Goal: Task Accomplishment & Management: Complete application form

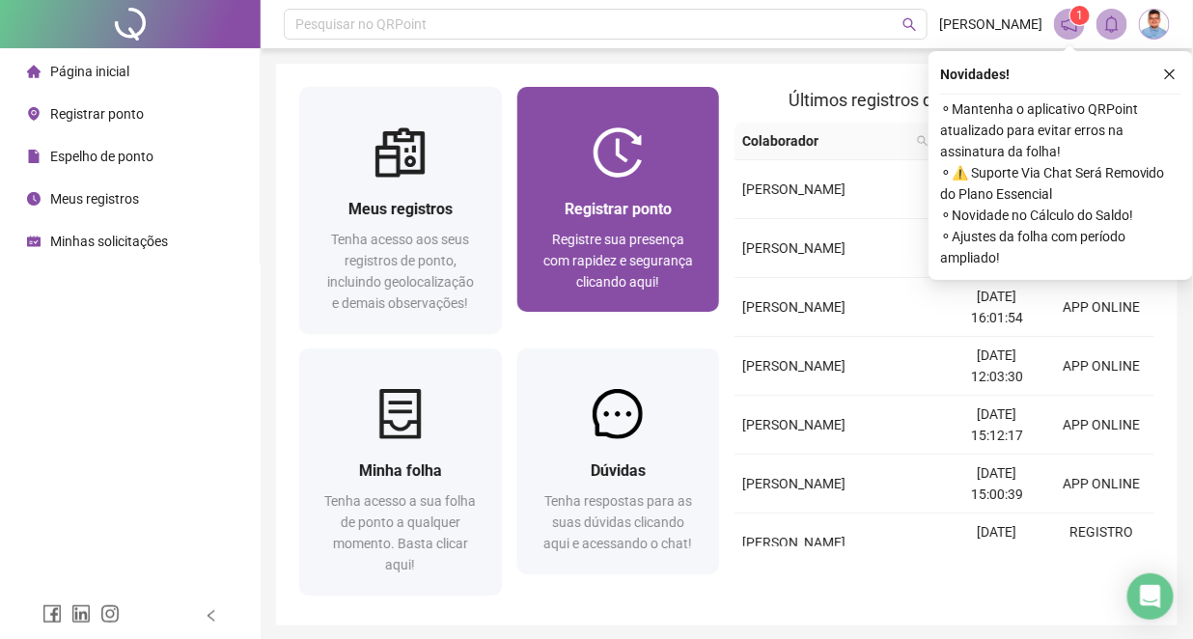
click at [545, 299] on div "Registrar ponto Registre sua presença com rapidez e segurança clicando aqui!" at bounding box center [618, 245] width 203 height 134
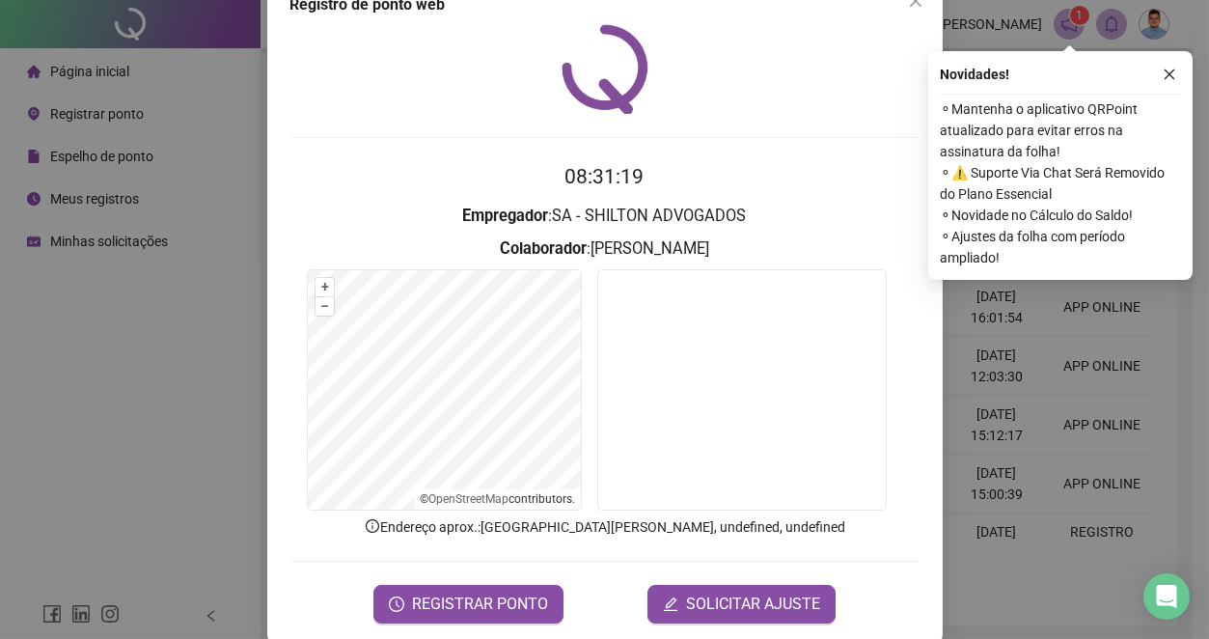
scroll to position [70, 0]
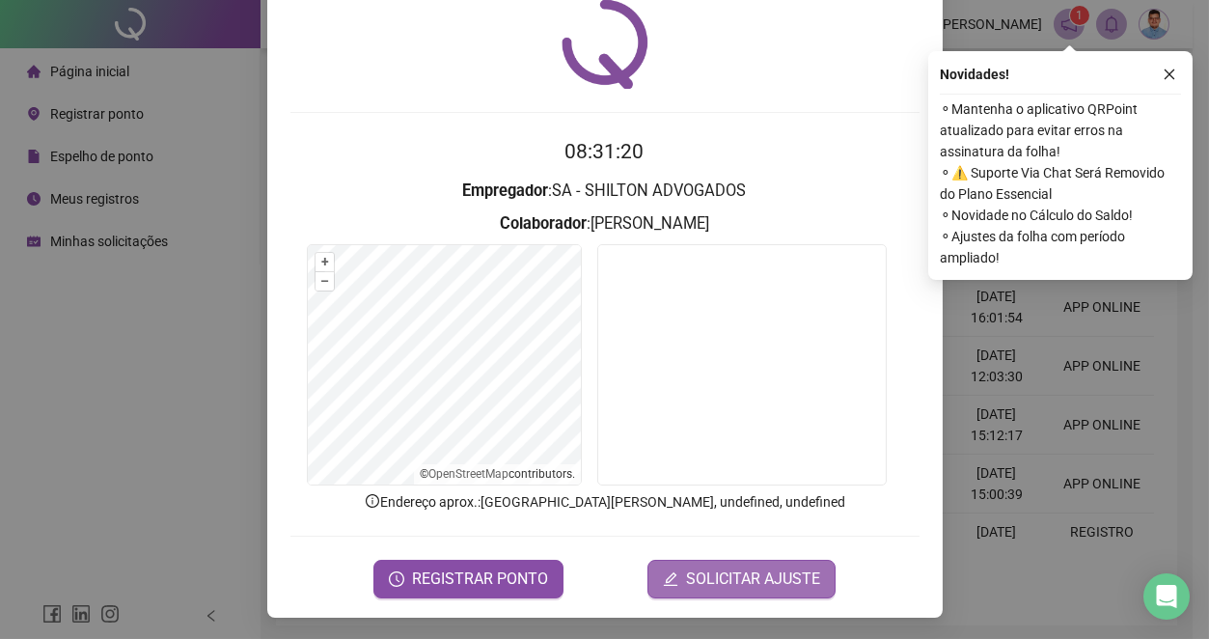
click at [758, 572] on span "SOLICITAR AJUSTE" at bounding box center [753, 578] width 134 height 23
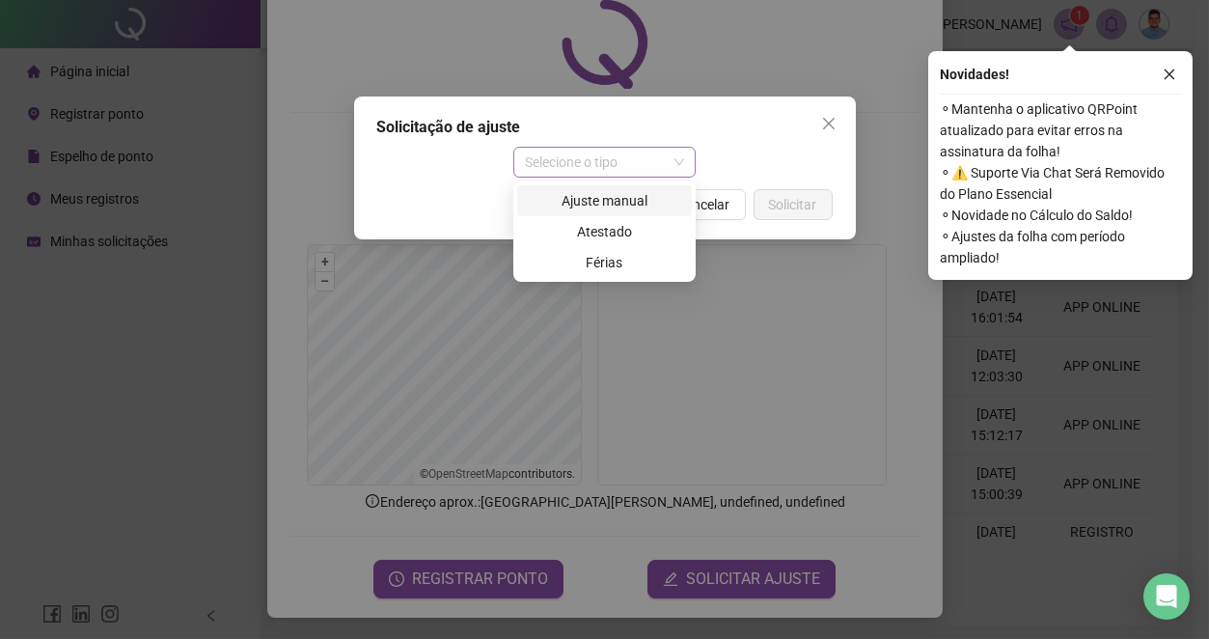
click at [575, 160] on span "Selecione o tipo" at bounding box center [604, 162] width 159 height 29
click at [591, 188] on div "Ajuste manual" at bounding box center [604, 200] width 175 height 31
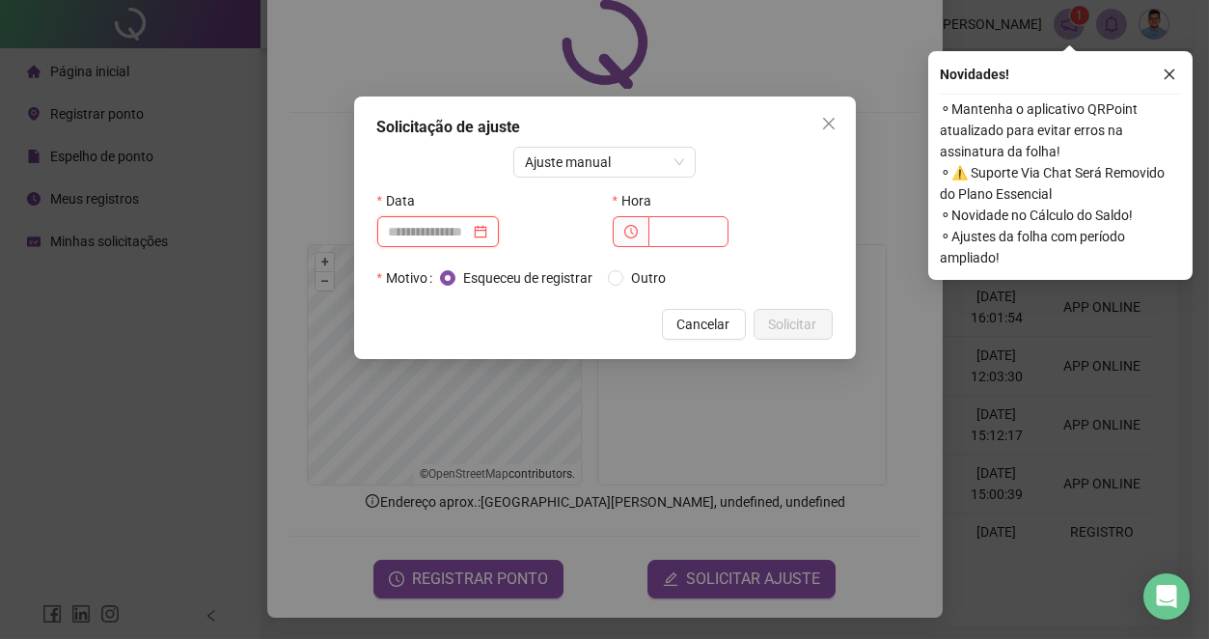
click at [444, 234] on input at bounding box center [429, 231] width 81 height 21
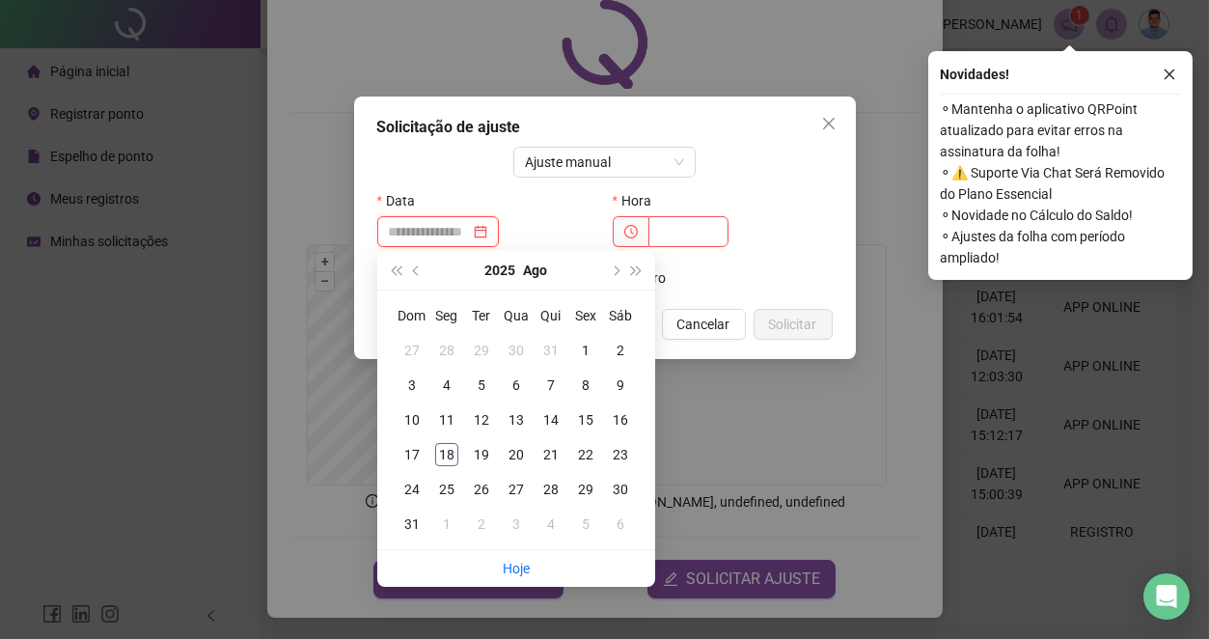
click at [470, 227] on input at bounding box center [429, 231] width 81 height 21
type input "**********"
click at [437, 461] on div "18" at bounding box center [446, 454] width 23 height 23
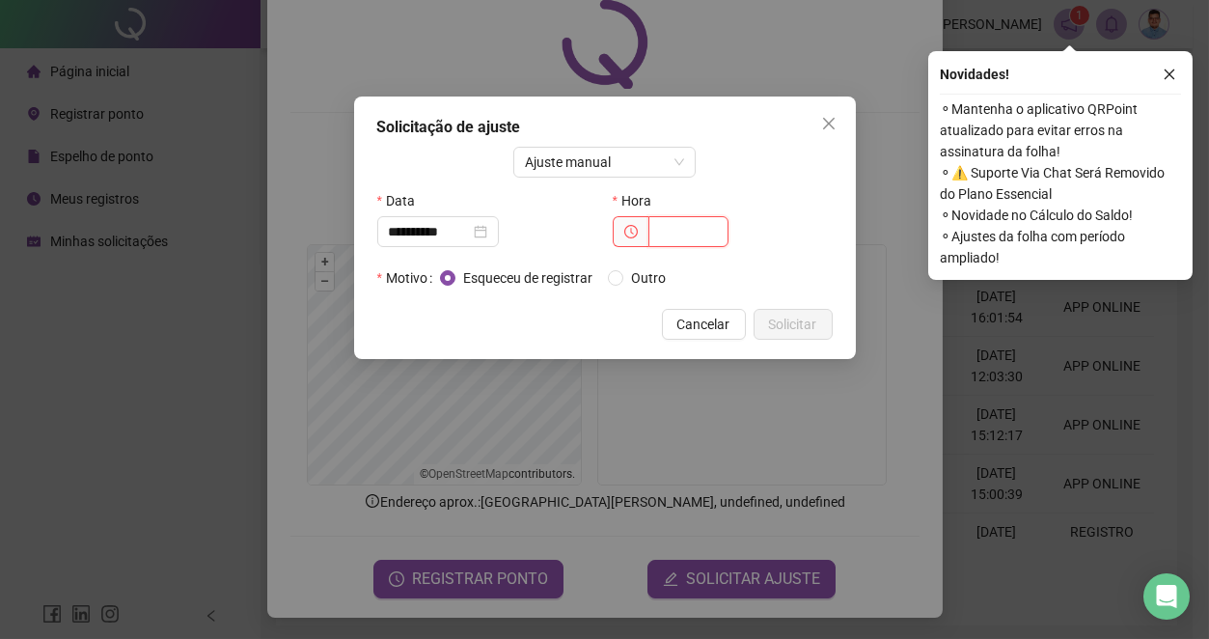
click at [695, 244] on input "text" at bounding box center [688, 231] width 80 height 31
type input "*****"
click at [787, 326] on span "Solicitar" at bounding box center [793, 324] width 48 height 21
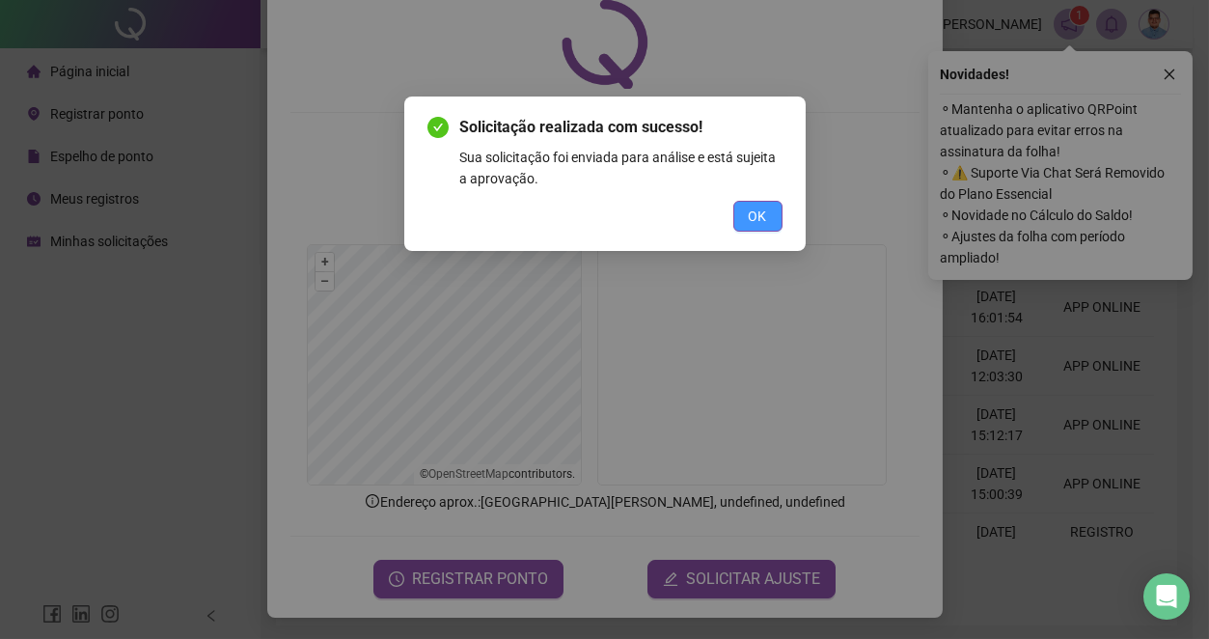
click at [772, 213] on button "OK" at bounding box center [757, 216] width 49 height 31
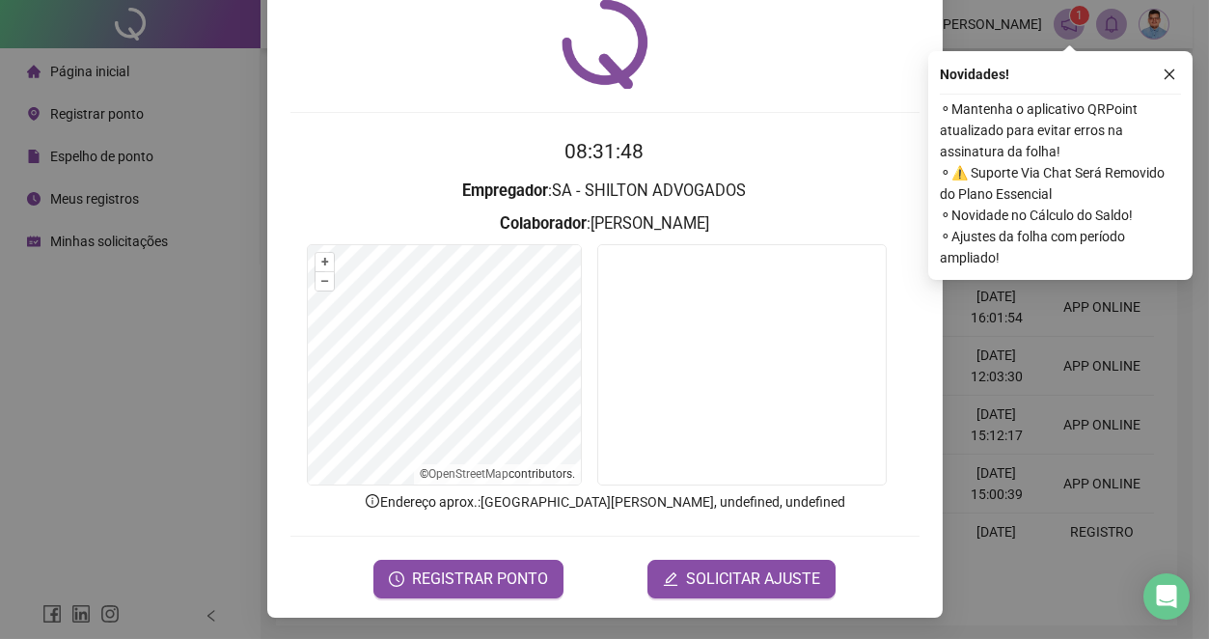
click at [226, 455] on div "Registro de ponto web 08:31:48 Empregador : SA - SHILTON ADVOGADOS Colaborador …" at bounding box center [604, 319] width 1209 height 639
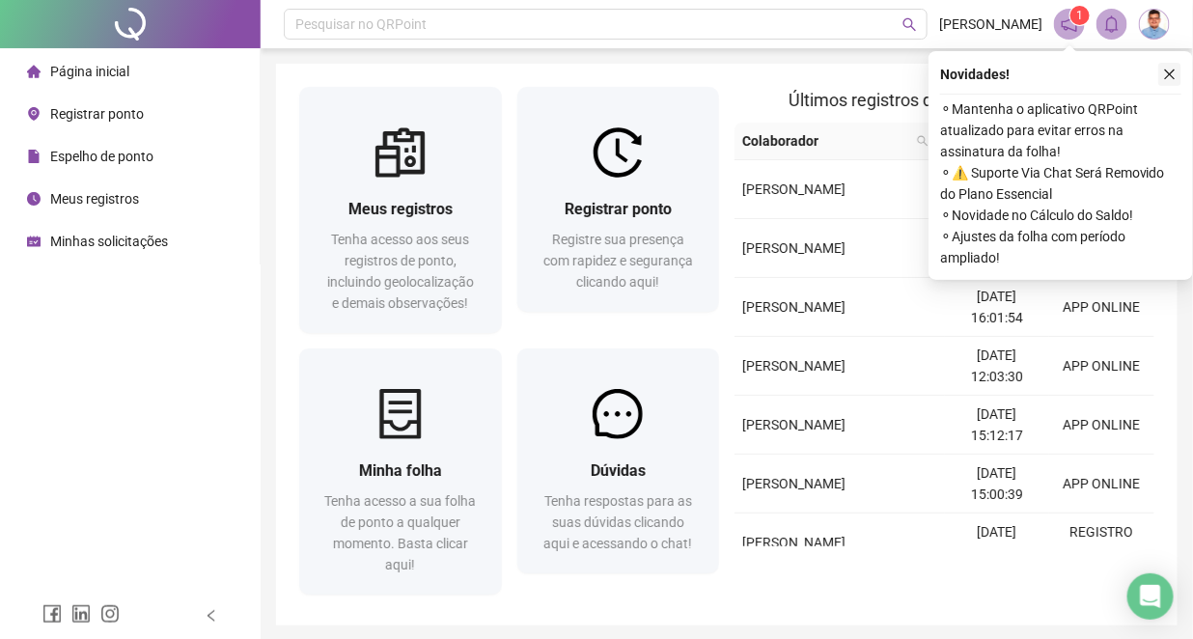
click at [1170, 77] on icon "close" at bounding box center [1170, 75] width 14 height 14
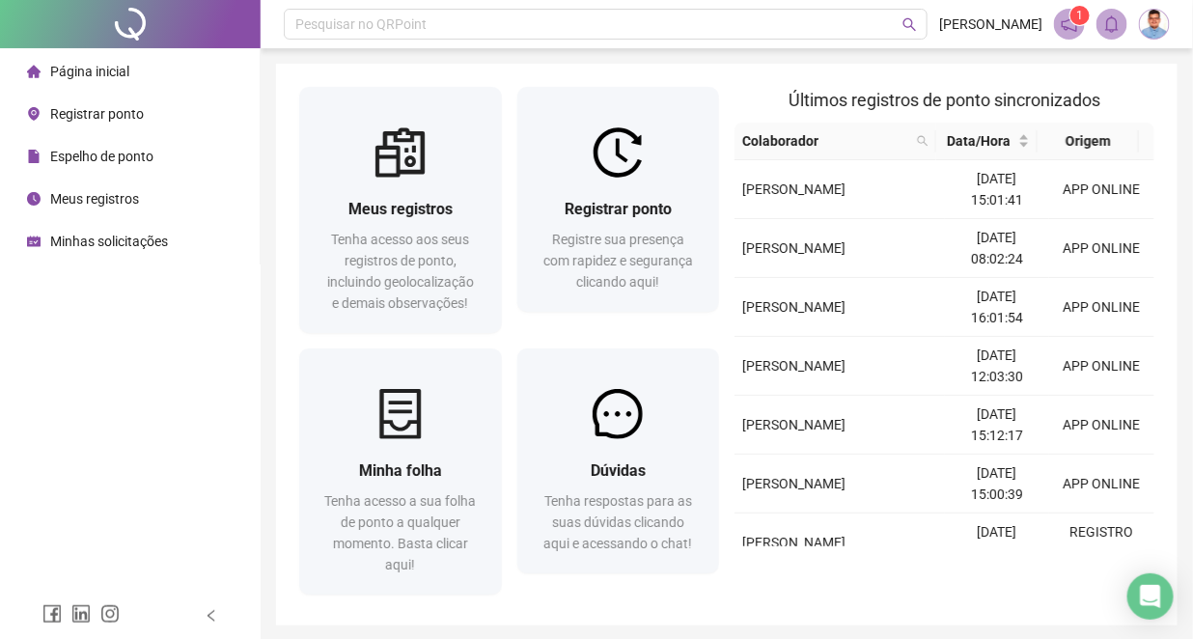
drag, startPoint x: 1162, startPoint y: 76, endPoint x: 1095, endPoint y: 105, distance: 72.6
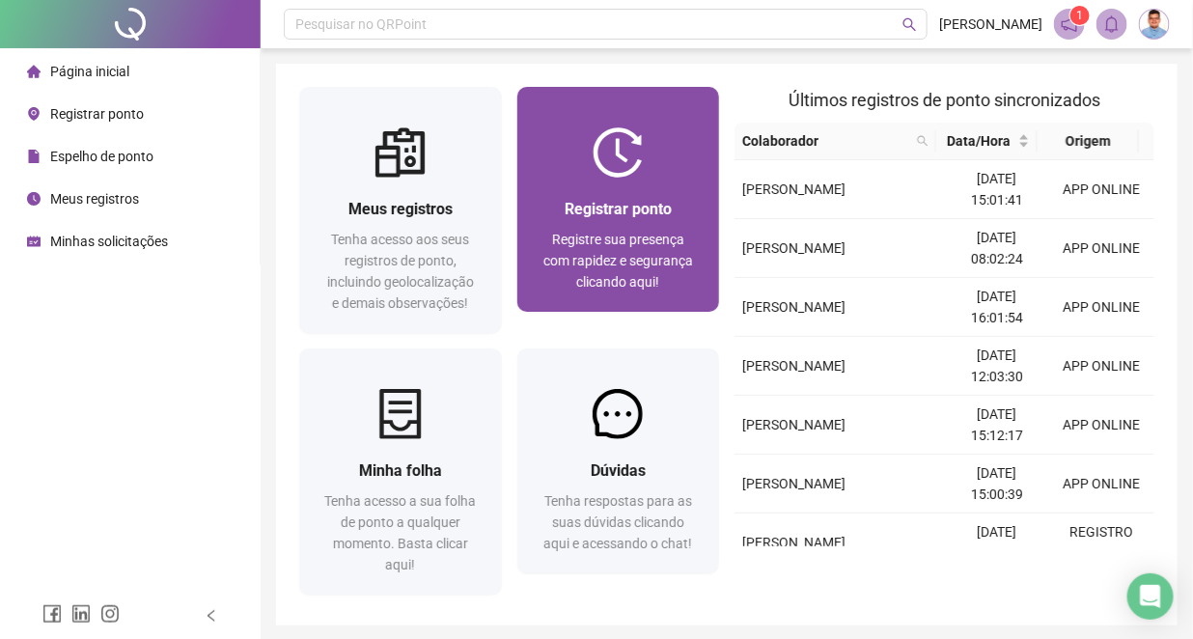
drag, startPoint x: 1095, startPoint y: 105, endPoint x: 538, endPoint y: 251, distance: 575.5
click at [538, 251] on div "Registrar ponto Registre sua presença com rapidez e segurança clicando aqui!" at bounding box center [618, 245] width 203 height 134
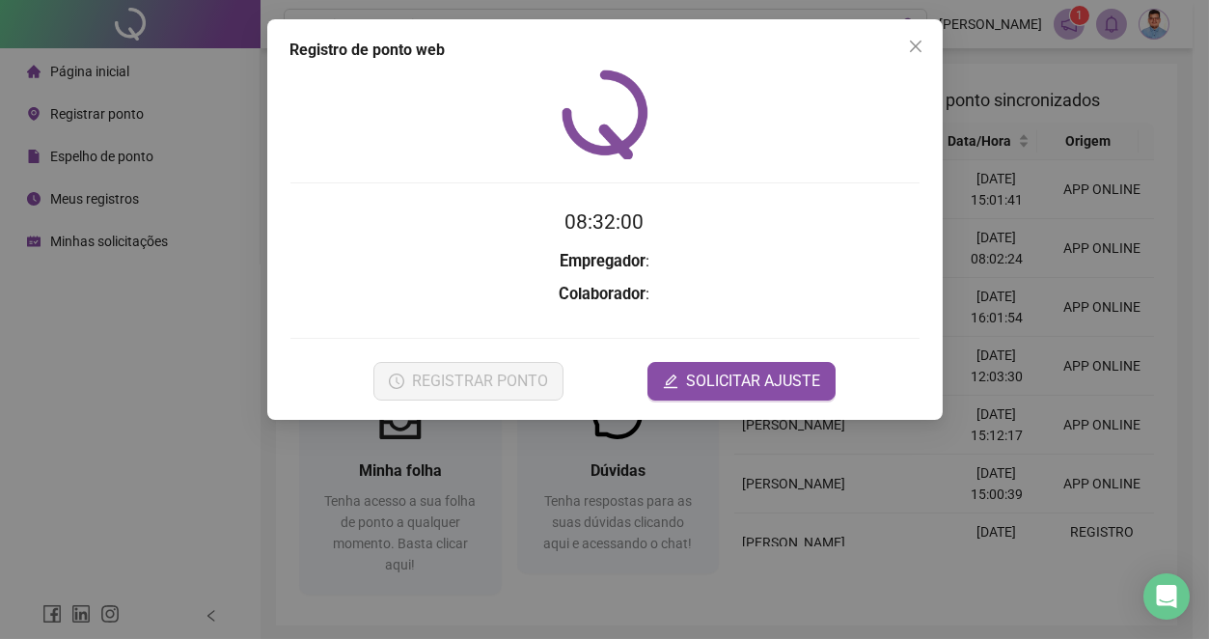
click at [1028, 240] on div "Registro de ponto web 08:32:00 Empregador : Colaborador : REGISTRAR PONTO SOLIC…" at bounding box center [604, 319] width 1209 height 639
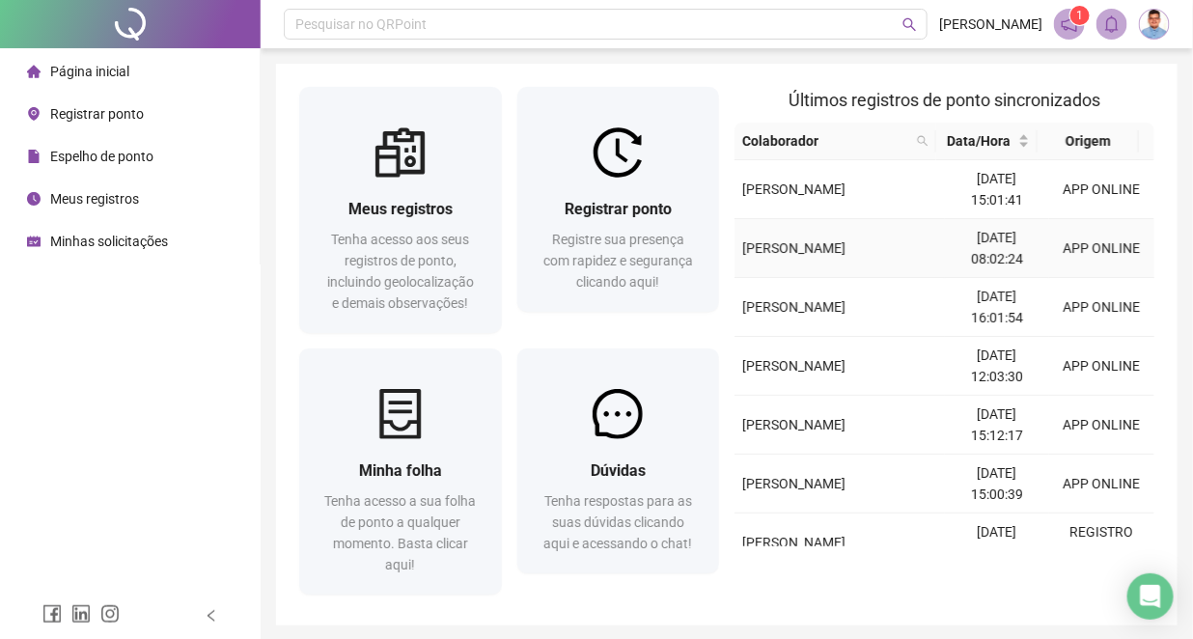
drag, startPoint x: 1028, startPoint y: 239, endPoint x: 814, endPoint y: 168, distance: 224.9
click at [814, 168] on td "RÔMULO TAVARES DE SANTANA" at bounding box center [839, 189] width 210 height 59
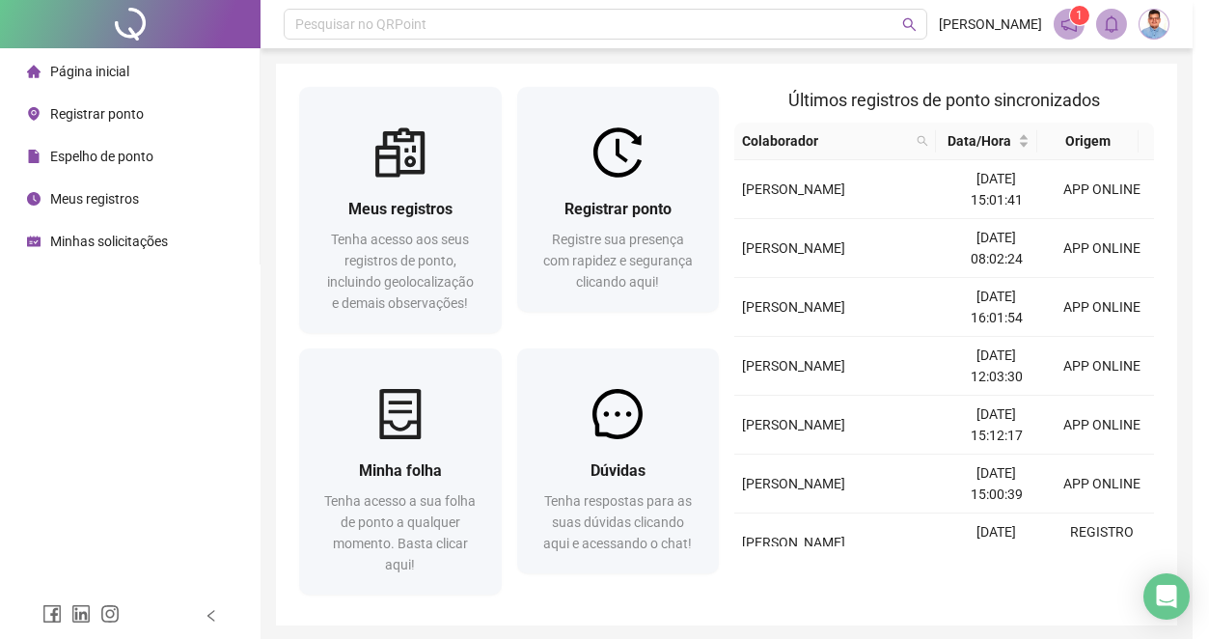
type input "**********"
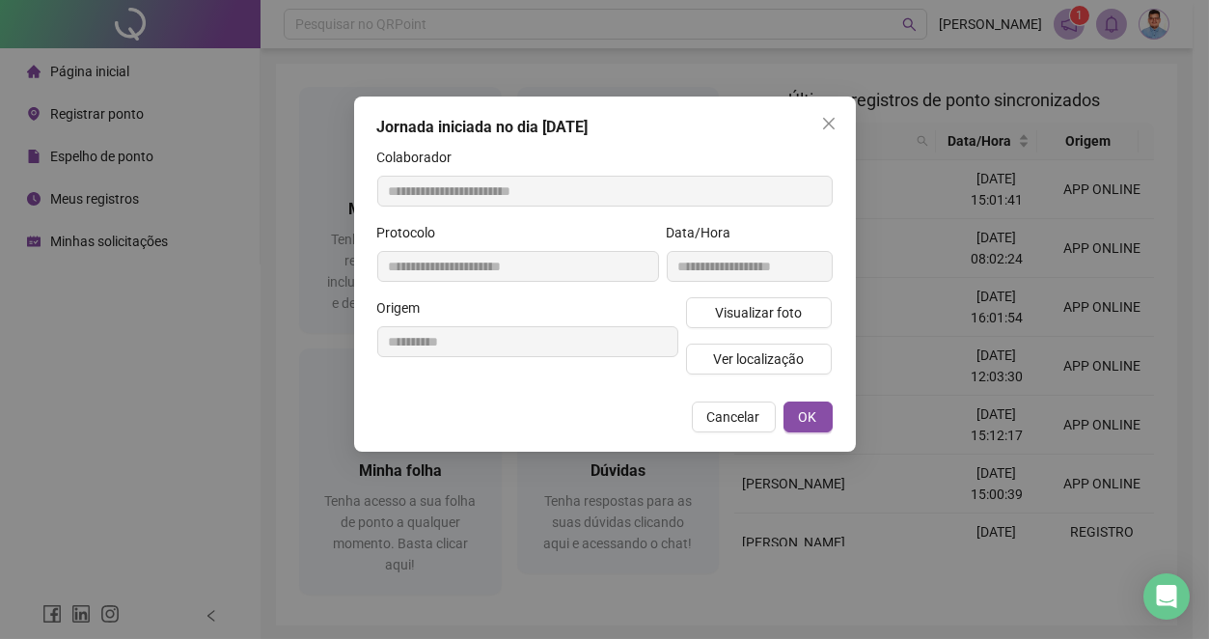
click at [906, 205] on div "**********" at bounding box center [604, 319] width 1209 height 639
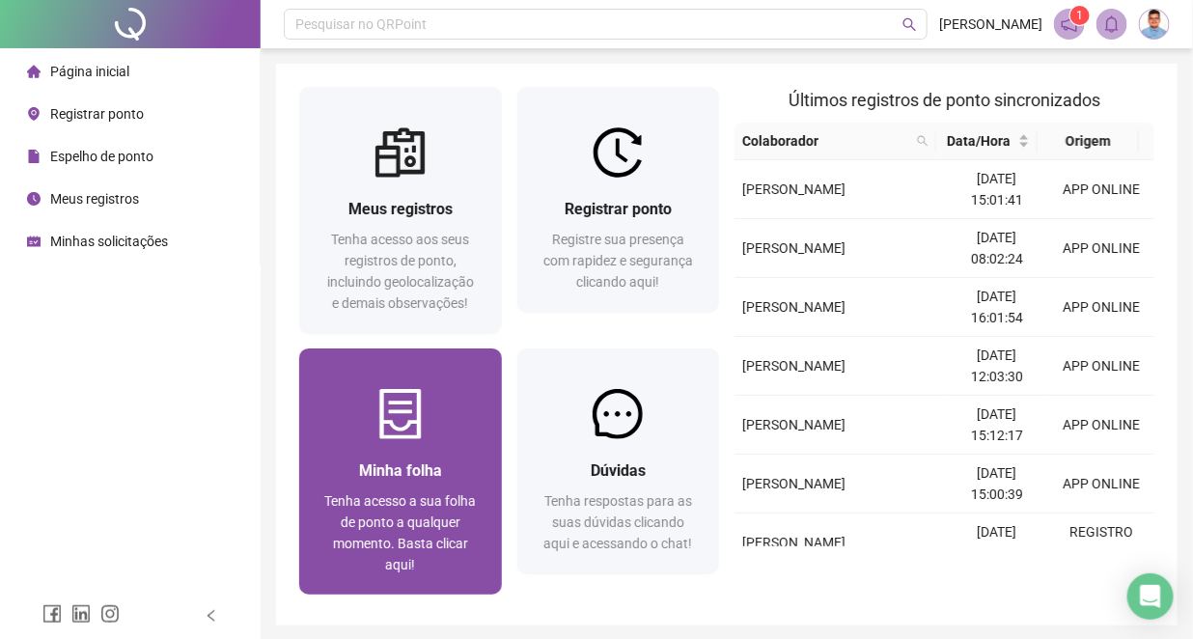
click at [456, 463] on div "Minha folha" at bounding box center [400, 470] width 156 height 24
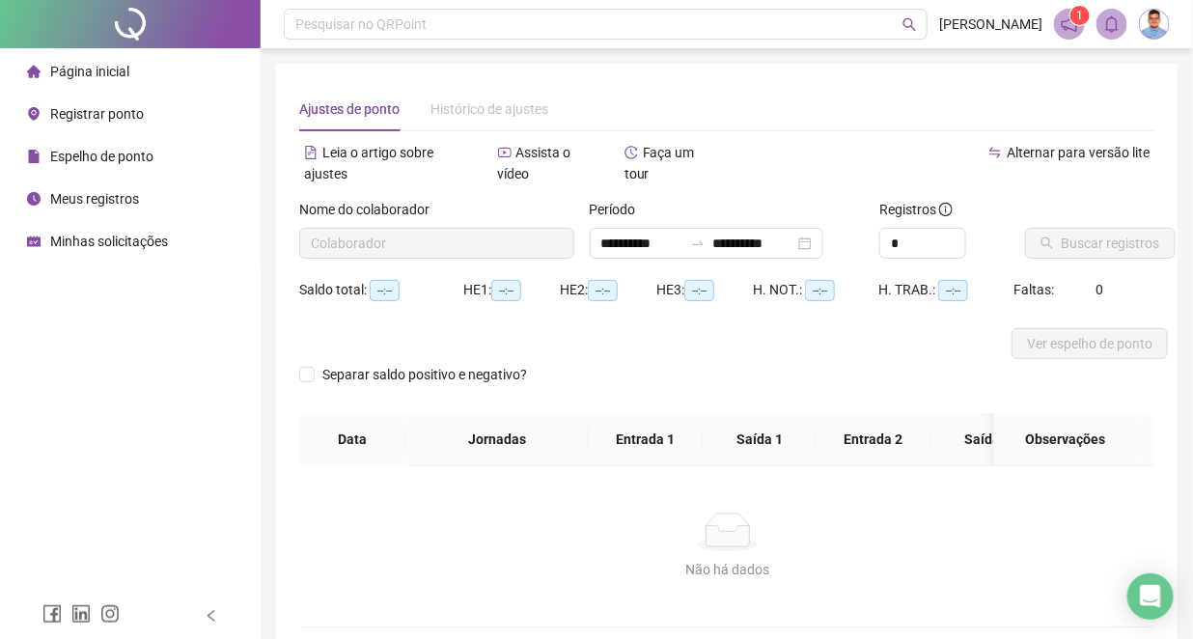
type input "**********"
click at [664, 233] on input "**********" at bounding box center [641, 243] width 81 height 21
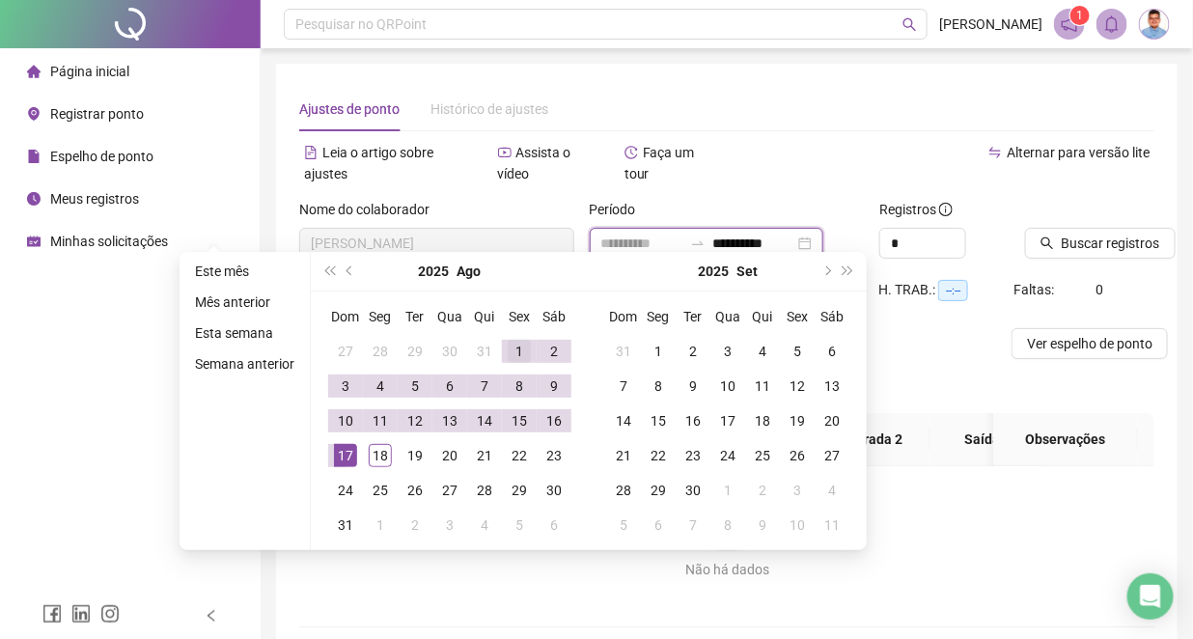
type input "**********"
click at [521, 351] on div "1" at bounding box center [519, 351] width 23 height 23
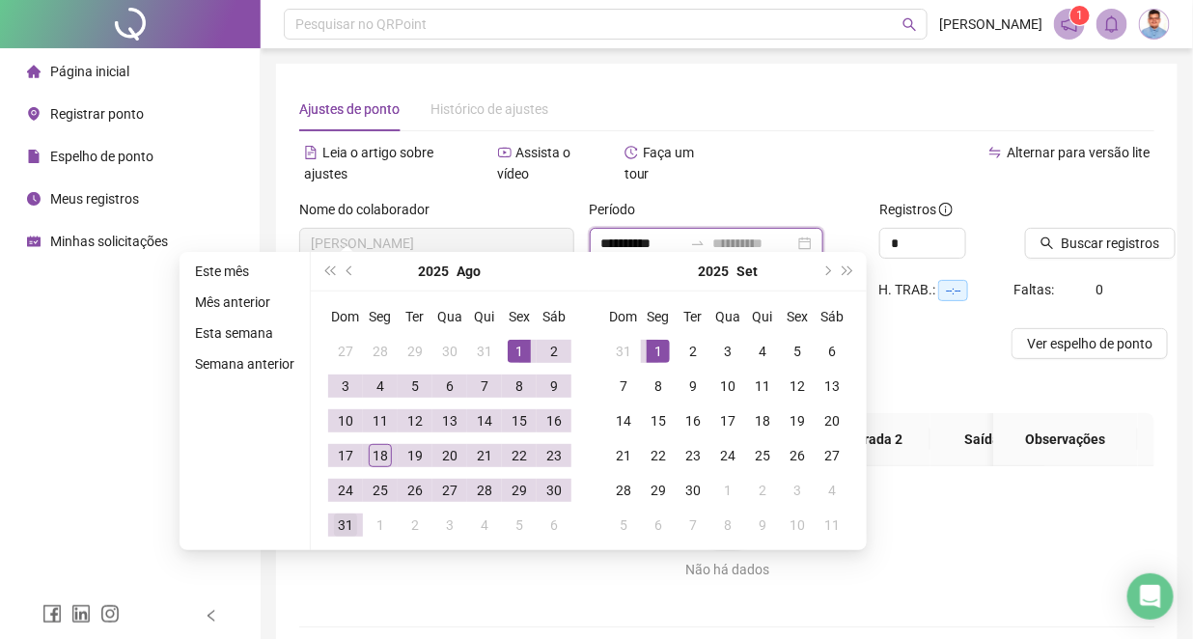
type input "**********"
click at [347, 519] on div "31" at bounding box center [345, 524] width 23 height 23
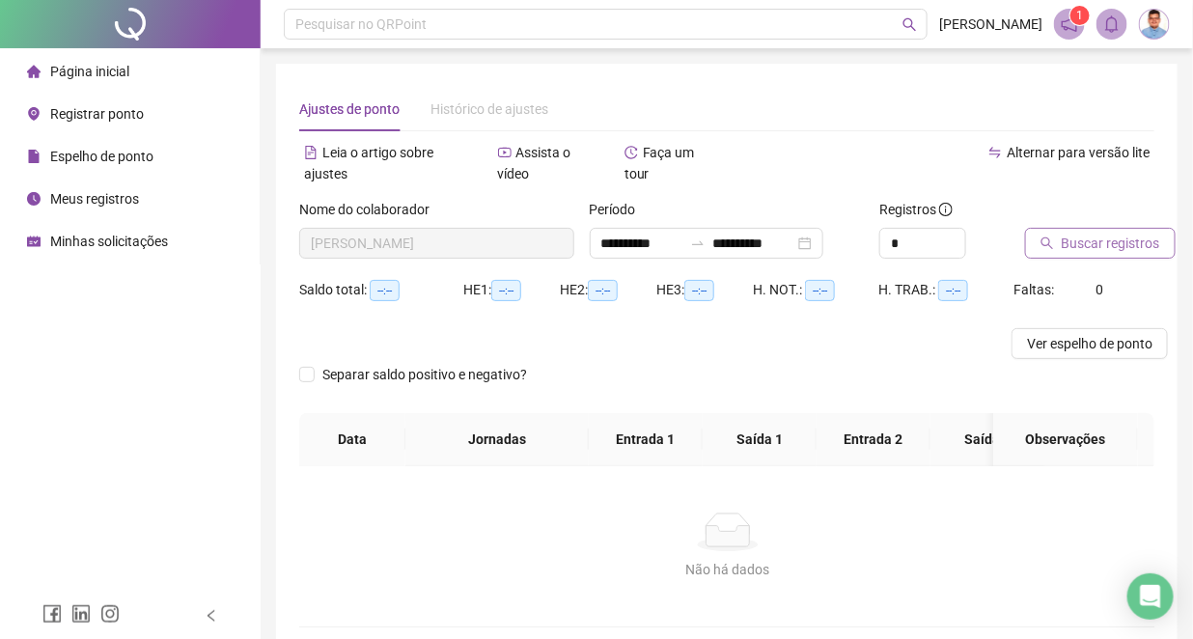
click at [1048, 237] on icon "search" at bounding box center [1046, 243] width 13 height 13
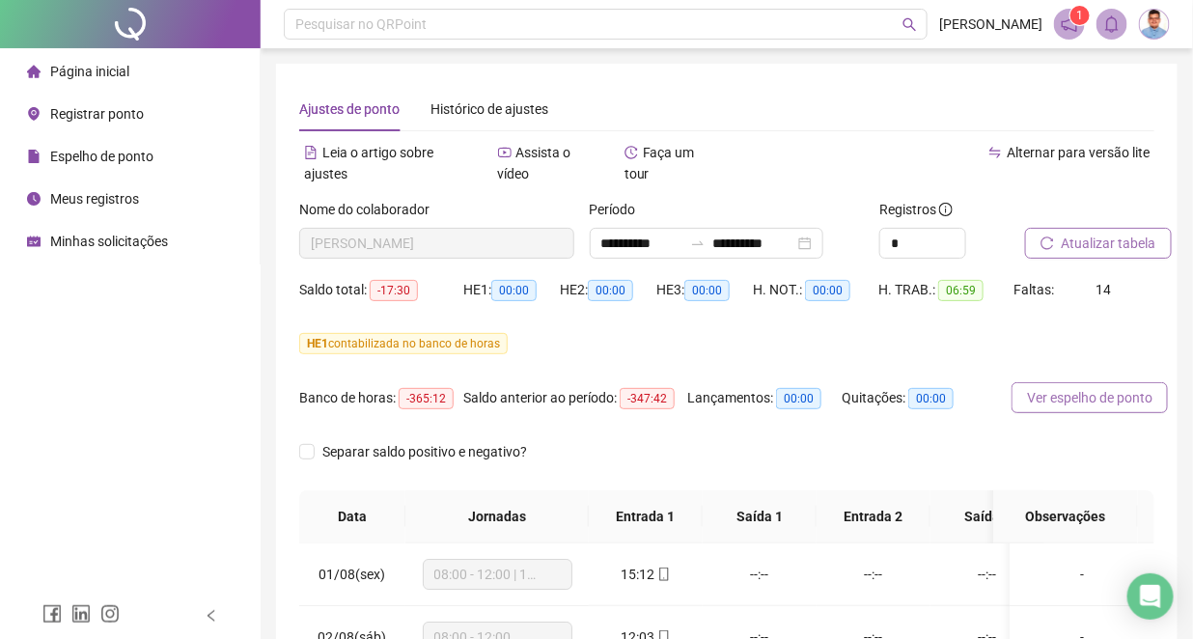
click at [1049, 387] on span "Ver espelho de ponto" at bounding box center [1089, 397] width 125 height 21
click at [1049, 387] on span "Ver espelho de ponto" at bounding box center [1110, 397] width 125 height 21
click at [1041, 382] on button "Ver espelho de ponto" at bounding box center [1100, 397] width 178 height 31
click at [1040, 391] on icon "loading" at bounding box center [1034, 398] width 14 height 14
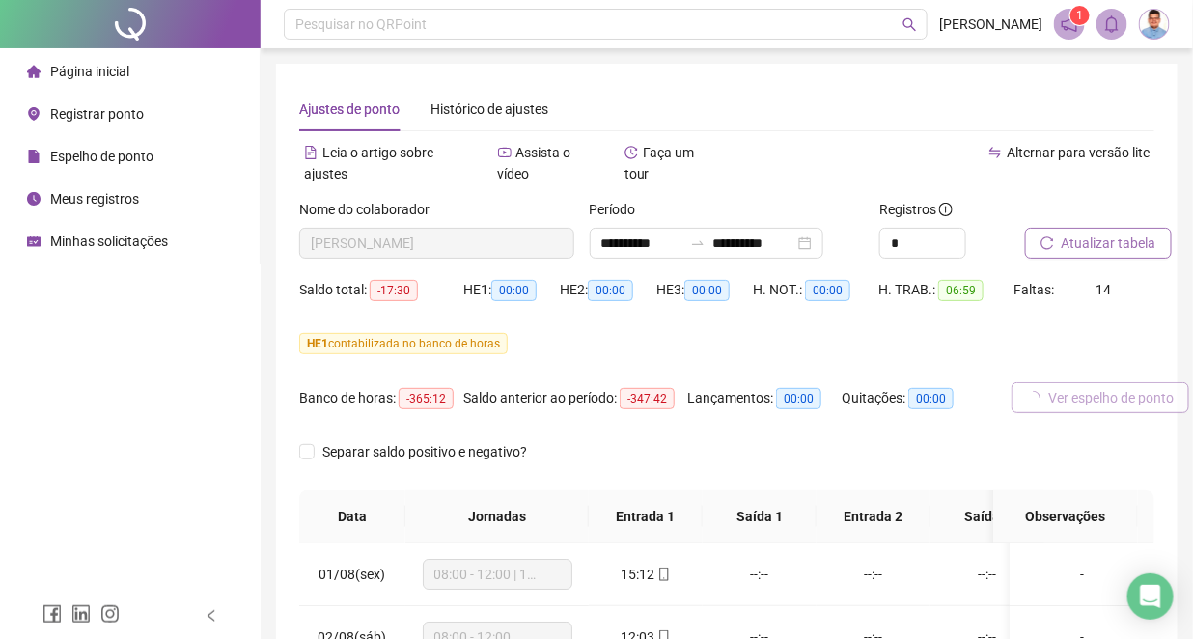
click at [1041, 382] on button "Ver espelho de ponto" at bounding box center [1100, 397] width 178 height 31
click at [1040, 391] on icon "loading" at bounding box center [1034, 398] width 14 height 14
click at [1041, 382] on button "Ver espelho de ponto" at bounding box center [1100, 397] width 178 height 31
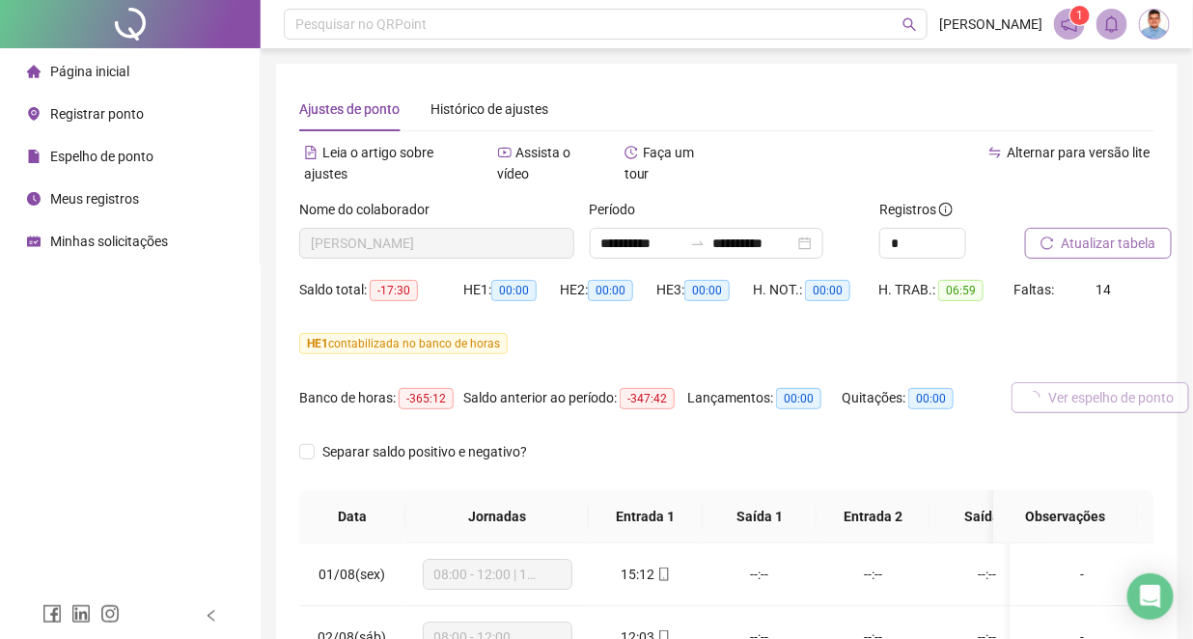
click at [1041, 382] on button "Ver espelho de ponto" at bounding box center [1100, 397] width 178 height 31
click at [1040, 391] on icon "loading" at bounding box center [1034, 398] width 14 height 14
click at [1041, 382] on button "Ver espelho de ponto" at bounding box center [1100, 397] width 178 height 31
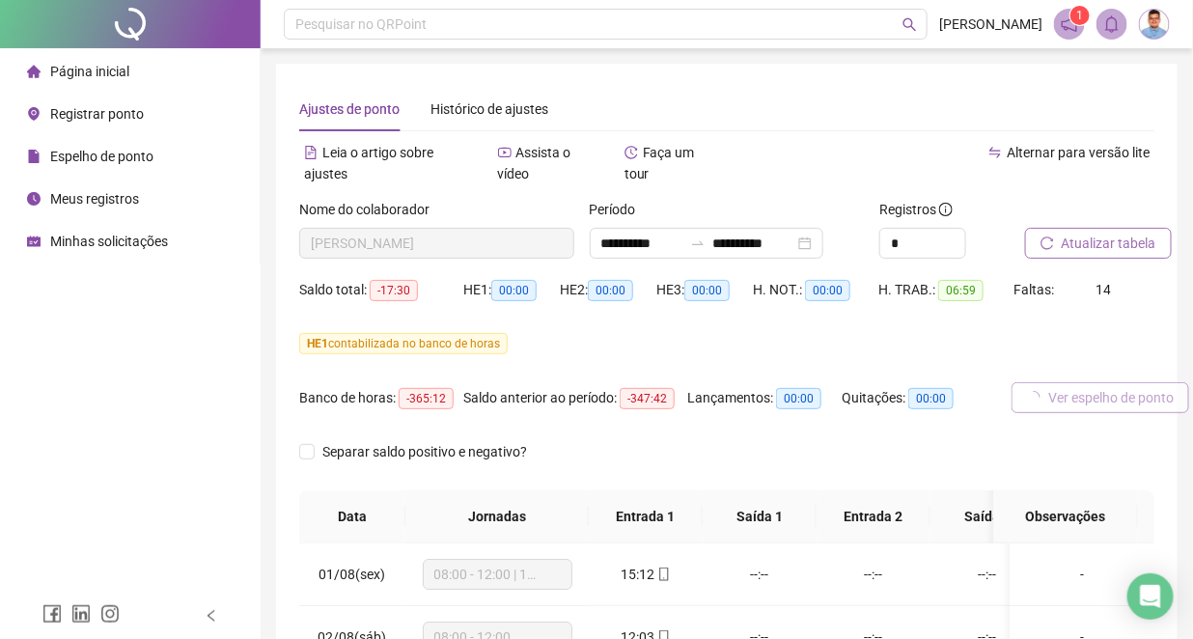
click at [1041, 382] on button "Ver espelho de ponto" at bounding box center [1100, 397] width 178 height 31
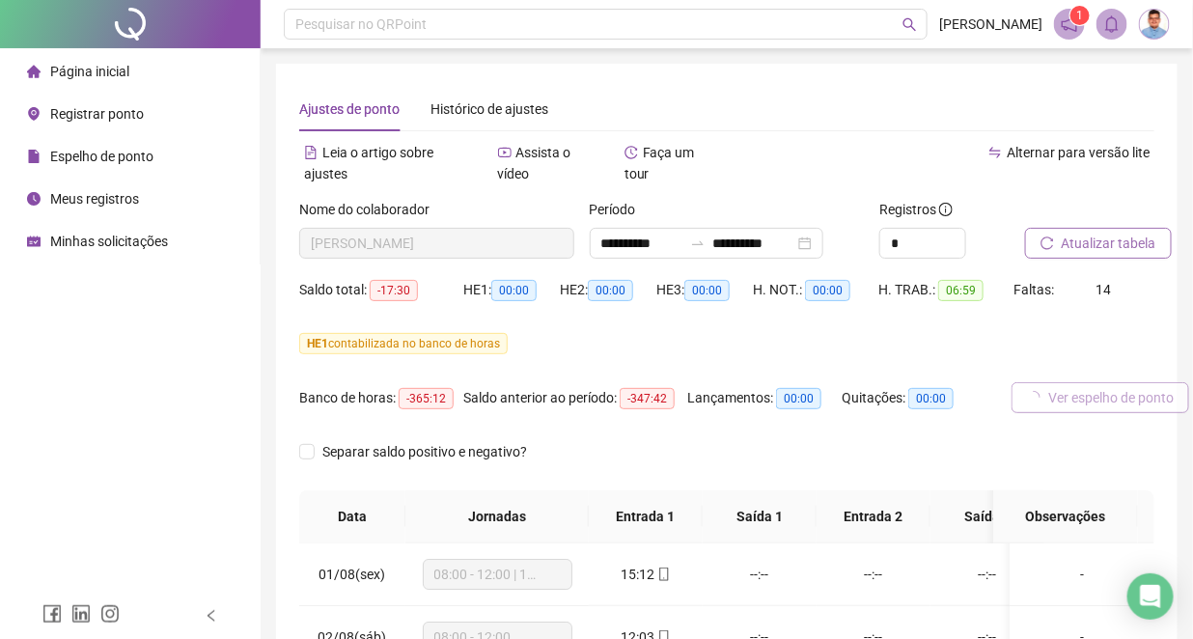
click at [1041, 382] on button "Ver espelho de ponto" at bounding box center [1100, 397] width 178 height 31
click at [1040, 391] on icon "loading" at bounding box center [1034, 398] width 14 height 14
click at [1041, 382] on button "Ver espelho de ponto" at bounding box center [1100, 397] width 178 height 31
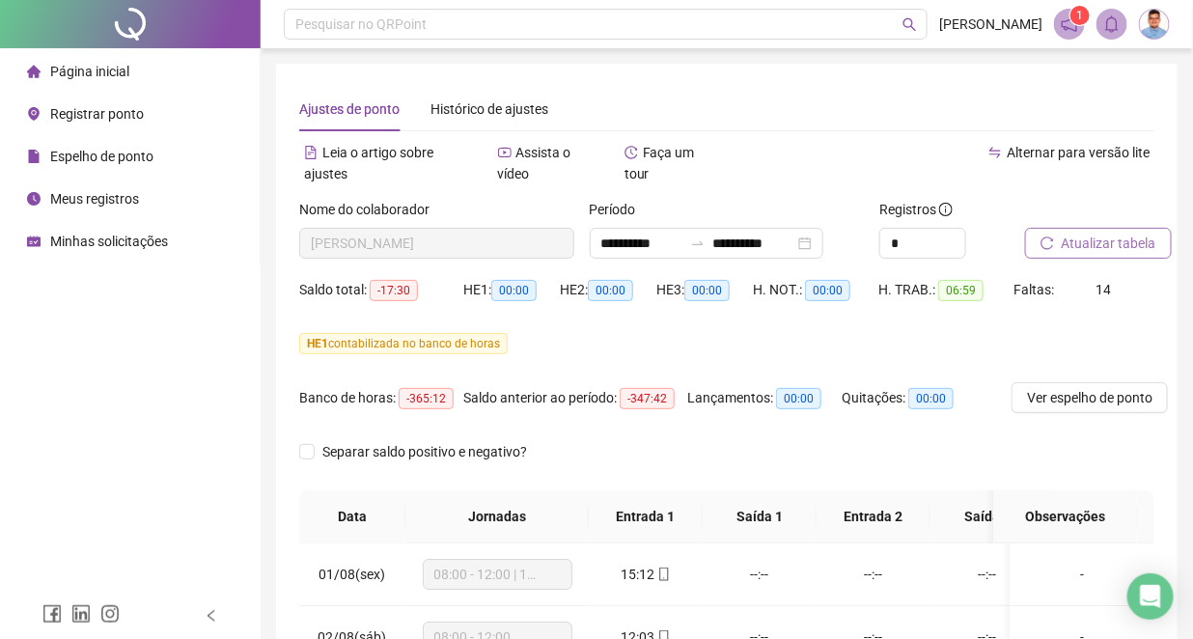
click at [149, 234] on span "Minhas solicitações" at bounding box center [109, 241] width 118 height 15
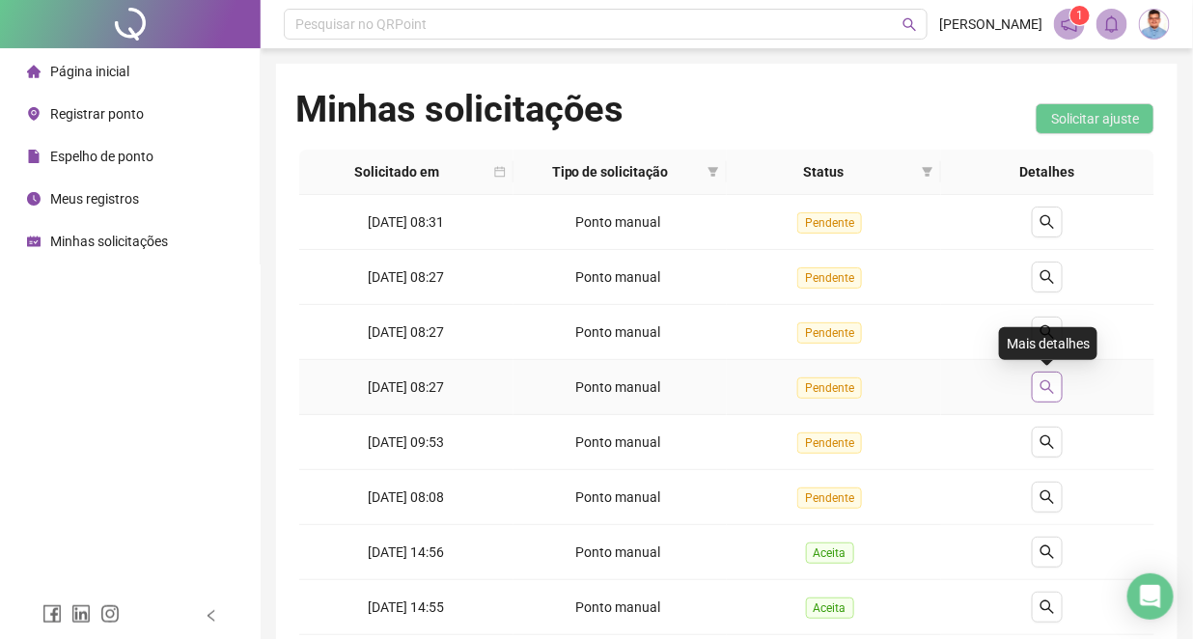
click at [1046, 385] on icon "search" at bounding box center [1046, 386] width 15 height 15
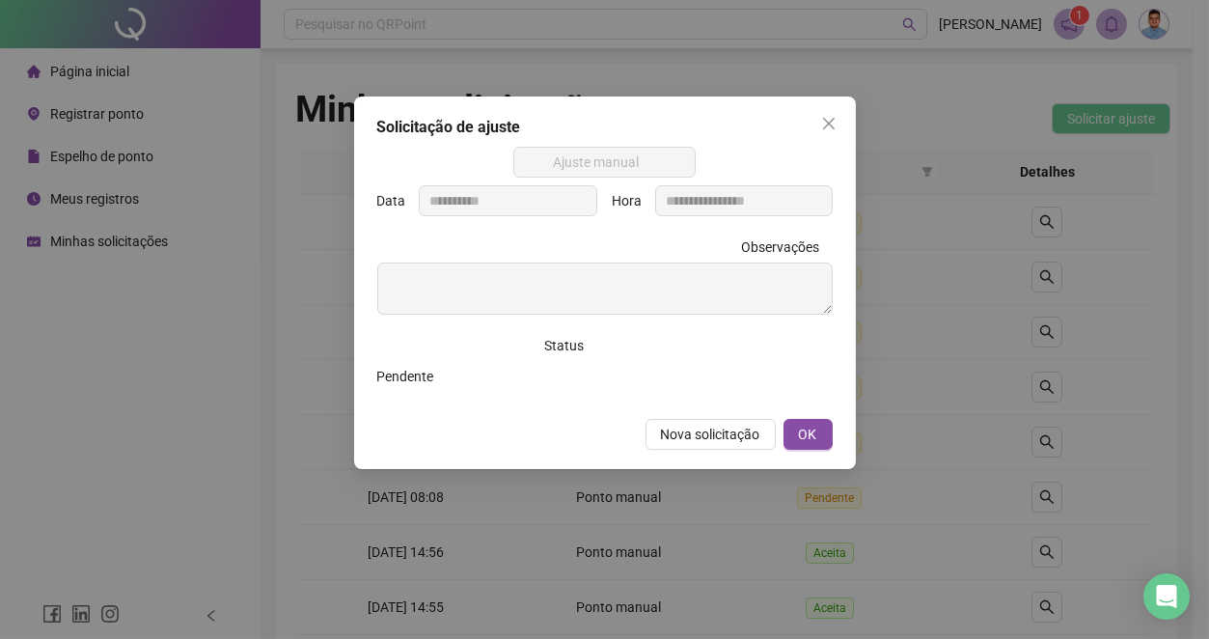
click at [956, 353] on div "**********" at bounding box center [604, 319] width 1209 height 639
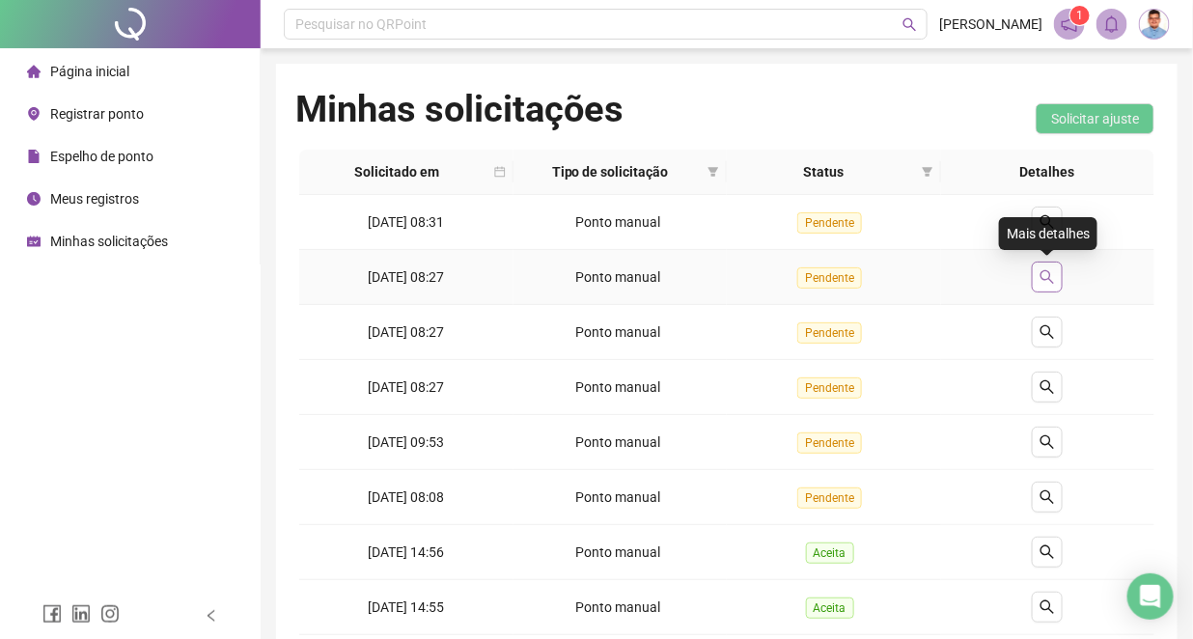
click at [1040, 276] on icon "search" at bounding box center [1046, 276] width 15 height 15
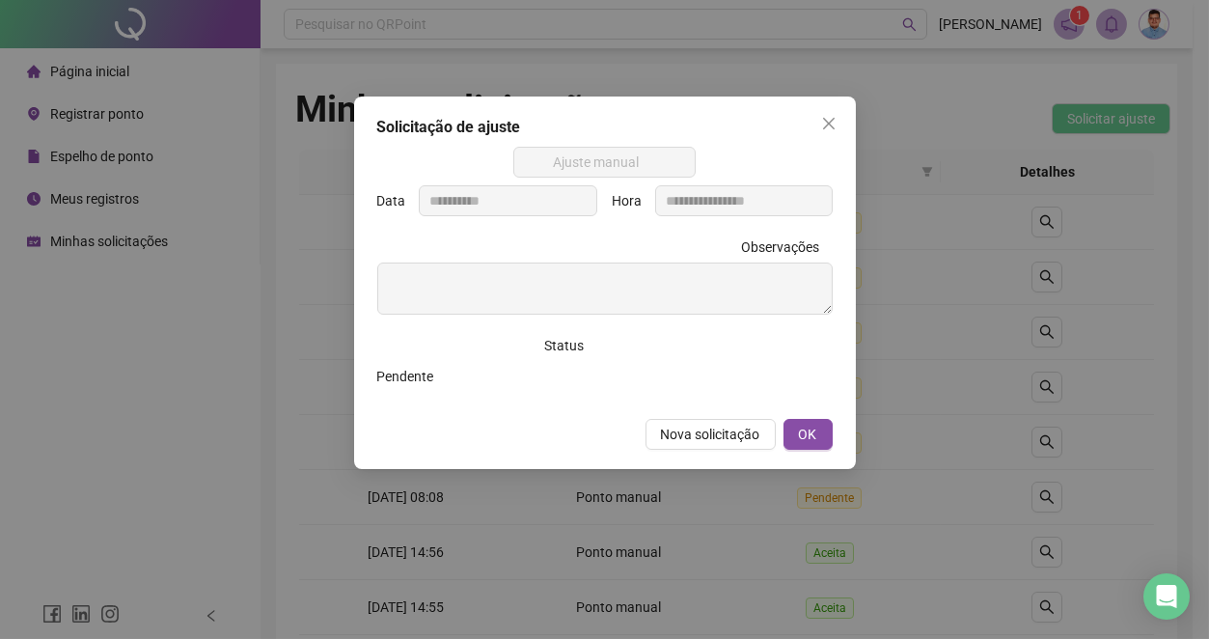
click at [903, 271] on div "**********" at bounding box center [604, 319] width 1209 height 639
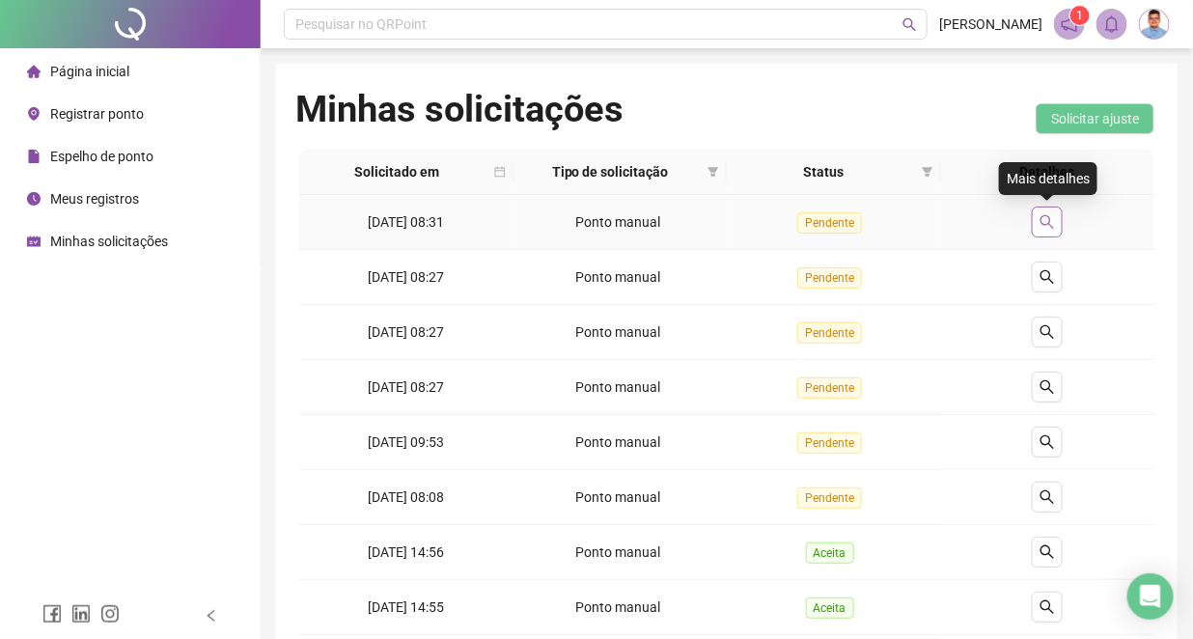
click at [1036, 229] on button "button" at bounding box center [1046, 221] width 31 height 31
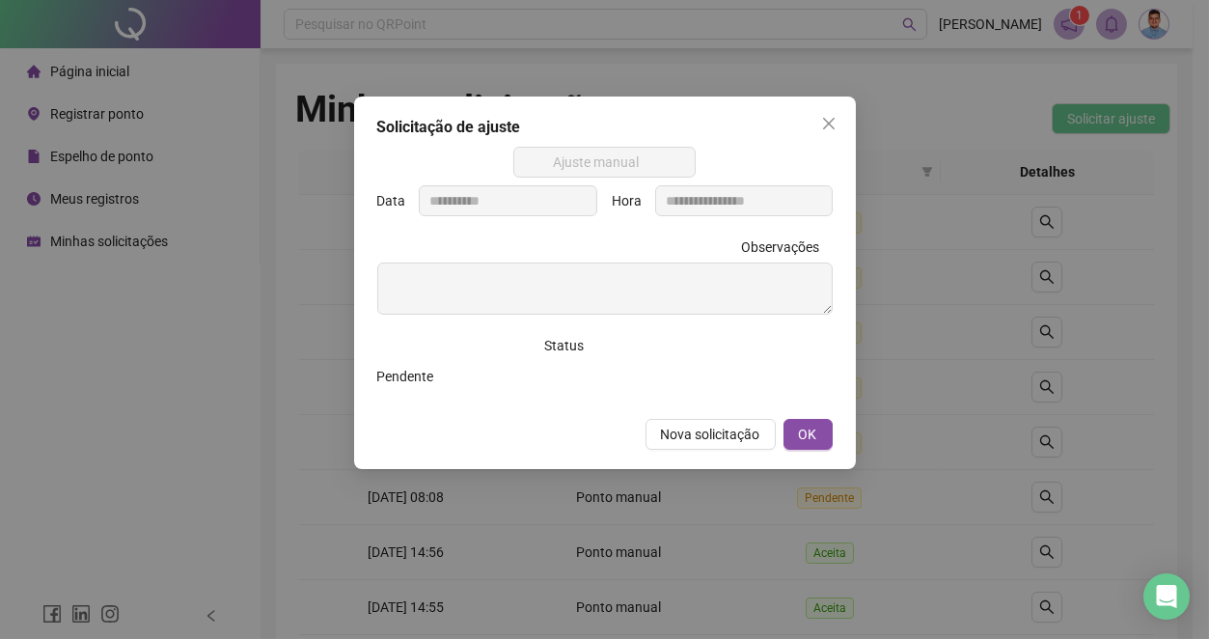
click at [893, 244] on div "**********" at bounding box center [604, 319] width 1209 height 639
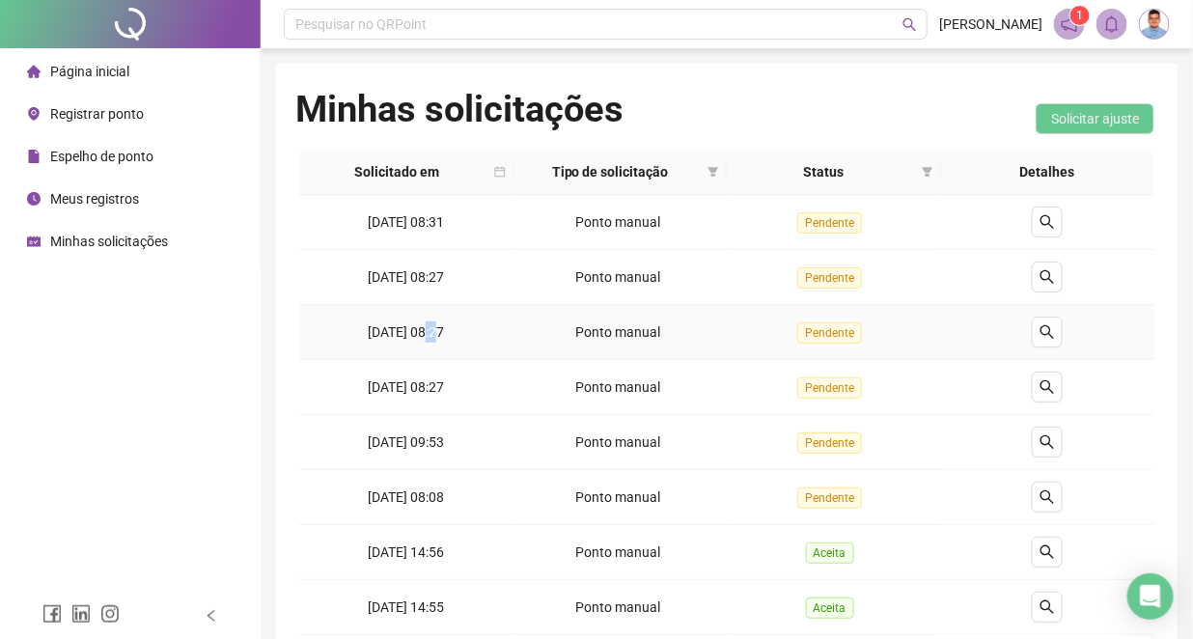
drag, startPoint x: 419, startPoint y: 318, endPoint x: 462, endPoint y: 329, distance: 44.7
click at [462, 329] on td "07/08/2025 08:27" at bounding box center [406, 332] width 214 height 55
click at [528, 334] on div "Ponto manual" at bounding box center [620, 331] width 199 height 21
click at [1049, 123] on button "Solicitar ajuste" at bounding box center [1094, 118] width 119 height 31
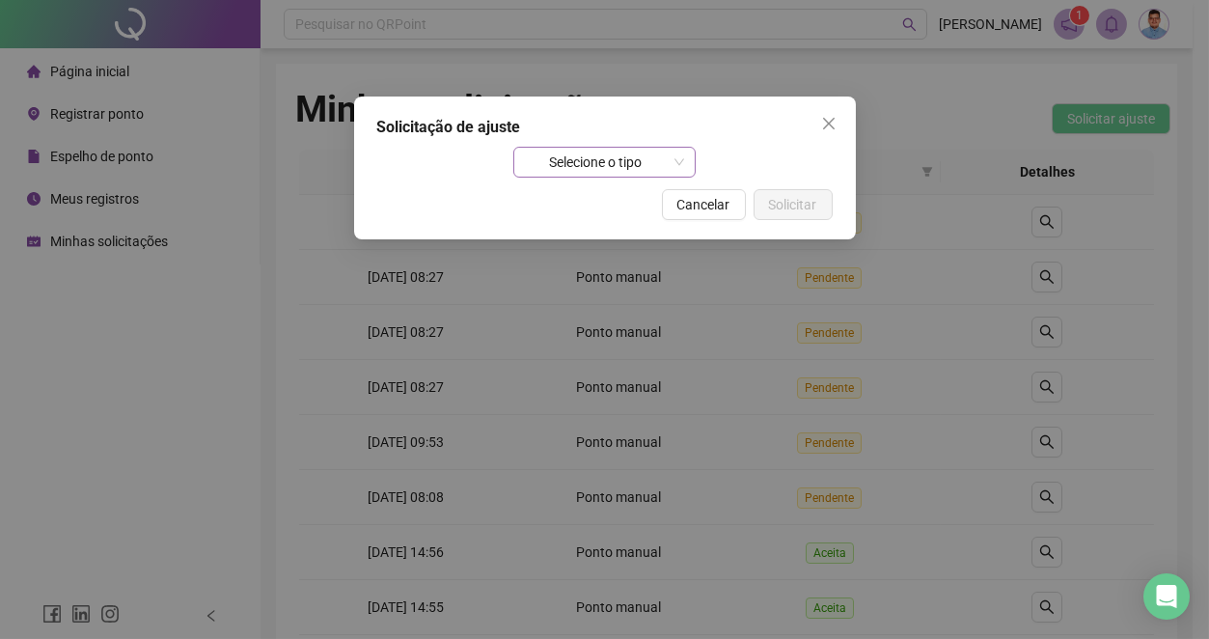
click at [548, 171] on span "Selecione o tipo" at bounding box center [604, 162] width 159 height 29
click at [799, 160] on div "Selecione o tipo" at bounding box center [604, 162] width 455 height 31
click at [693, 217] on button "Cancelar" at bounding box center [704, 204] width 84 height 31
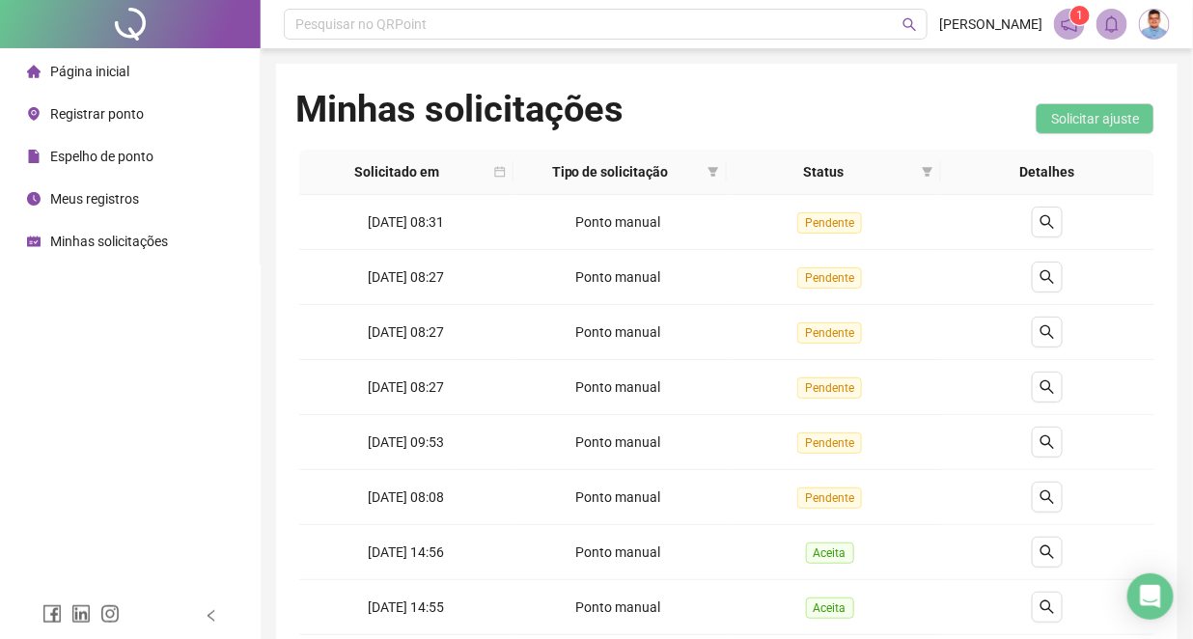
click at [137, 187] on div "Meus registros" at bounding box center [83, 198] width 112 height 39
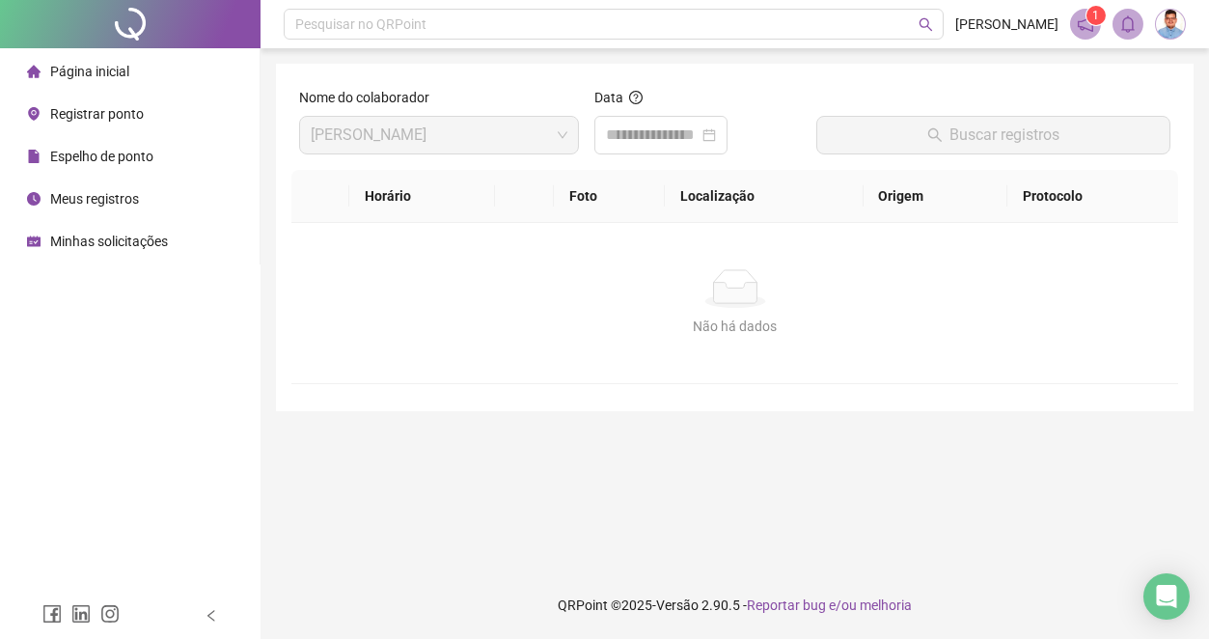
click at [75, 138] on div "Espelho de ponto" at bounding box center [90, 156] width 126 height 39
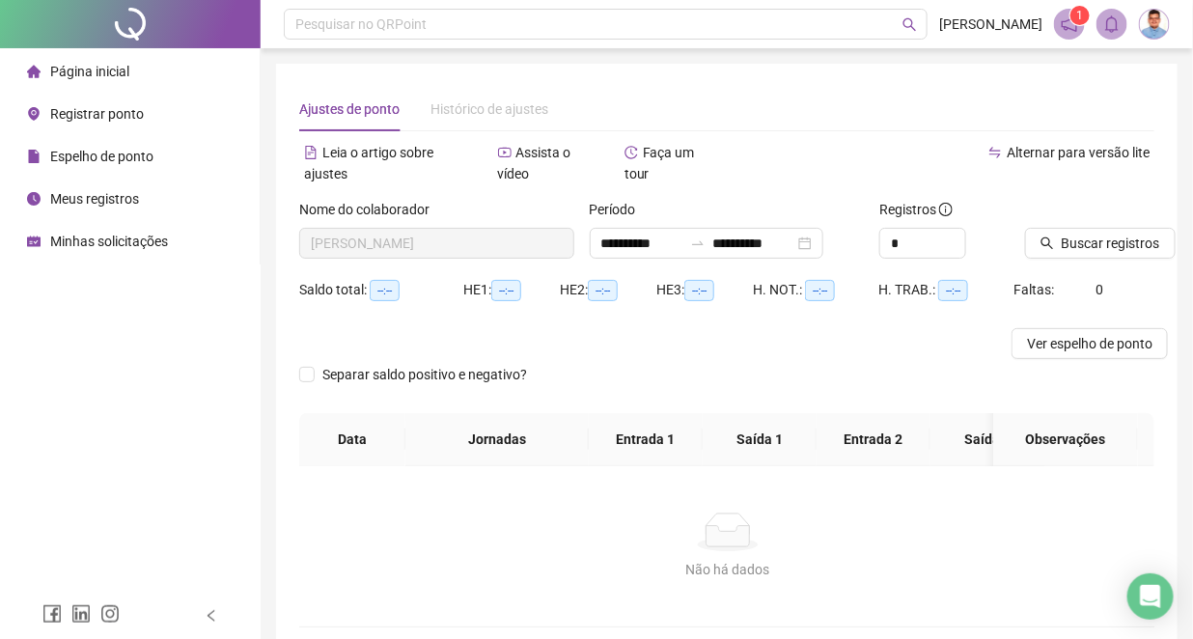
type input "**********"
click at [80, 102] on div "Registrar ponto" at bounding box center [85, 114] width 117 height 39
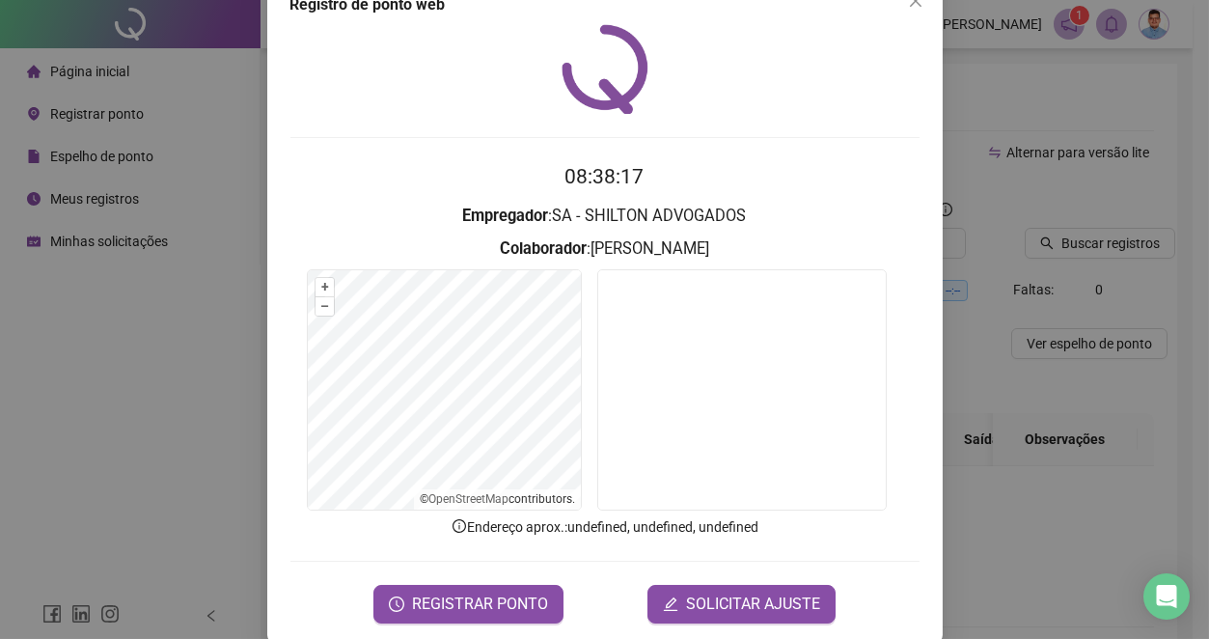
scroll to position [70, 0]
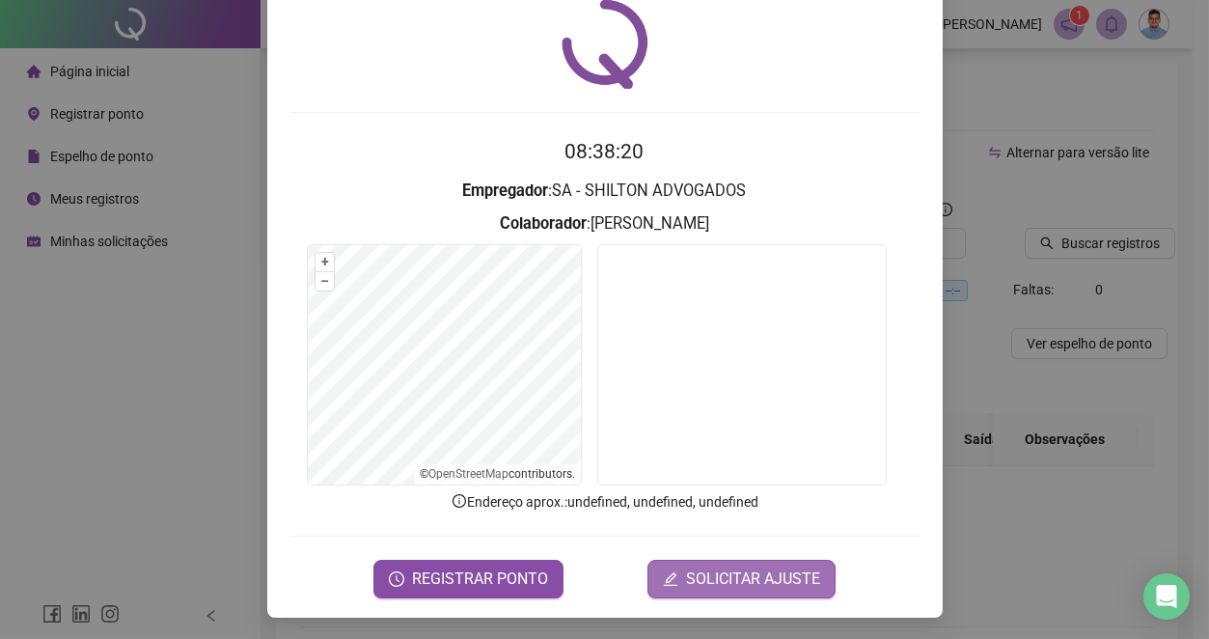
click at [674, 578] on button "SOLICITAR AJUSTE" at bounding box center [741, 579] width 188 height 39
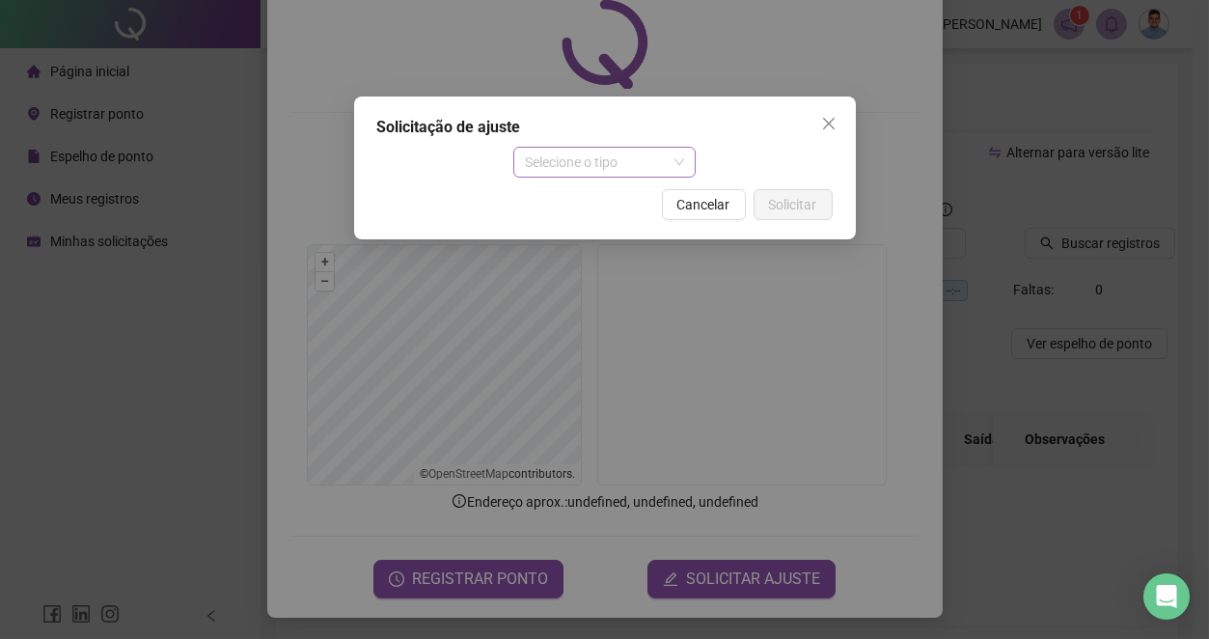
click at [555, 158] on span "Selecione o tipo" at bounding box center [604, 162] width 159 height 29
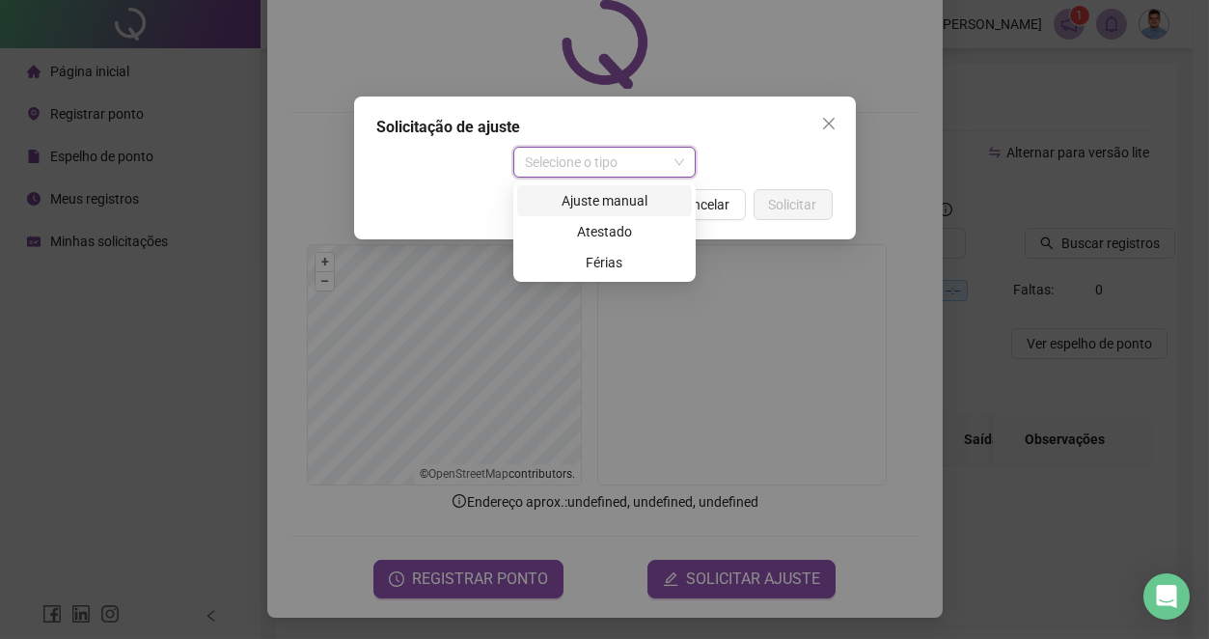
click at [553, 198] on div "Ajuste manual" at bounding box center [604, 200] width 151 height 21
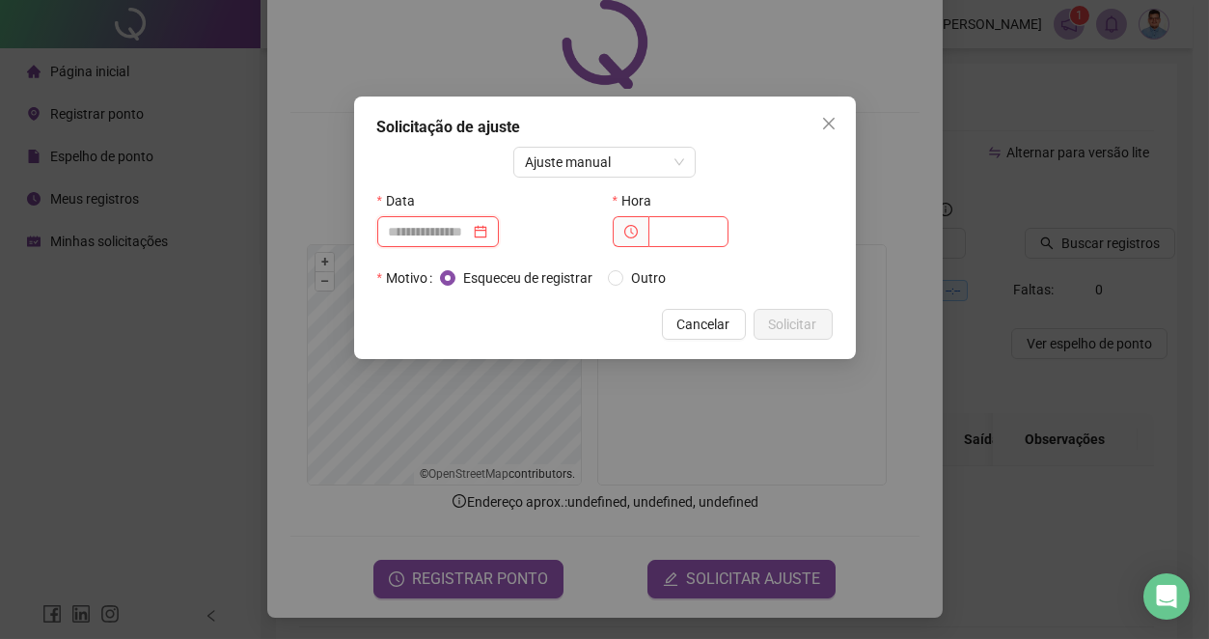
click at [443, 238] on input at bounding box center [429, 231] width 81 height 21
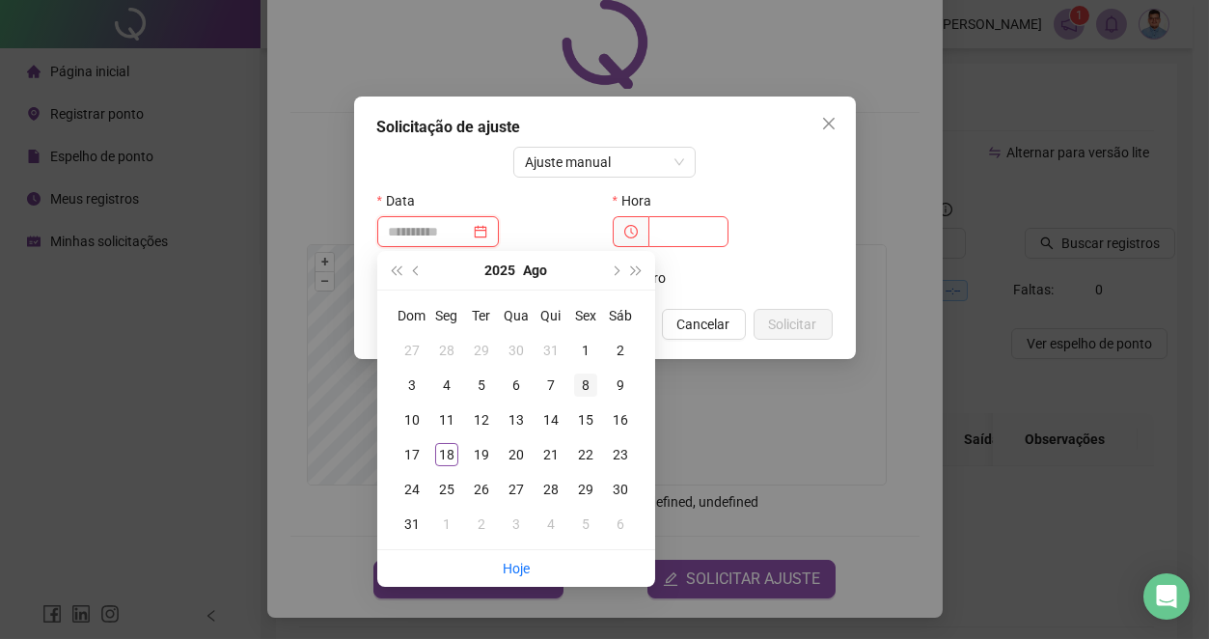
type input "**********"
click at [578, 389] on div "8" at bounding box center [585, 384] width 23 height 23
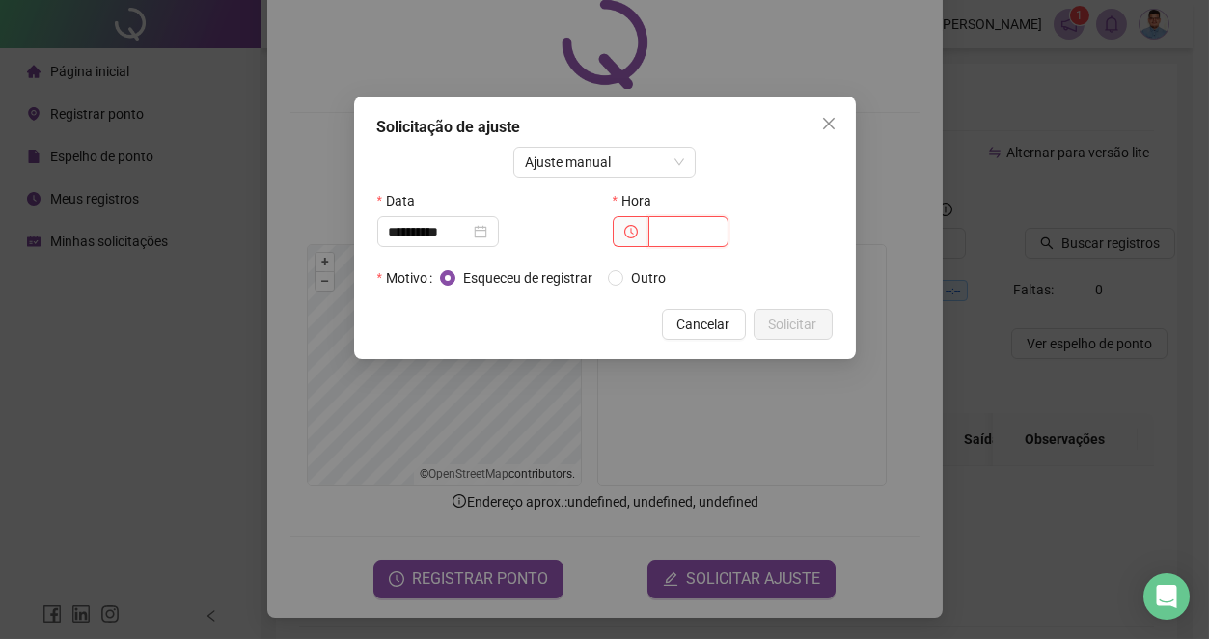
click at [716, 237] on input "text" at bounding box center [688, 231] width 80 height 31
type input "*****"
click at [825, 318] on button "Solicitar" at bounding box center [793, 324] width 79 height 31
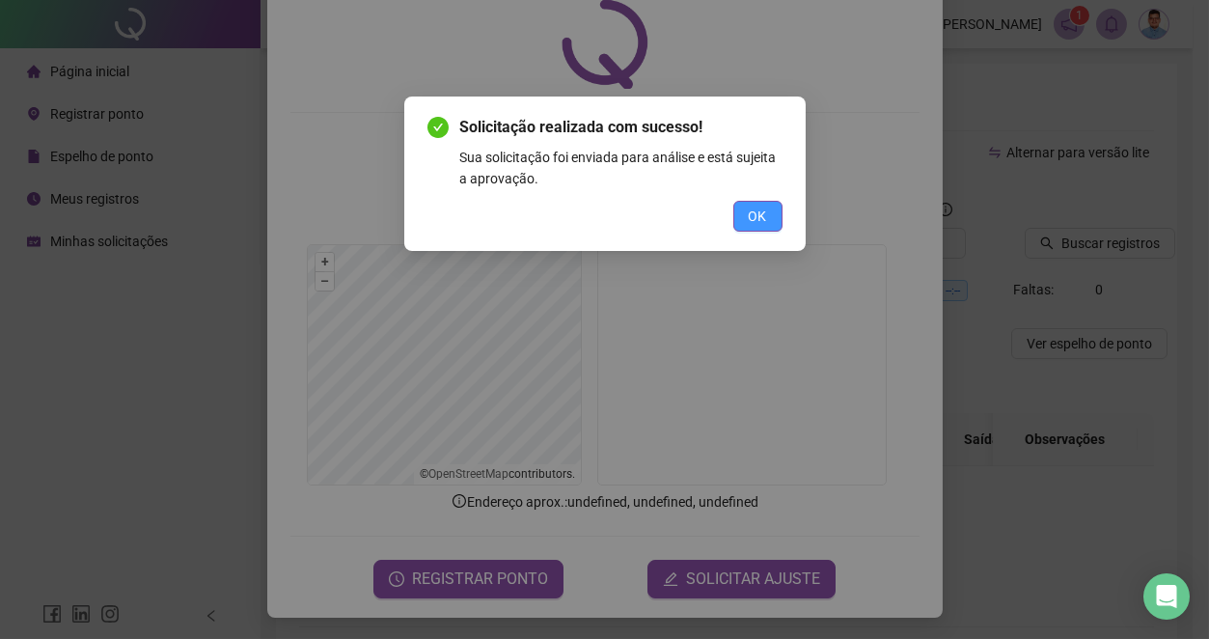
click at [763, 218] on span "OK" at bounding box center [758, 216] width 18 height 21
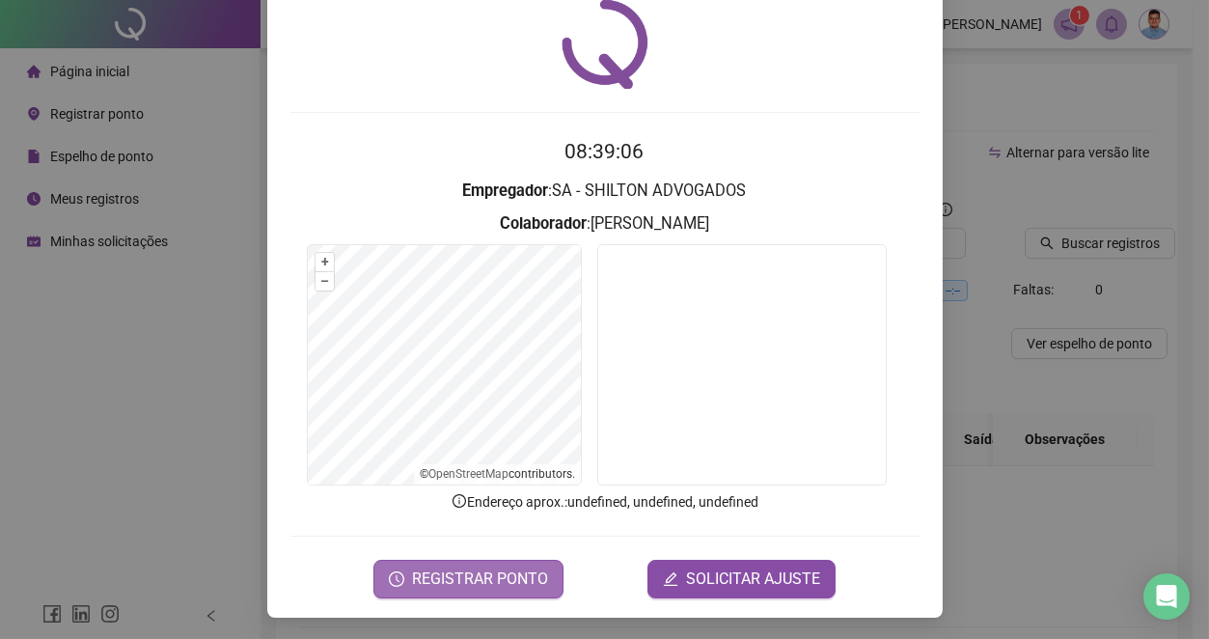
click at [405, 580] on button "REGISTRAR PONTO" at bounding box center [468, 579] width 190 height 39
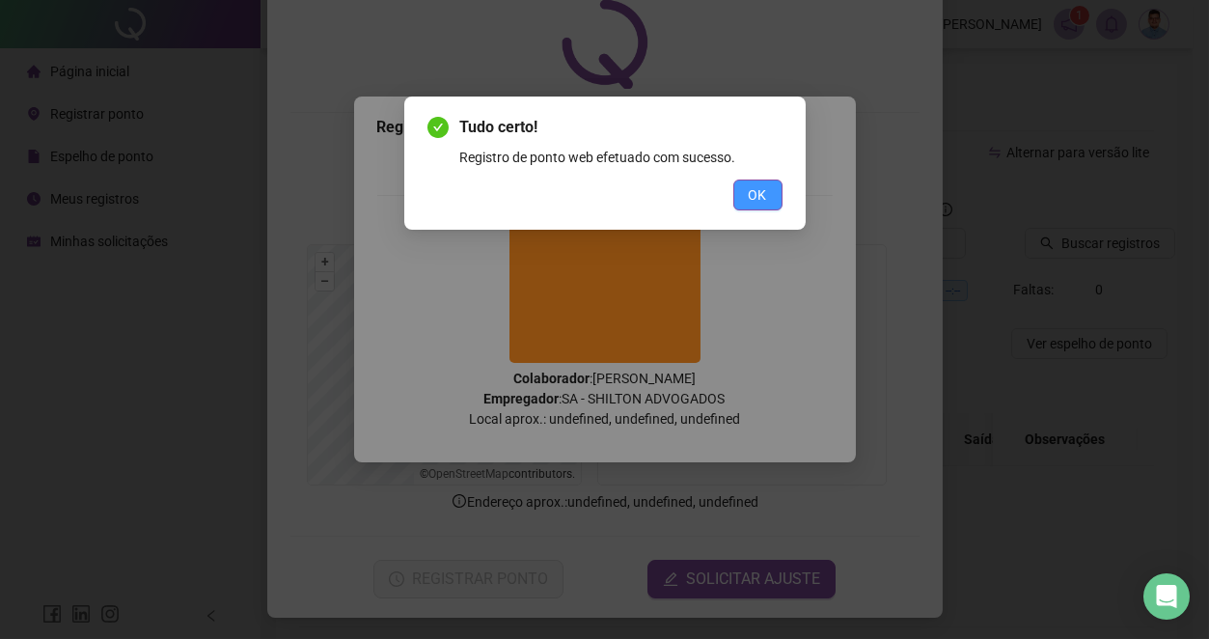
click at [751, 186] on span "OK" at bounding box center [758, 194] width 18 height 21
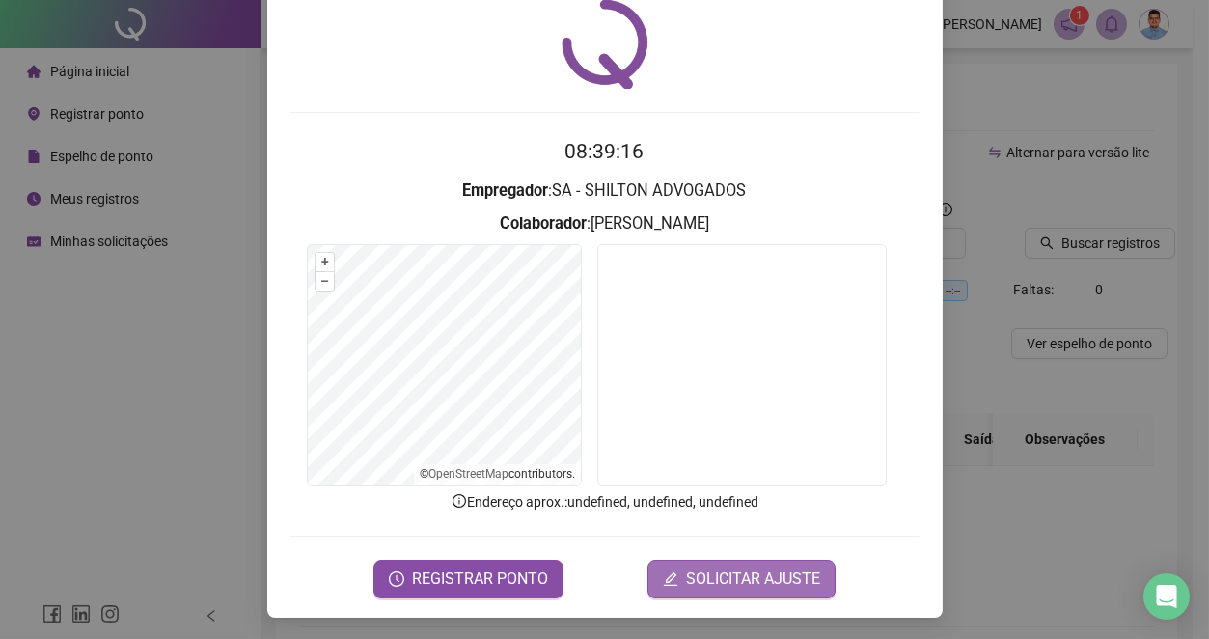
click at [674, 569] on button "SOLICITAR AJUSTE" at bounding box center [741, 579] width 188 height 39
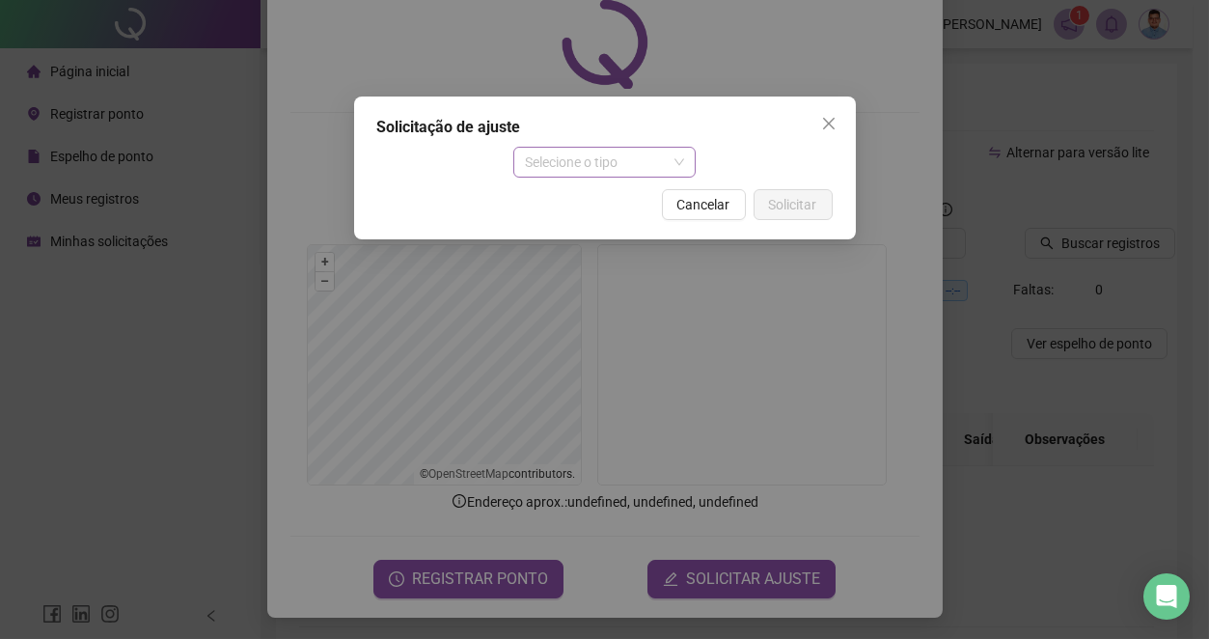
click at [614, 157] on span "Selecione o tipo" at bounding box center [604, 162] width 159 height 29
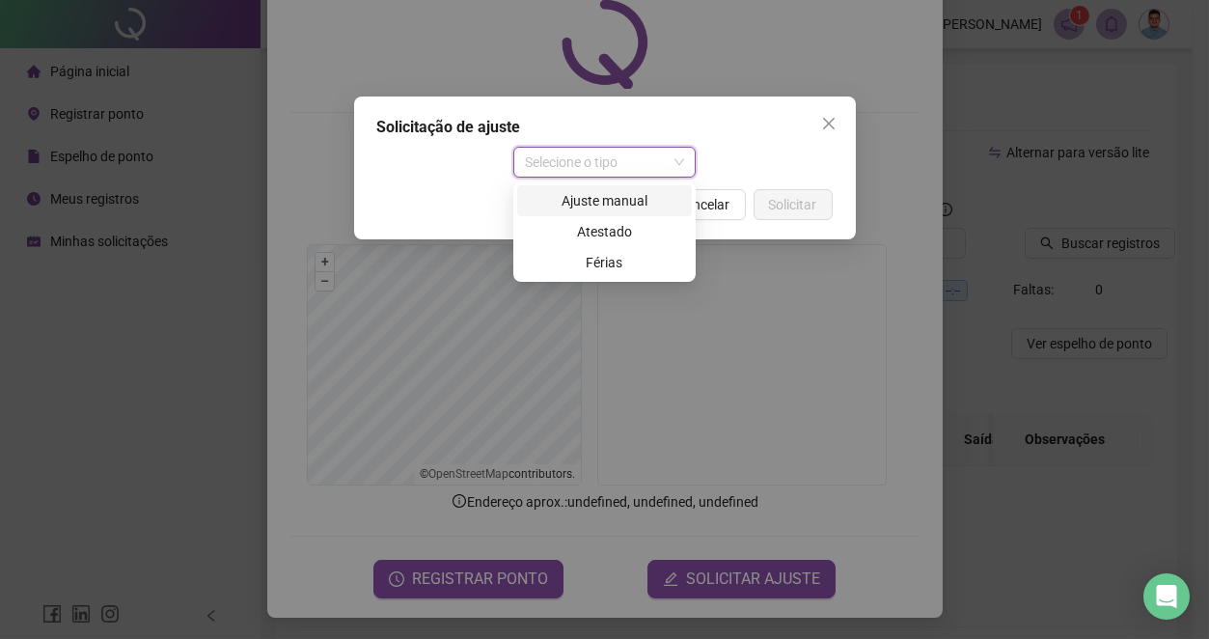
click at [612, 209] on div "Ajuste manual" at bounding box center [604, 200] width 151 height 21
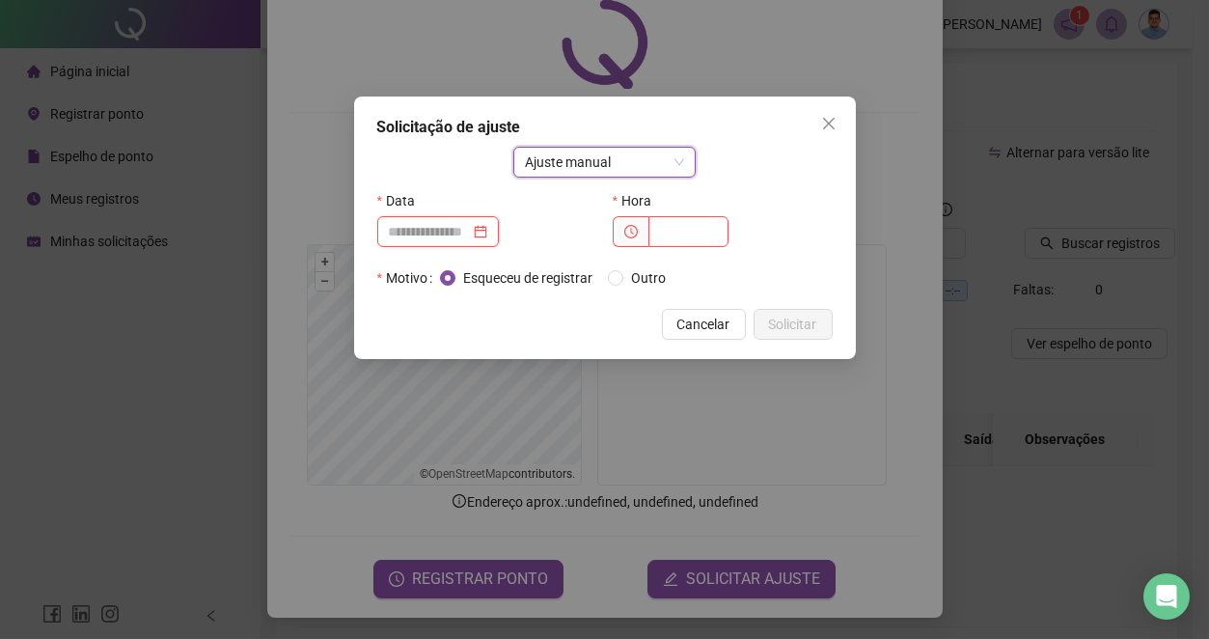
click at [470, 230] on input at bounding box center [429, 231] width 81 height 21
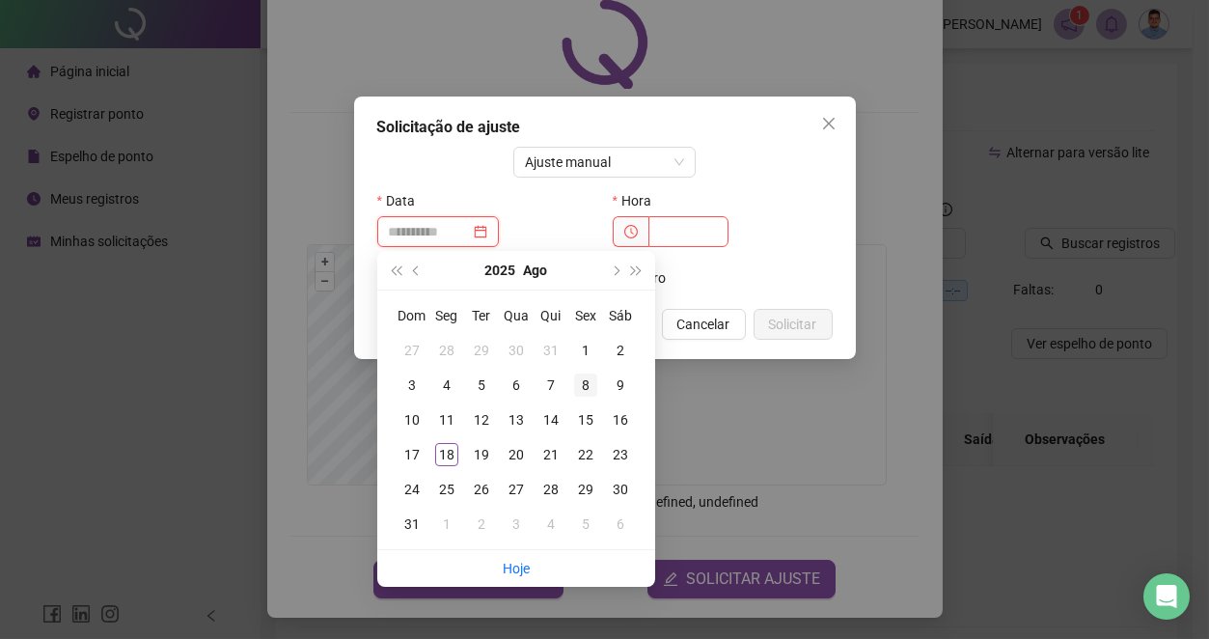
type input "**********"
click at [572, 379] on td "8" at bounding box center [585, 385] width 35 height 35
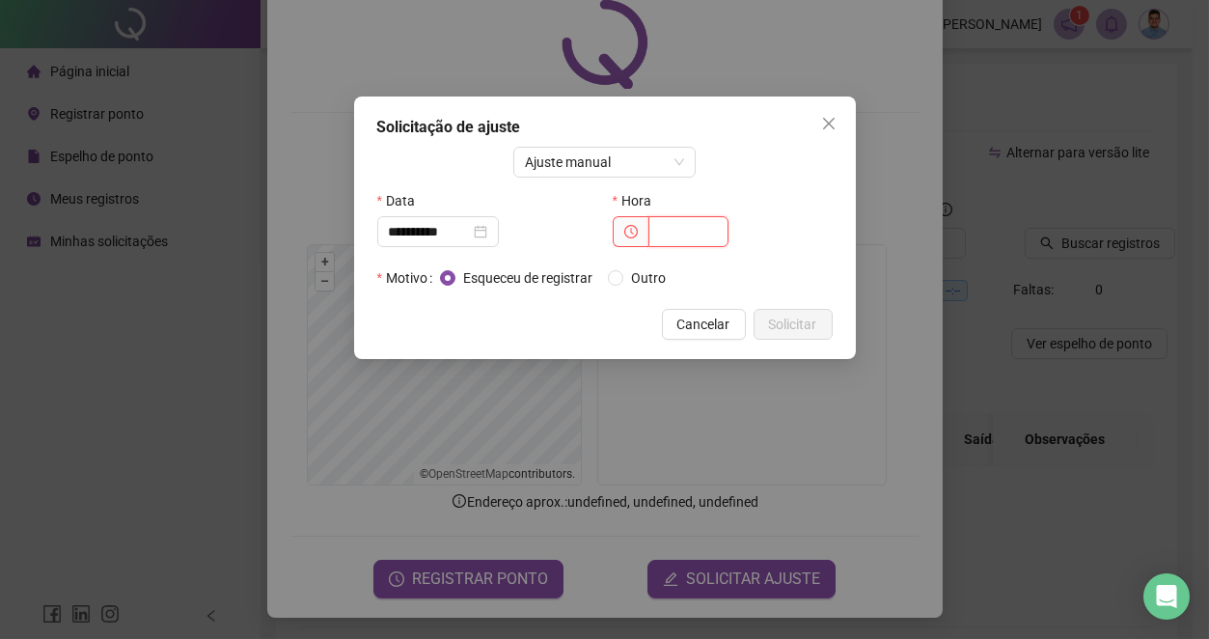
click at [674, 235] on input "text" at bounding box center [688, 231] width 80 height 31
type input "*****"
click at [802, 316] on span "Solicitar" at bounding box center [793, 324] width 48 height 21
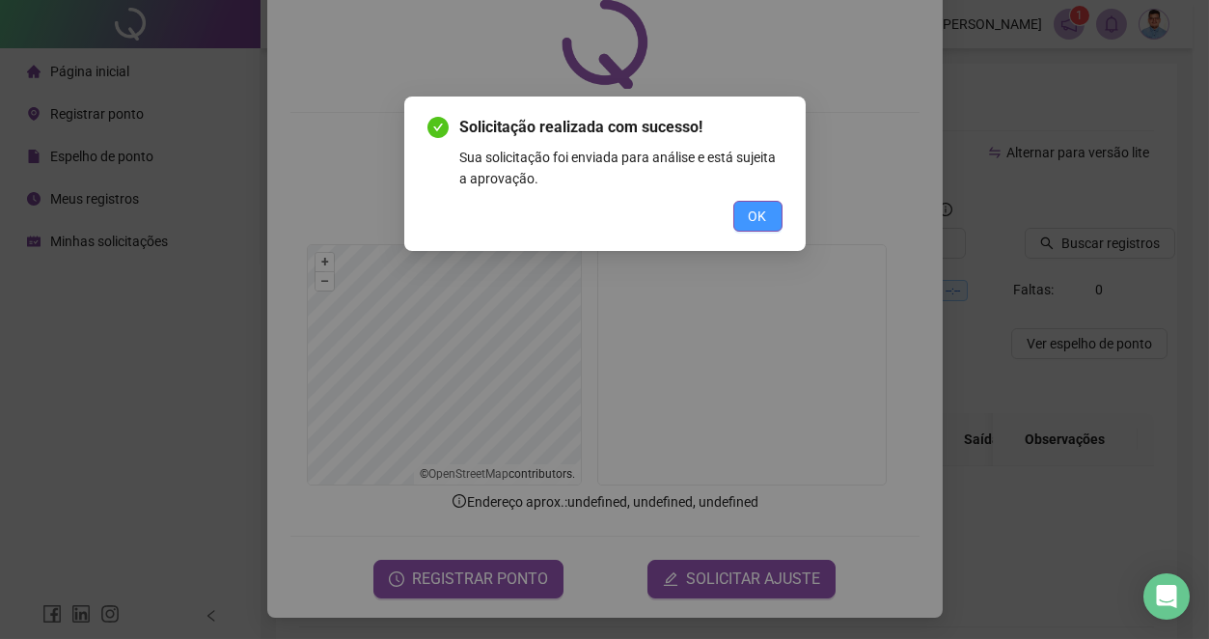
click at [769, 218] on button "OK" at bounding box center [757, 216] width 49 height 31
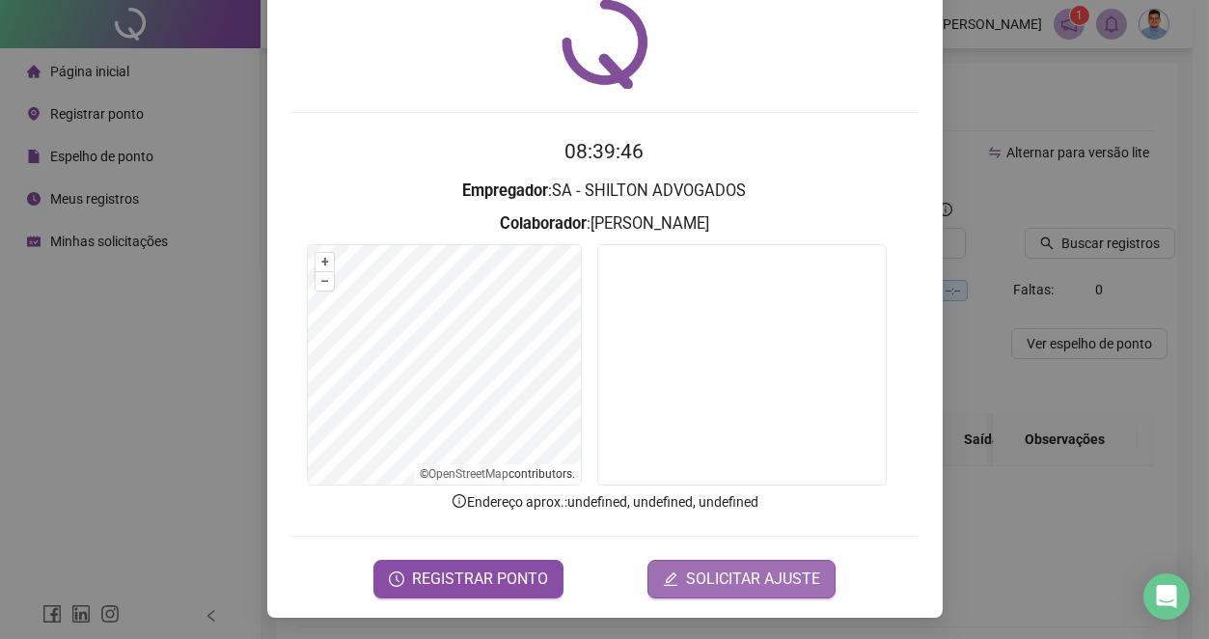
click at [713, 573] on span "SOLICITAR AJUSTE" at bounding box center [753, 578] width 134 height 23
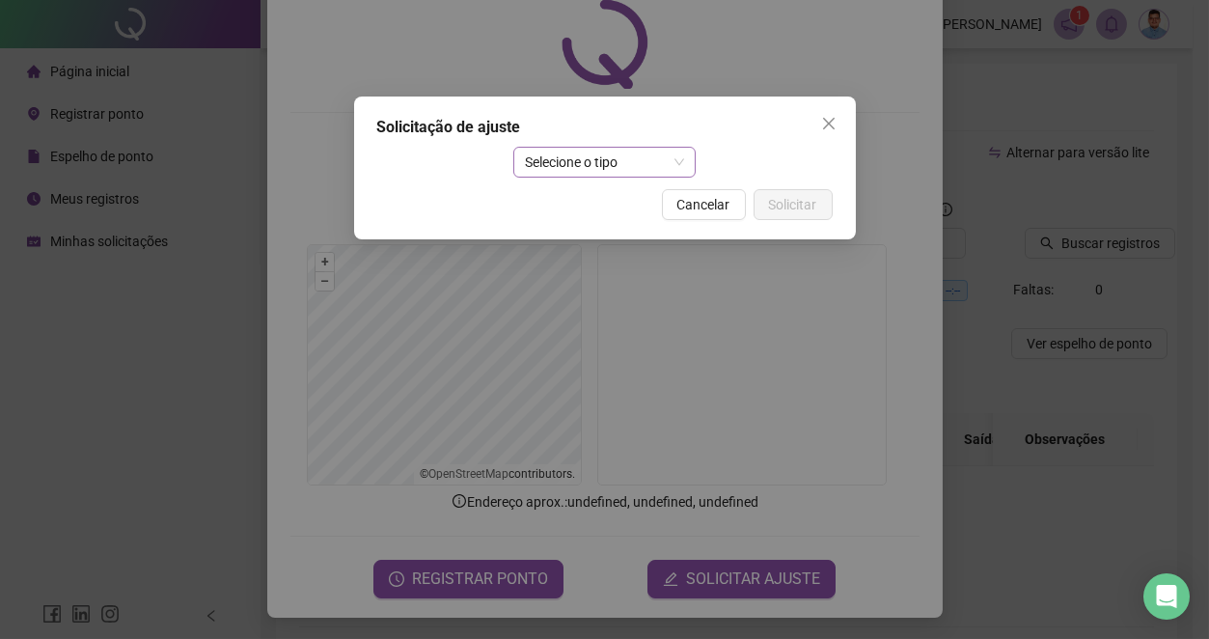
click at [547, 157] on span "Selecione o tipo" at bounding box center [604, 162] width 159 height 29
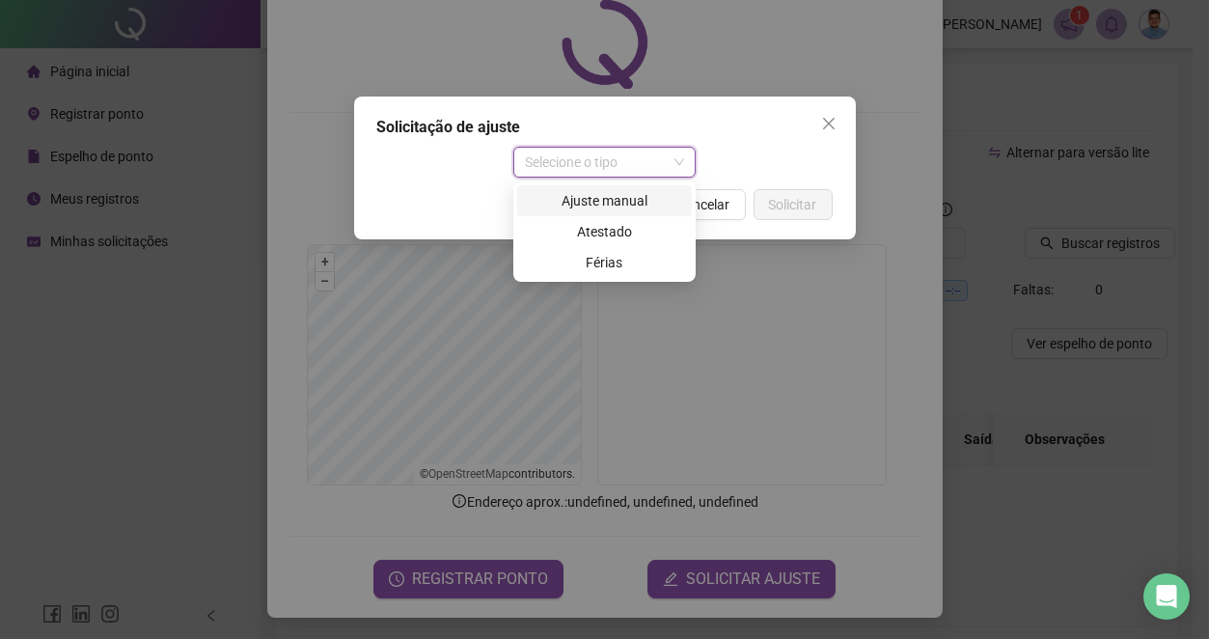
click at [565, 208] on div "Ajuste manual" at bounding box center [604, 200] width 151 height 21
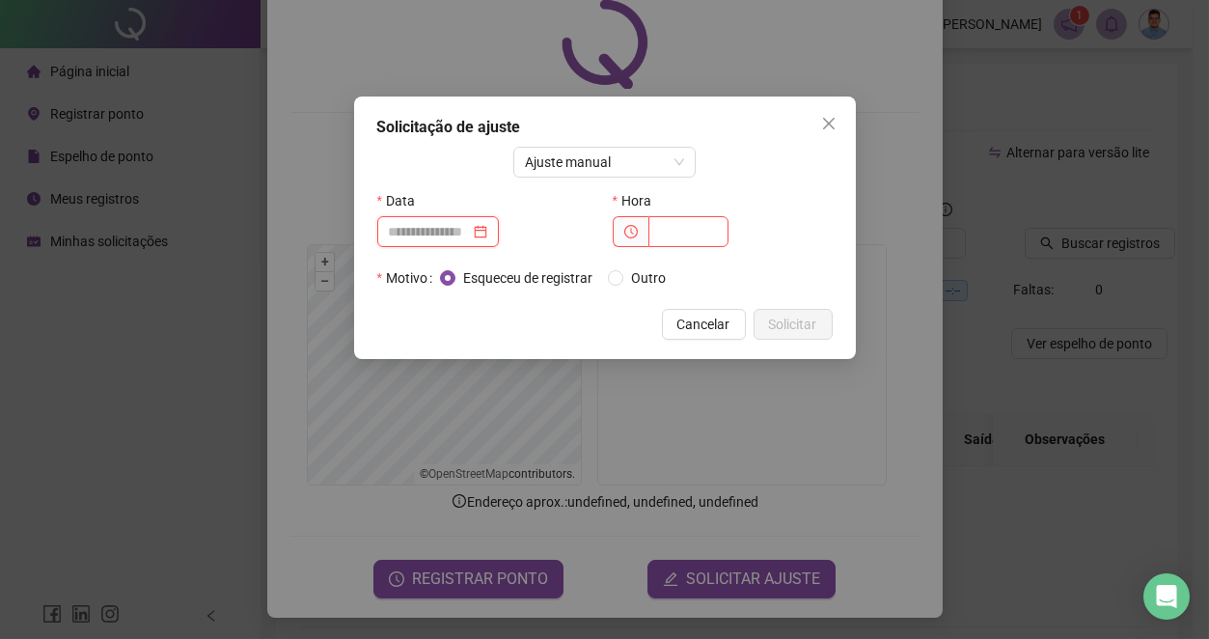
click at [461, 233] on input at bounding box center [429, 231] width 81 height 21
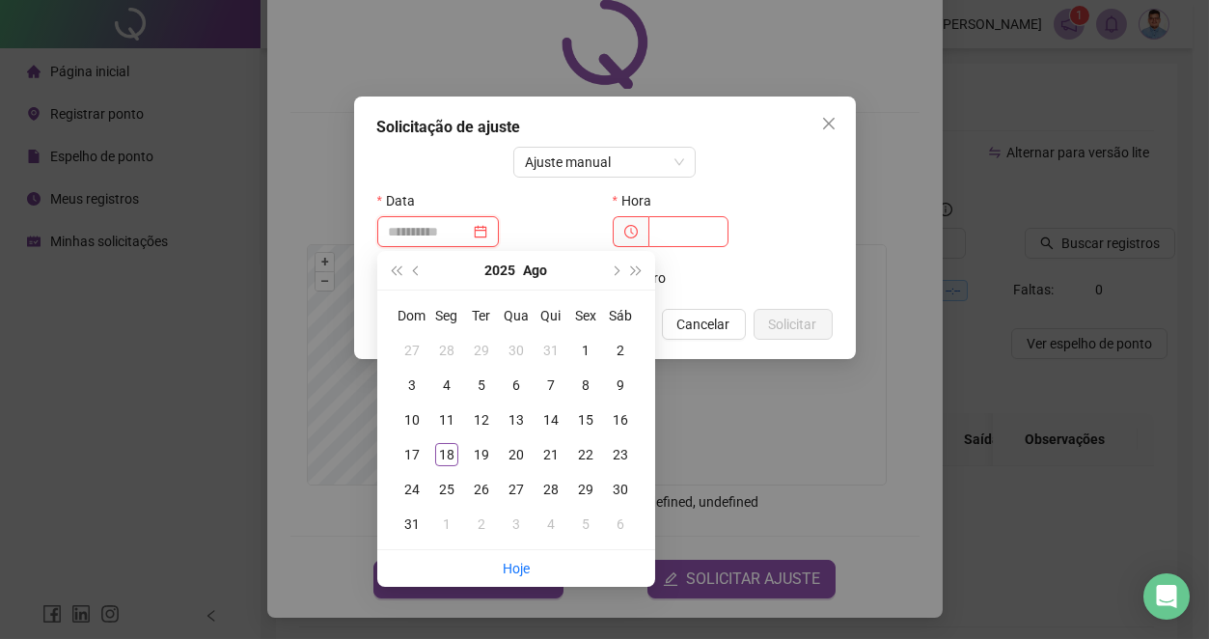
type input "**********"
click at [616, 387] on div "9" at bounding box center [620, 384] width 23 height 23
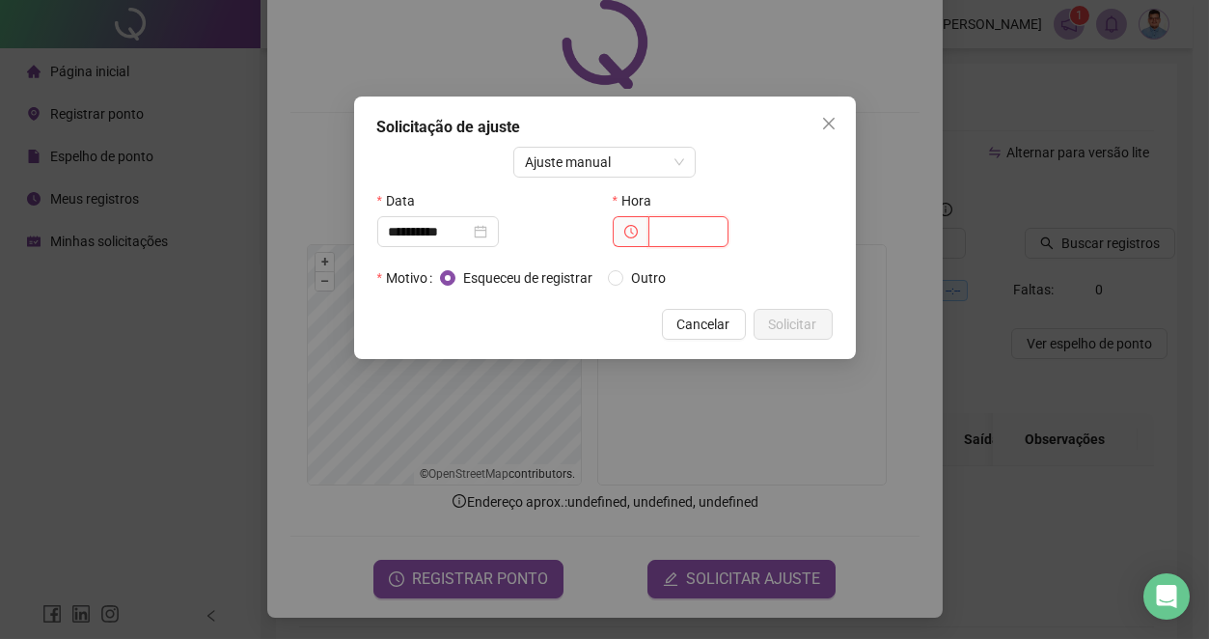
click at [662, 239] on input "text" at bounding box center [688, 231] width 80 height 31
type input "*****"
click at [781, 323] on span "Solicitar" at bounding box center [793, 324] width 48 height 21
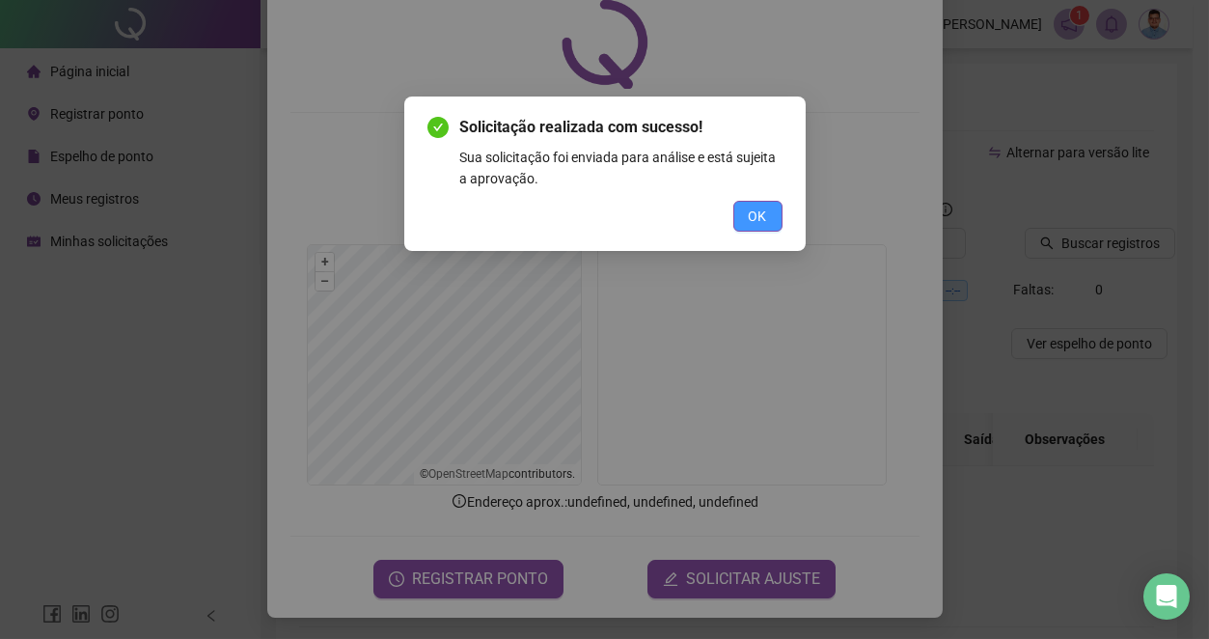
click at [738, 213] on button "OK" at bounding box center [757, 216] width 49 height 31
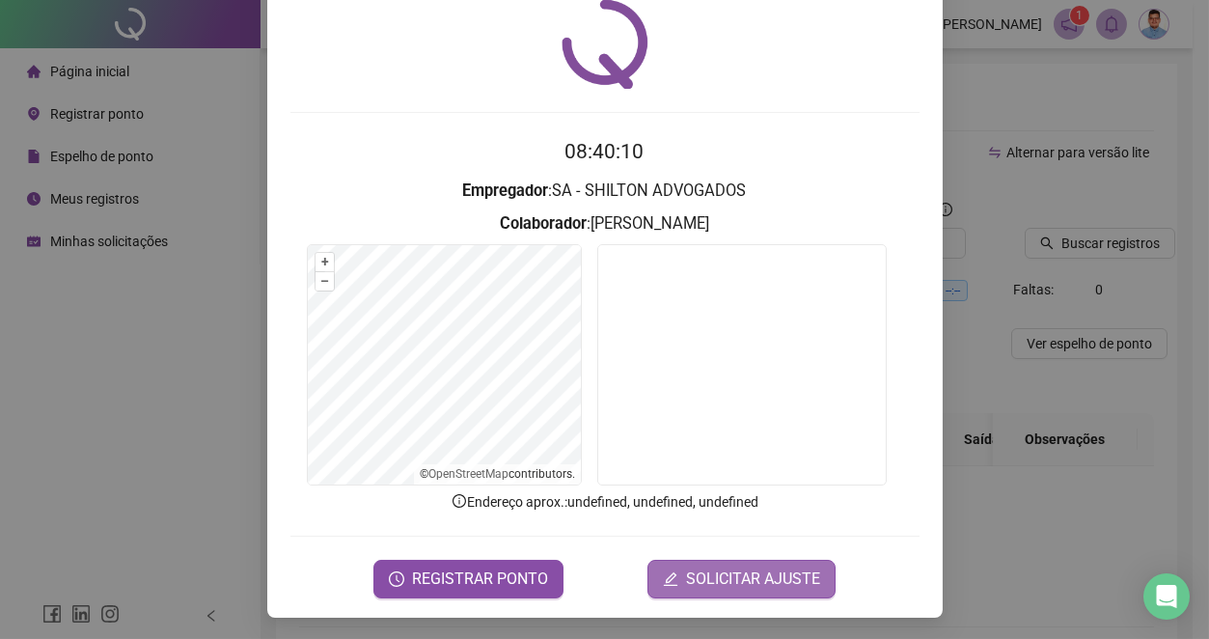
click at [716, 567] on span "SOLICITAR AJUSTE" at bounding box center [753, 578] width 134 height 23
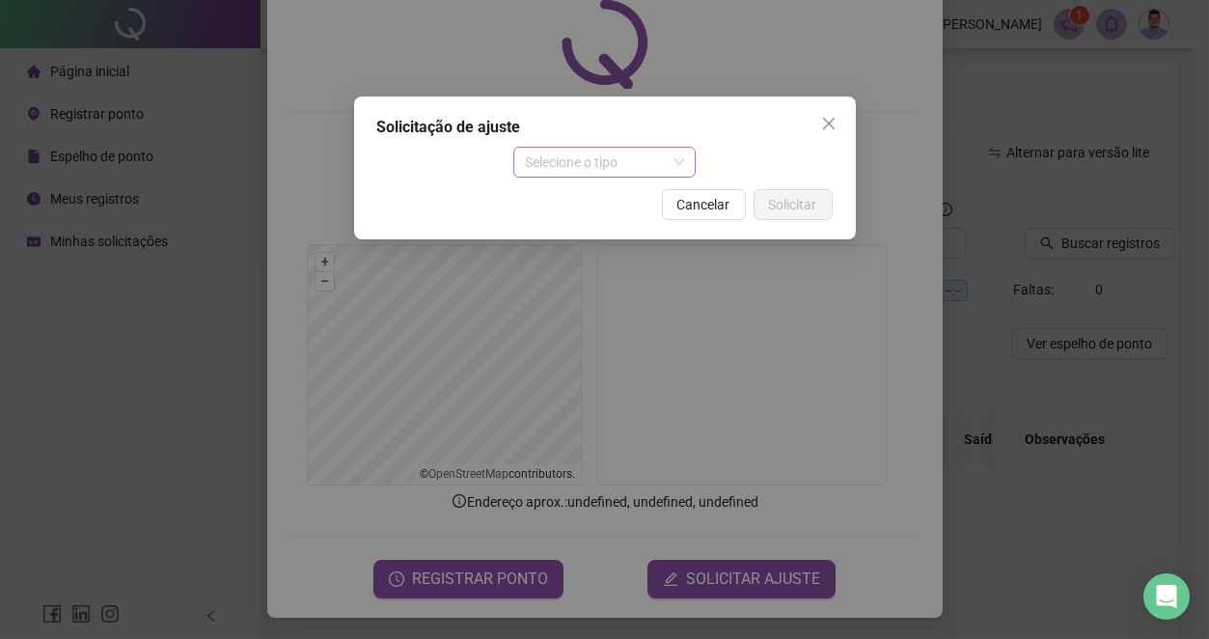
click at [558, 165] on span "Selecione o tipo" at bounding box center [604, 162] width 159 height 29
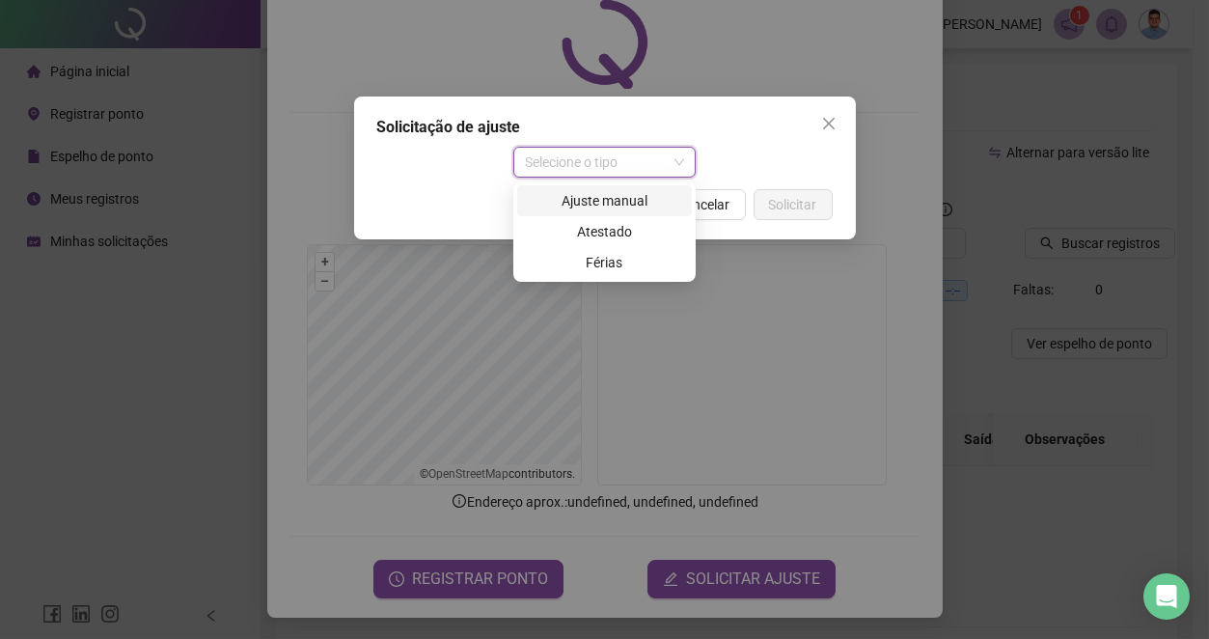
click at [567, 201] on div "Ajuste manual" at bounding box center [604, 200] width 151 height 21
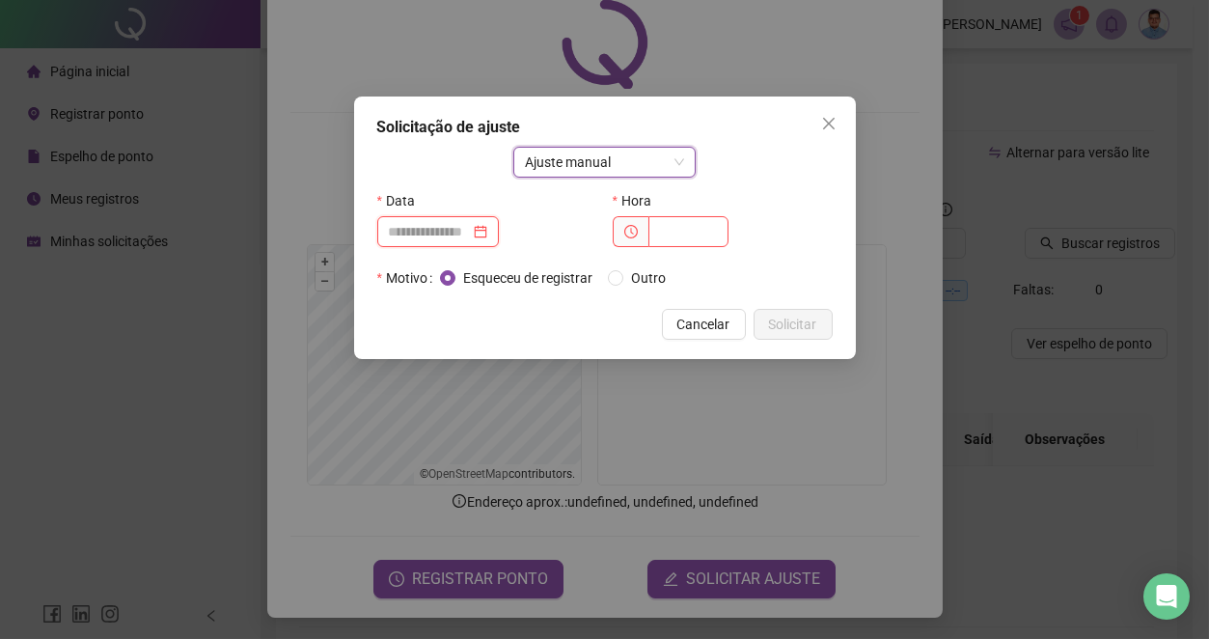
click at [452, 240] on input at bounding box center [429, 231] width 81 height 21
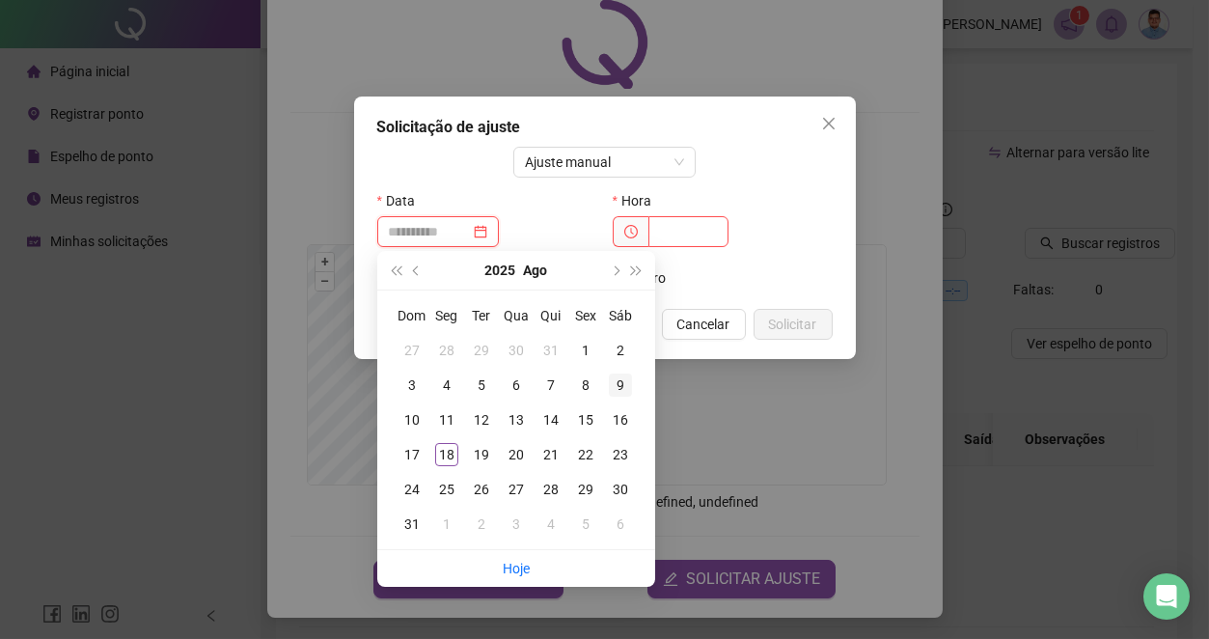
type input "**********"
click at [619, 376] on div "9" at bounding box center [620, 384] width 23 height 23
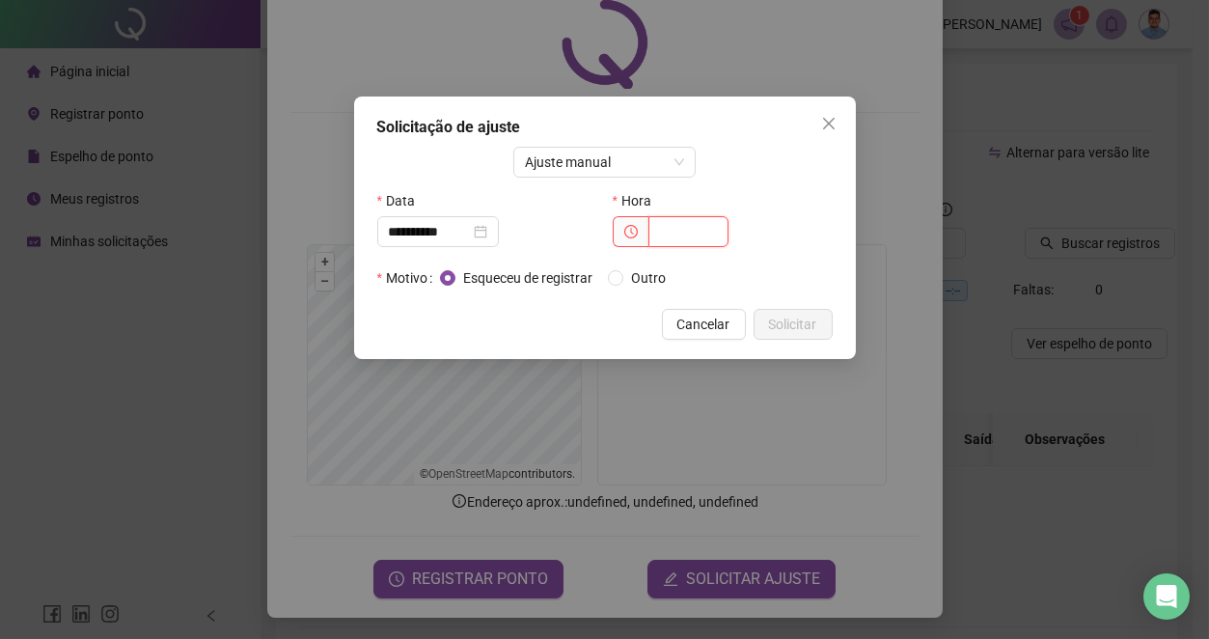
click at [690, 234] on input "text" at bounding box center [688, 231] width 80 height 31
type input "*****"
click at [831, 321] on button "Solicitar" at bounding box center [793, 324] width 79 height 31
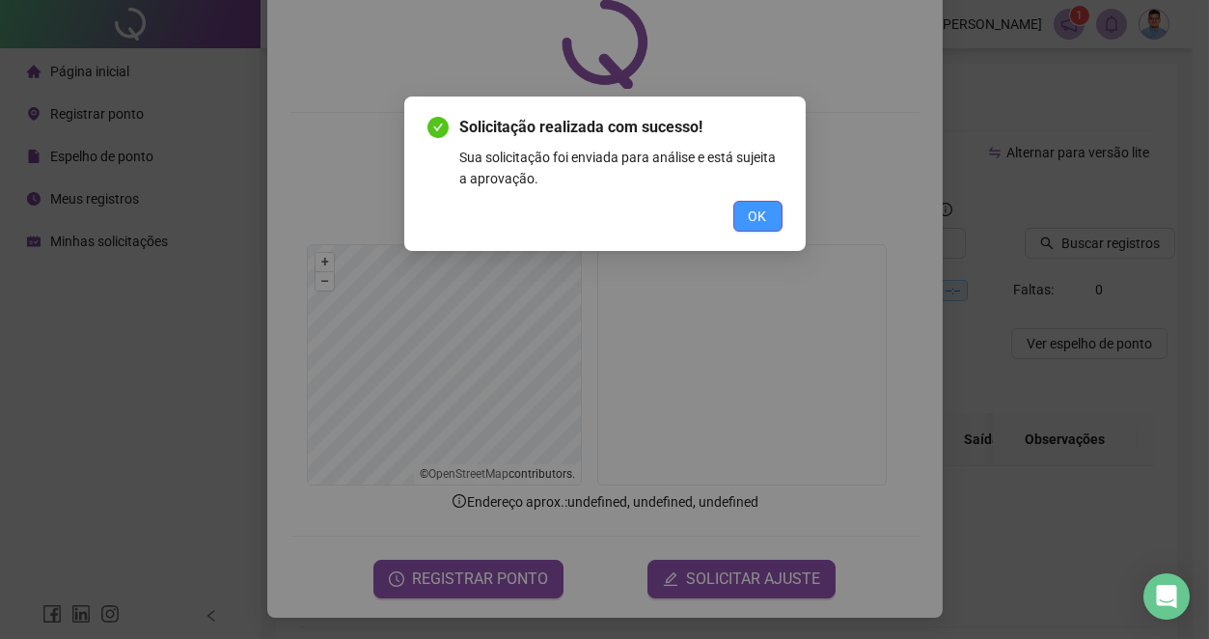
click at [760, 206] on span "OK" at bounding box center [758, 216] width 18 height 21
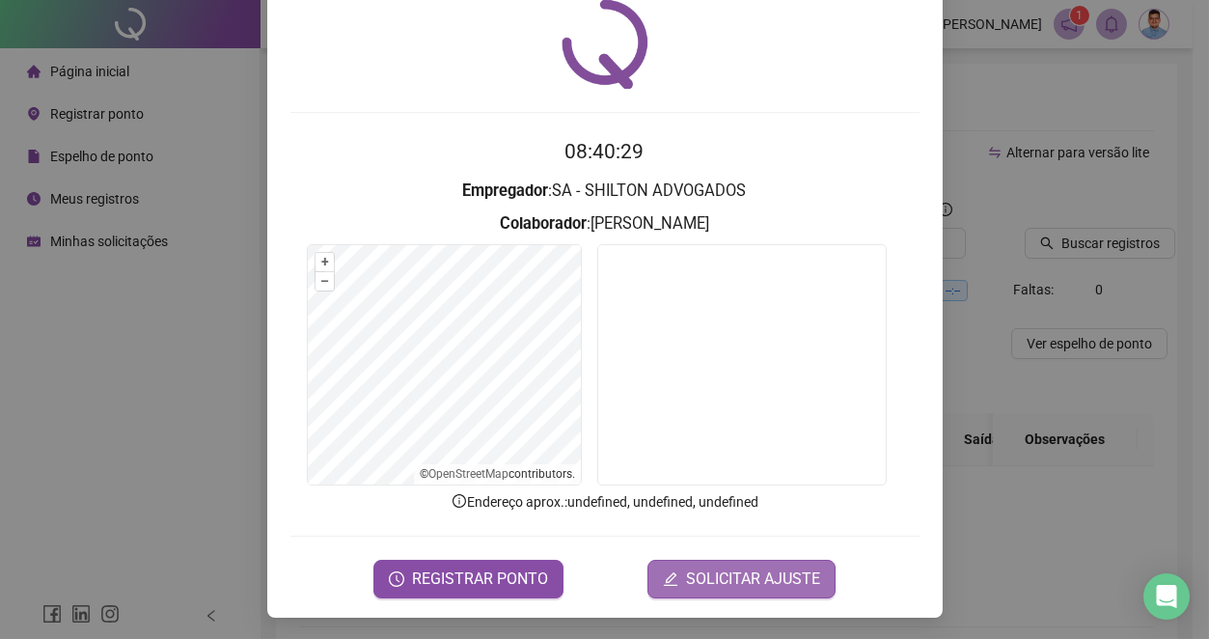
click at [720, 571] on span "SOLICITAR AJUSTE" at bounding box center [753, 578] width 134 height 23
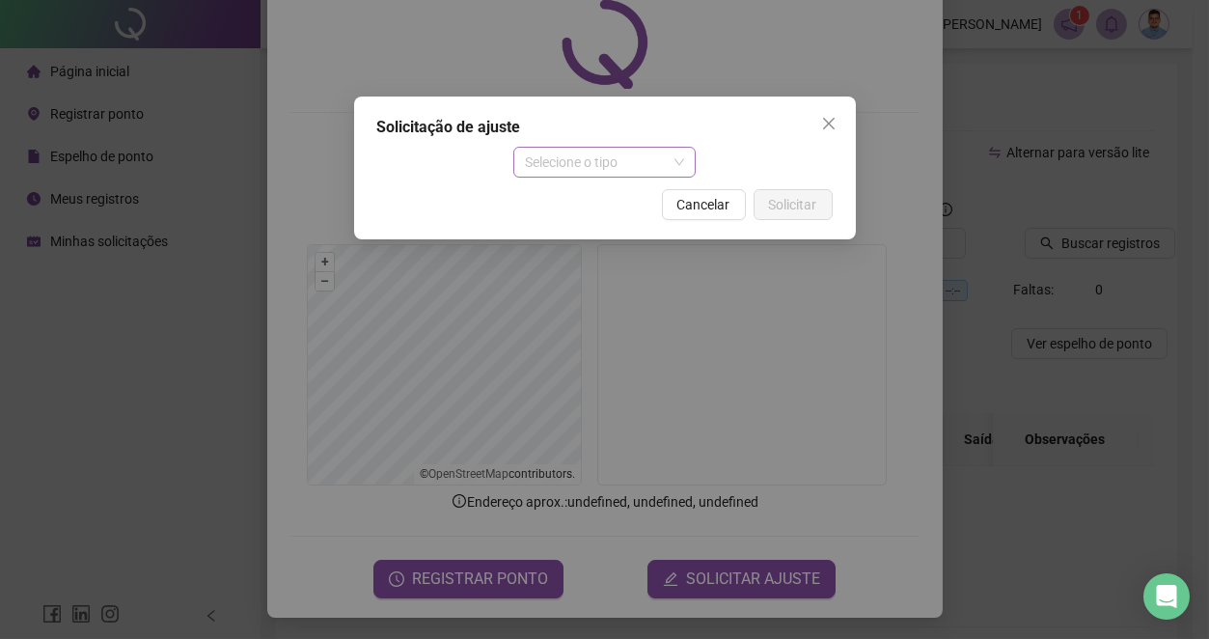
click at [548, 164] on span "Selecione o tipo" at bounding box center [604, 162] width 159 height 29
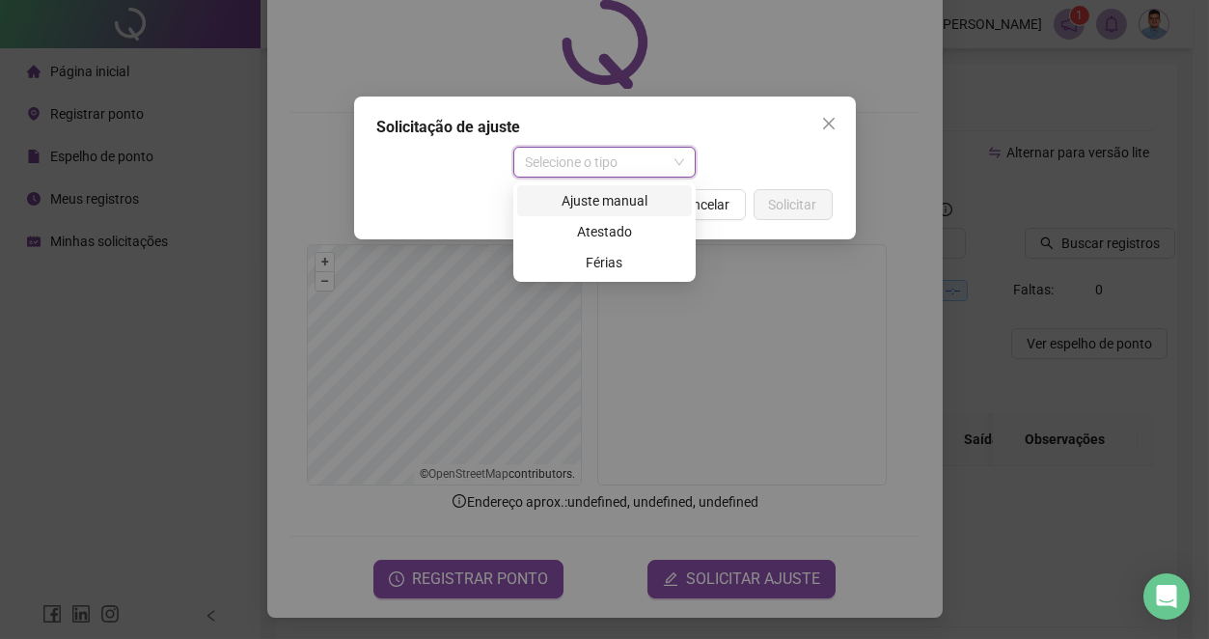
click at [553, 209] on div "Ajuste manual" at bounding box center [604, 200] width 151 height 21
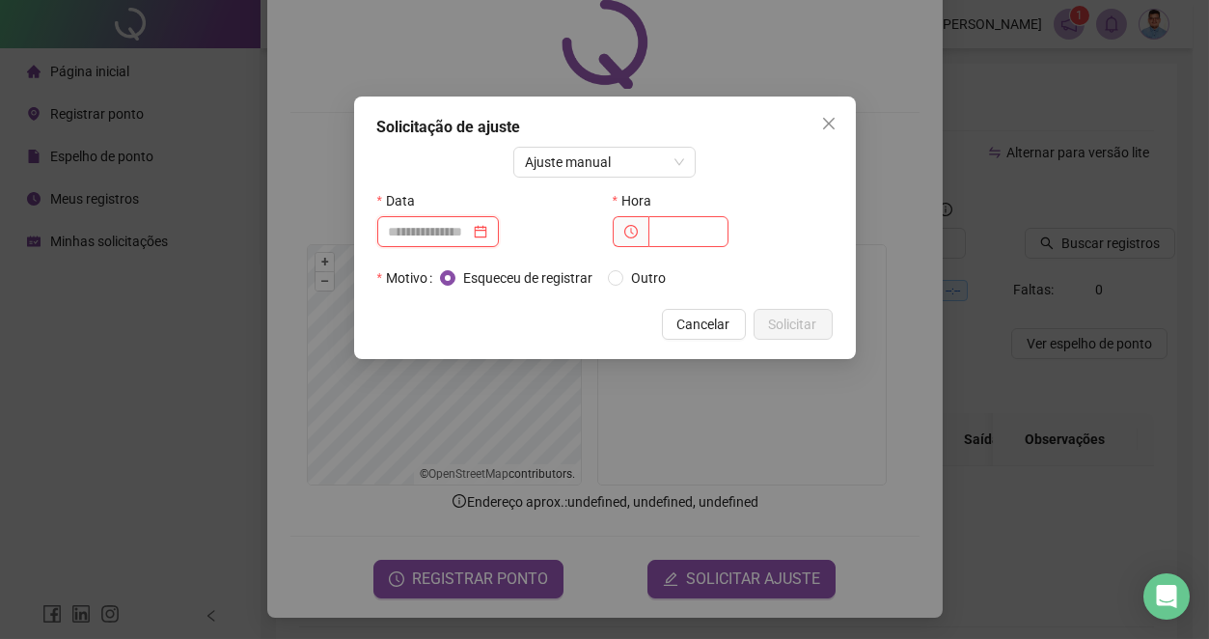
click at [470, 240] on input at bounding box center [429, 231] width 81 height 21
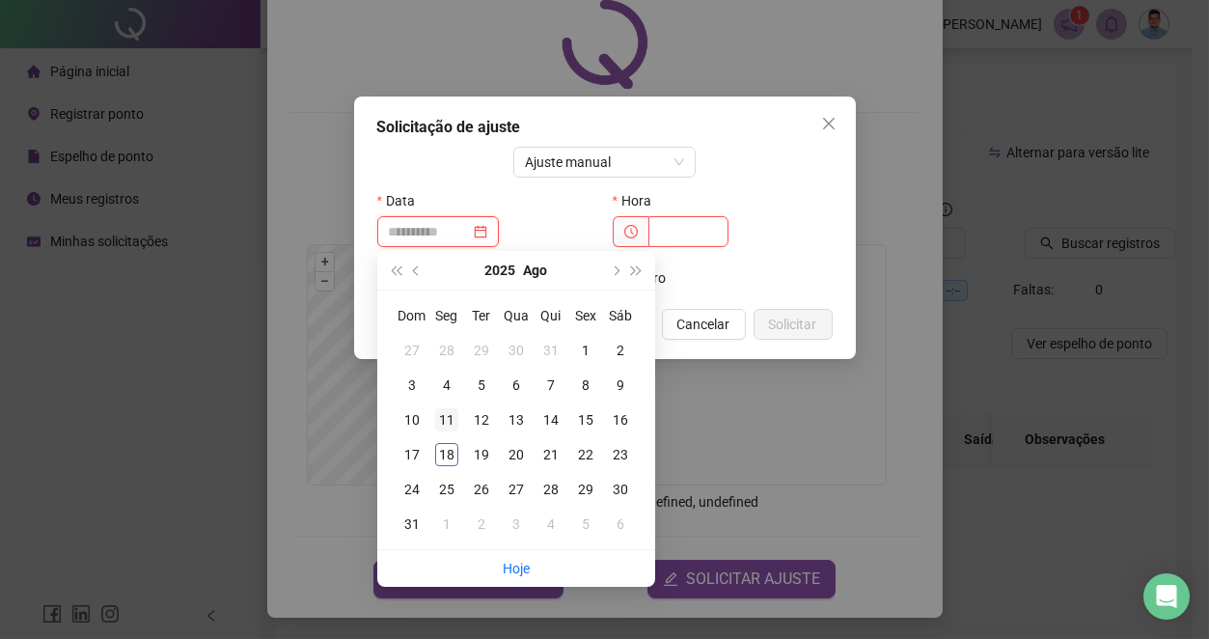
type input "**********"
click at [444, 411] on div "11" at bounding box center [446, 419] width 23 height 23
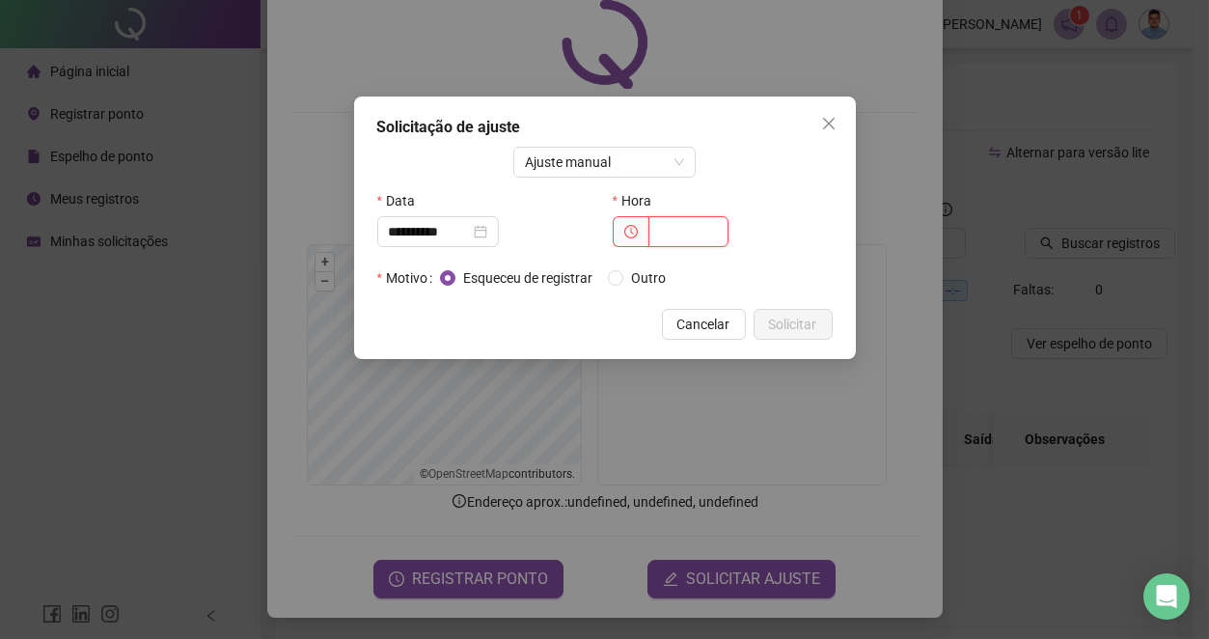
click at [687, 228] on input "text" at bounding box center [688, 231] width 80 height 31
type input "*****"
click at [792, 326] on span "Solicitar" at bounding box center [793, 324] width 48 height 21
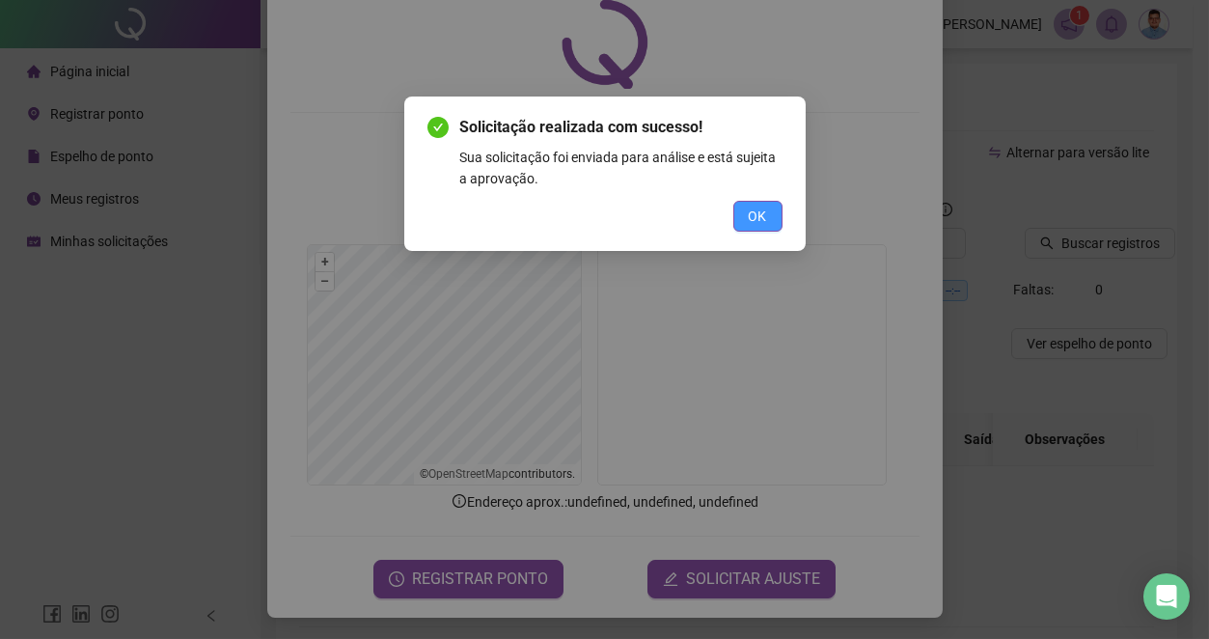
click at [756, 211] on span "OK" at bounding box center [758, 216] width 18 height 21
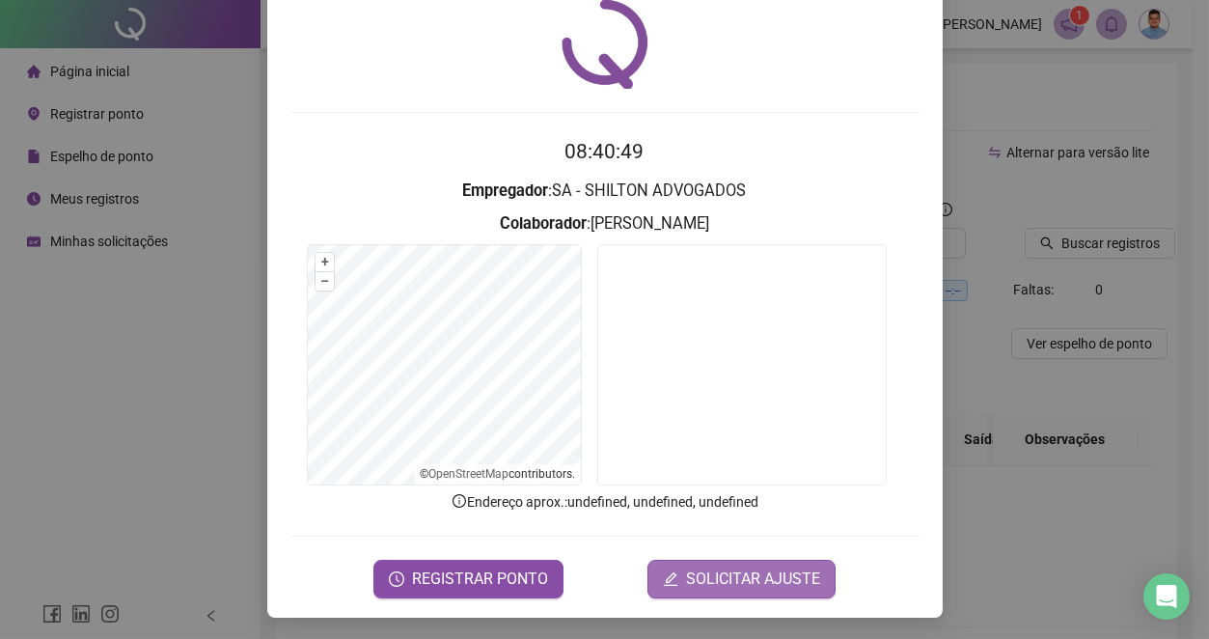
click at [768, 583] on span "SOLICITAR AJUSTE" at bounding box center [753, 578] width 134 height 23
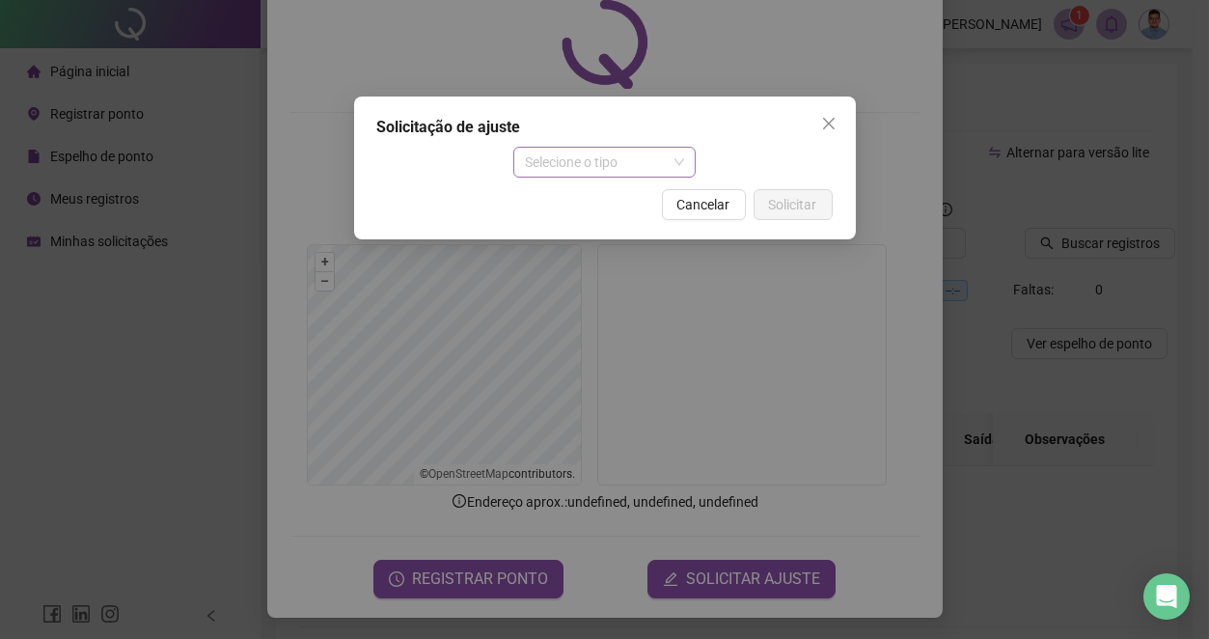
click at [636, 161] on span "Selecione o tipo" at bounding box center [604, 162] width 159 height 29
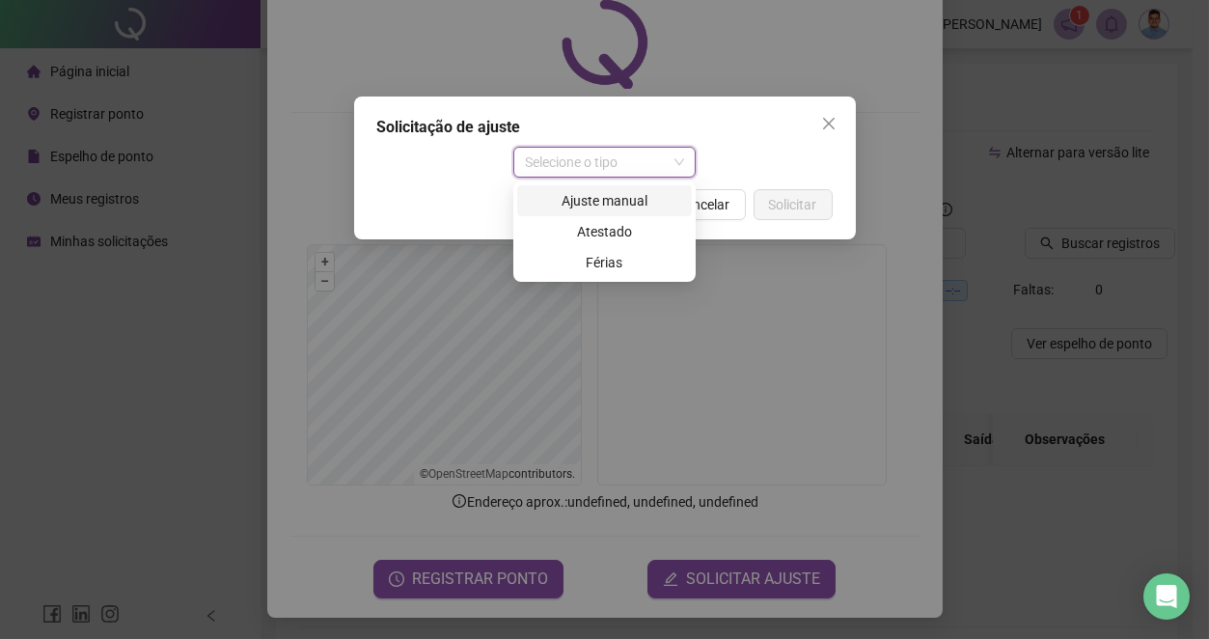
click at [637, 190] on div "Ajuste manual" at bounding box center [604, 200] width 151 height 21
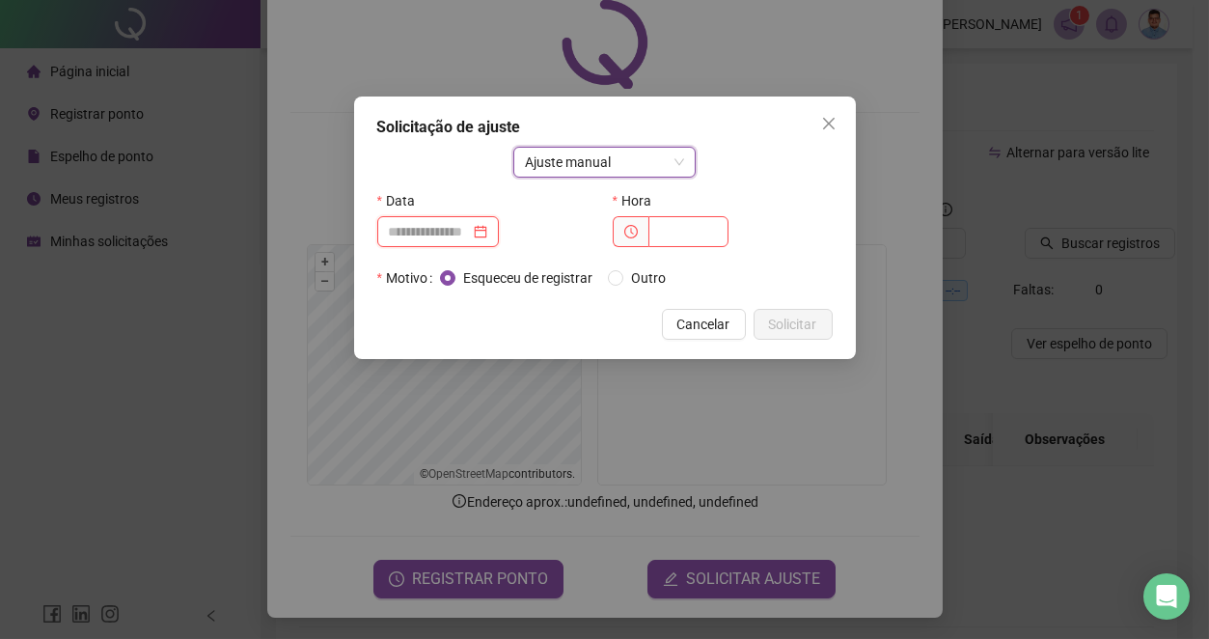
click at [429, 231] on input at bounding box center [429, 231] width 81 height 21
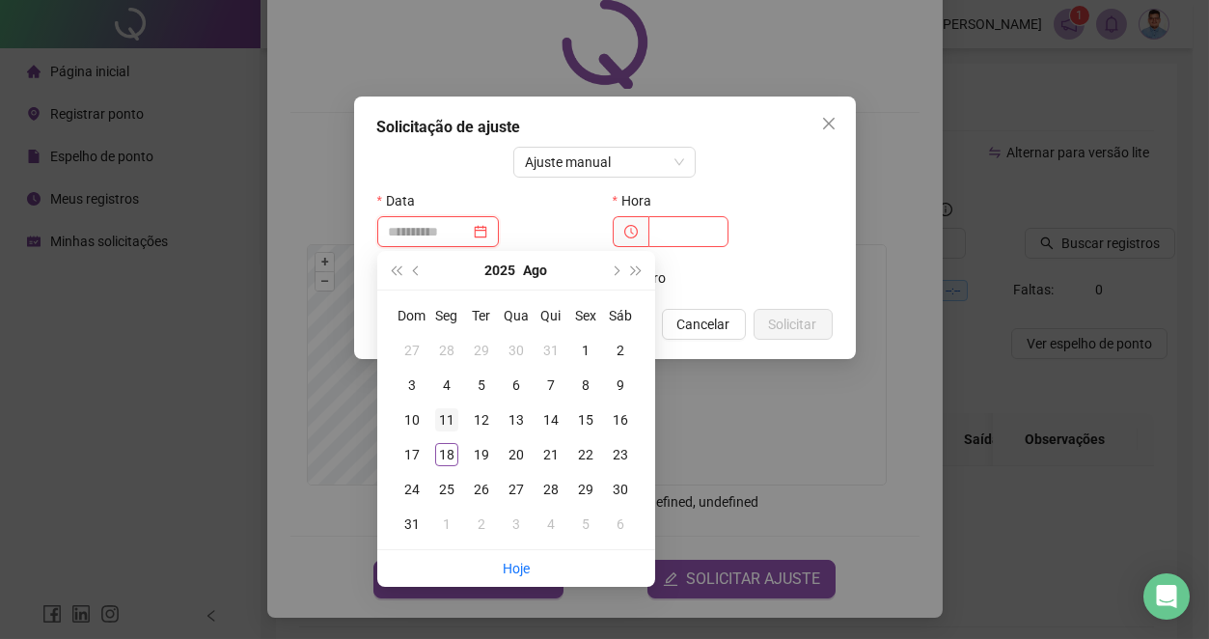
type input "**********"
click at [444, 421] on div "11" at bounding box center [446, 419] width 23 height 23
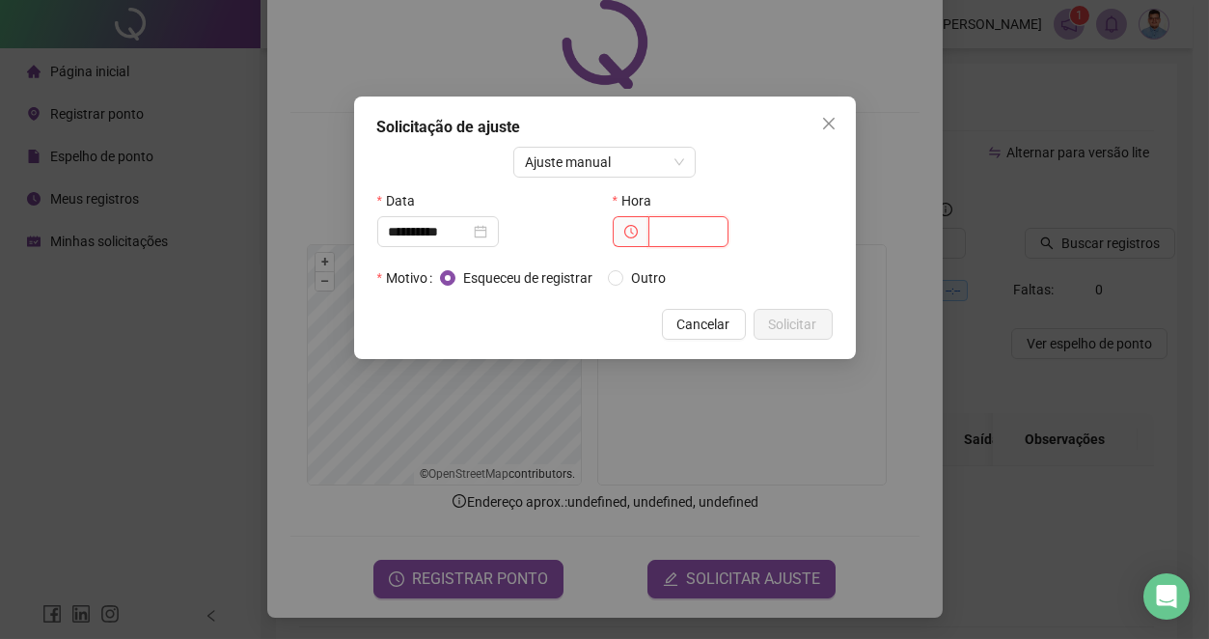
click at [687, 237] on input "text" at bounding box center [688, 231] width 80 height 31
type input "*****"
click at [780, 328] on span "Solicitar" at bounding box center [793, 324] width 48 height 21
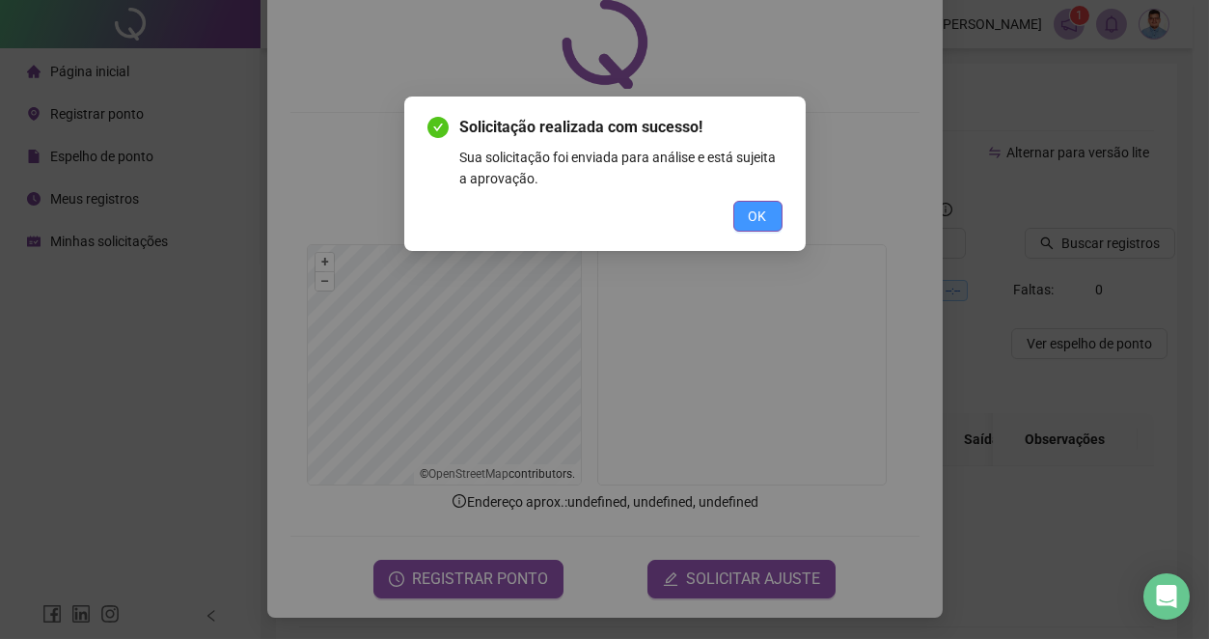
click at [757, 224] on span "OK" at bounding box center [758, 216] width 18 height 21
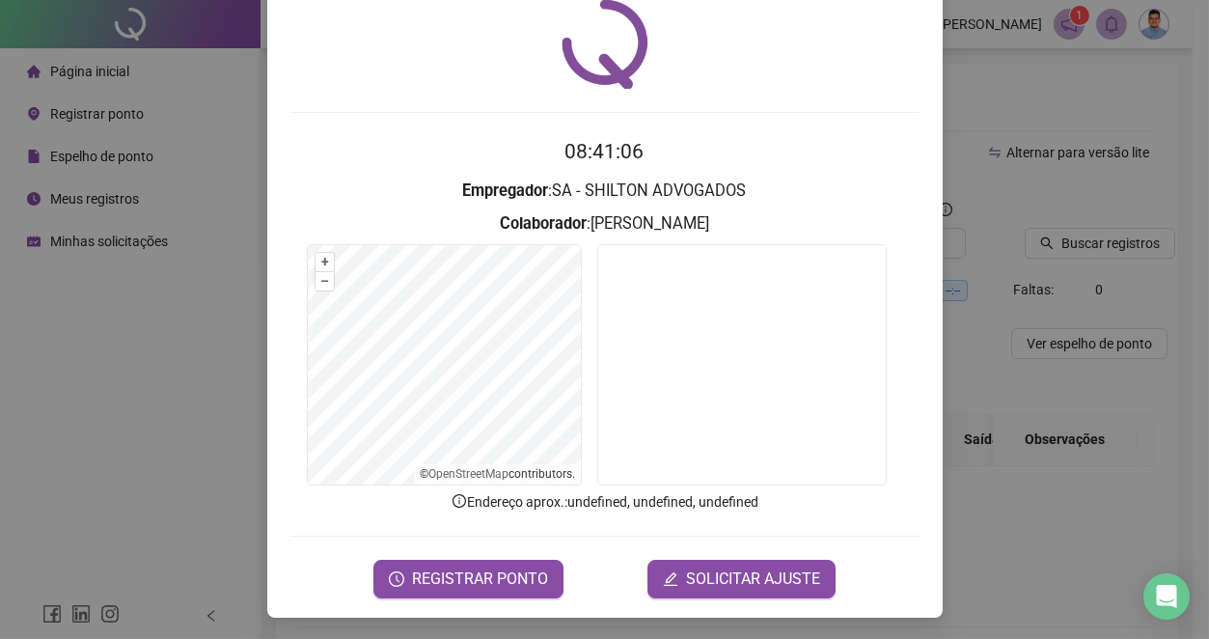
click at [715, 611] on div "Registro de ponto web 08:41:06 Empregador : SA - SHILTON ADVOGADOS Colaborador …" at bounding box center [604, 283] width 675 height 669
click at [718, 576] on span "SOLICITAR AJUSTE" at bounding box center [753, 578] width 134 height 23
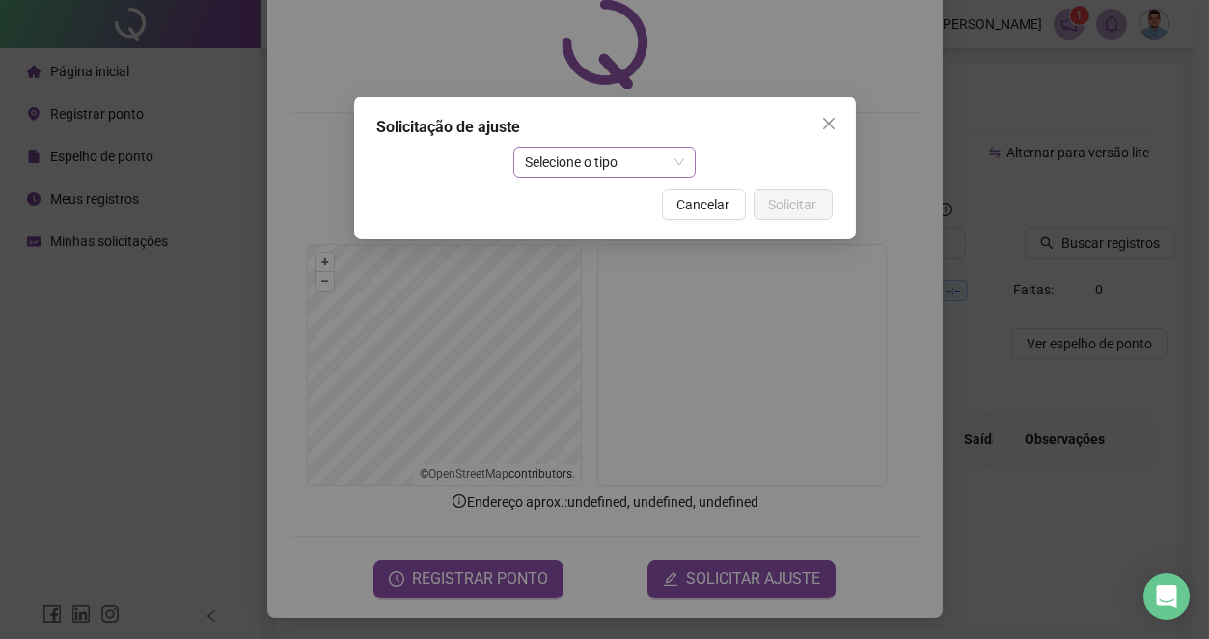
click at [611, 167] on span "Selecione o tipo" at bounding box center [604, 162] width 159 height 29
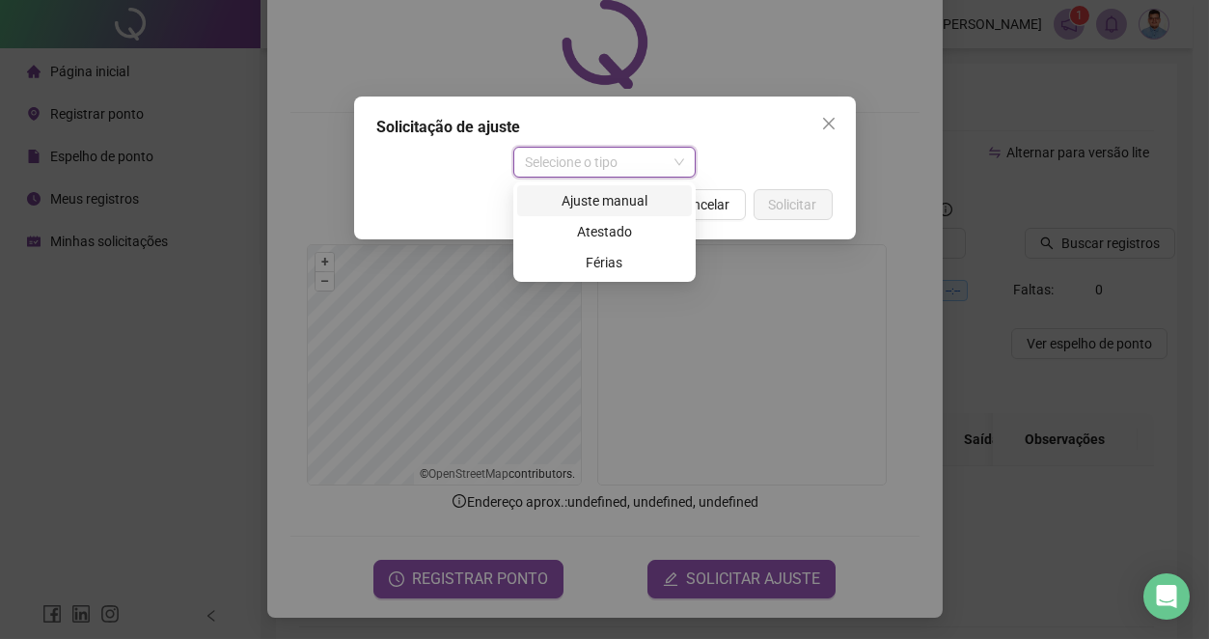
click at [618, 195] on div "Ajuste manual" at bounding box center [604, 200] width 151 height 21
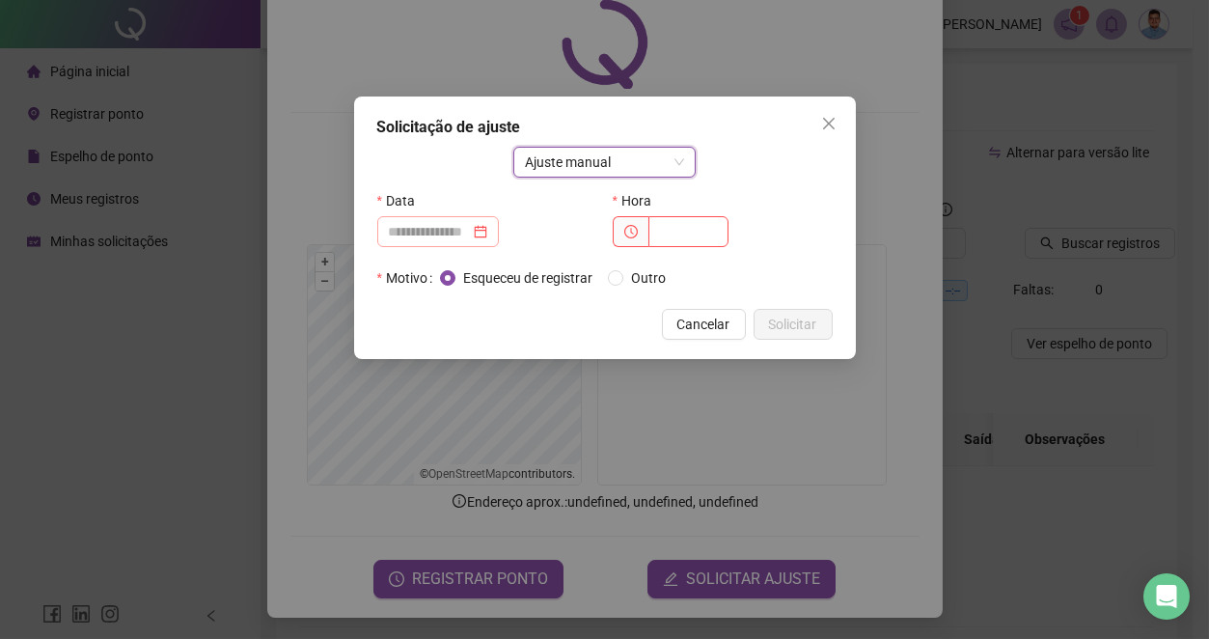
click at [487, 230] on div at bounding box center [438, 231] width 98 height 21
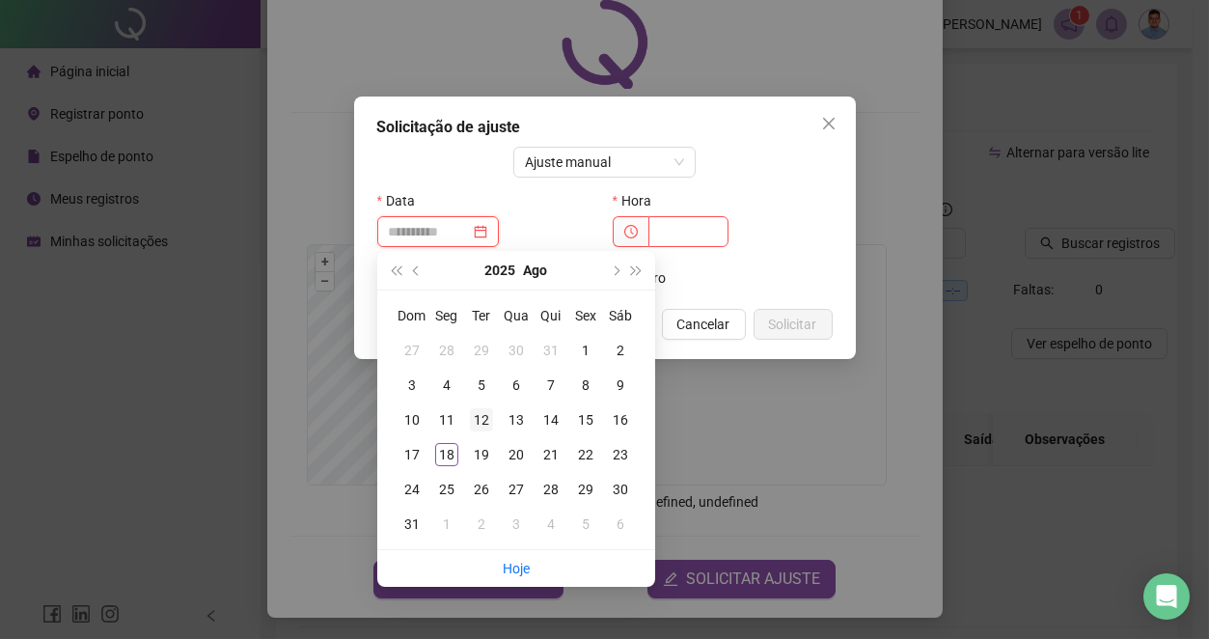
type input "**********"
click at [476, 418] on div "12" at bounding box center [481, 419] width 23 height 23
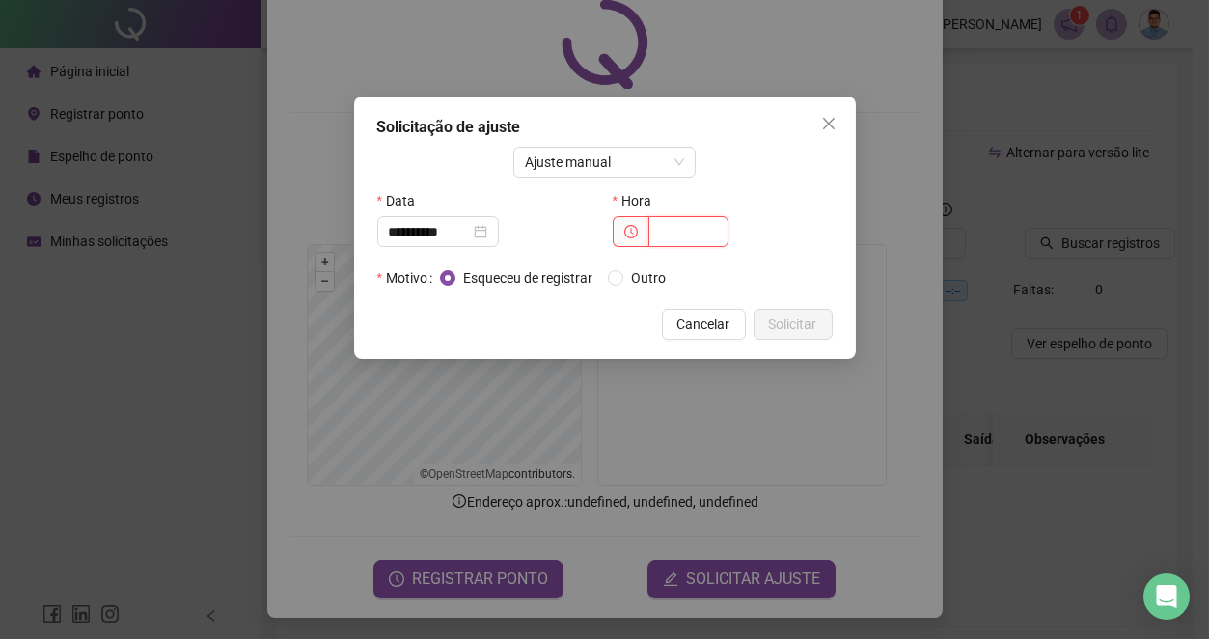
click at [654, 227] on input "text" at bounding box center [688, 231] width 80 height 31
type input "*****"
click at [787, 334] on span "Solicitar" at bounding box center [793, 324] width 48 height 21
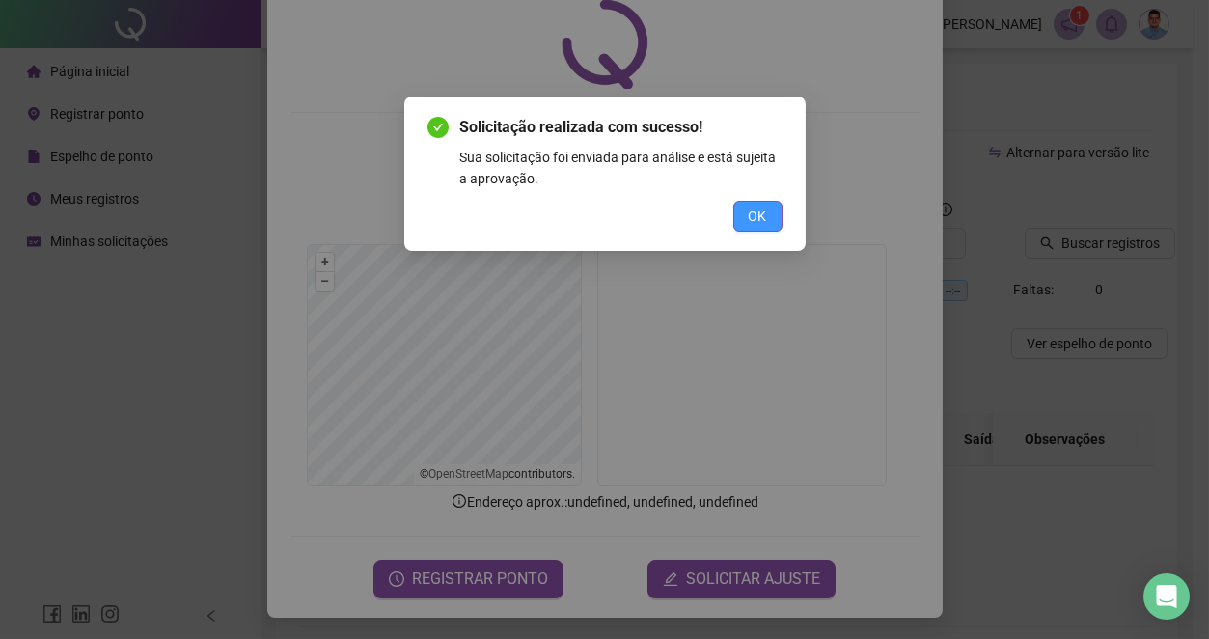
click at [760, 208] on span "OK" at bounding box center [758, 216] width 18 height 21
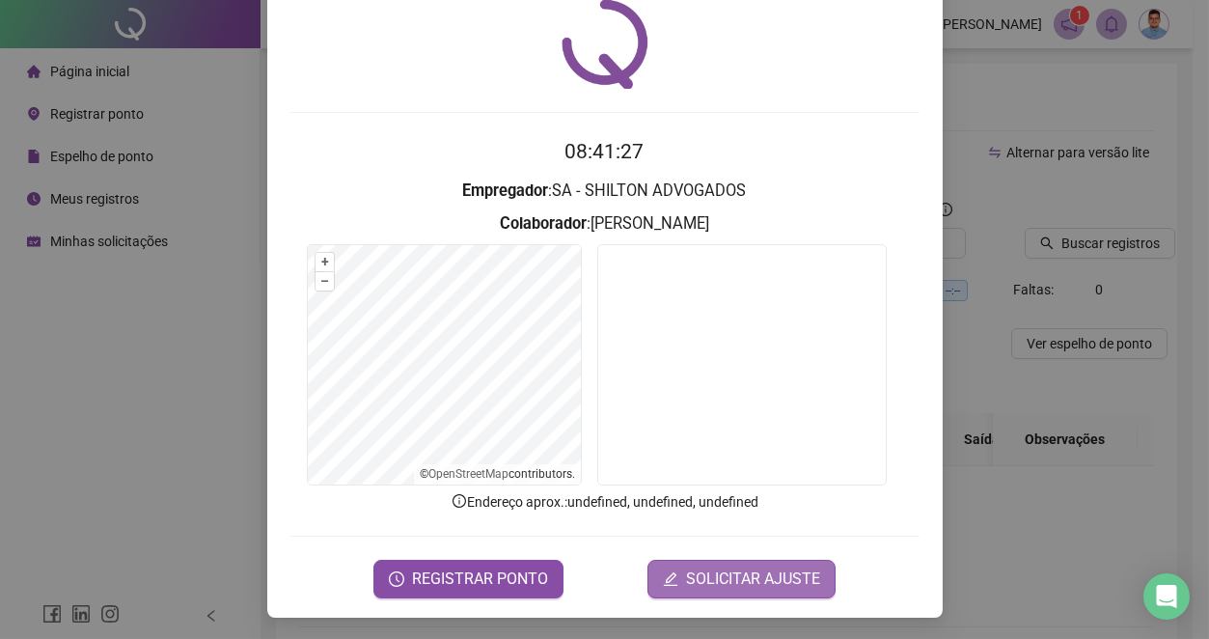
click at [695, 586] on span "SOLICITAR AJUSTE" at bounding box center [753, 578] width 134 height 23
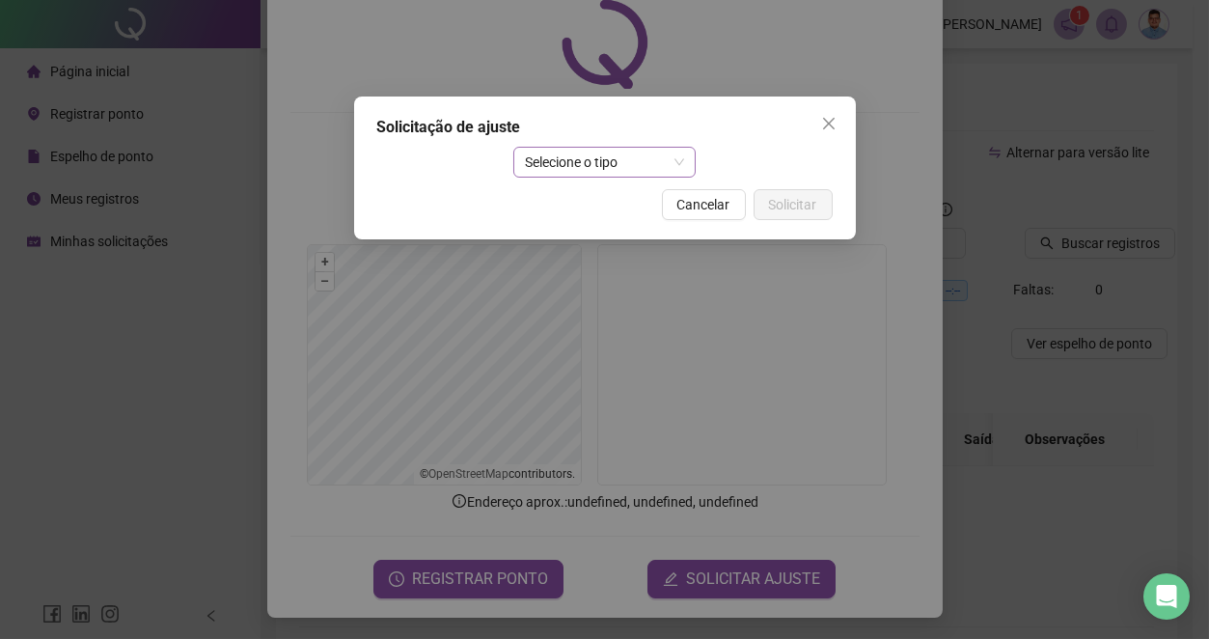
click at [602, 164] on span "Selecione o tipo" at bounding box center [604, 162] width 159 height 29
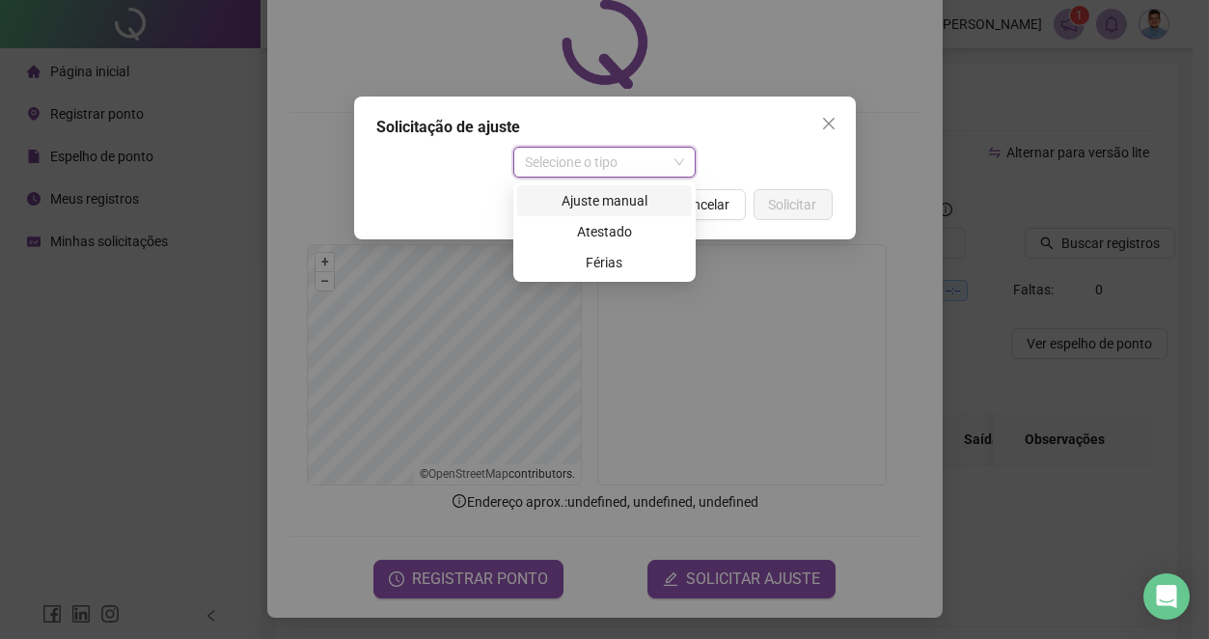
click at [602, 203] on div "Ajuste manual" at bounding box center [604, 200] width 151 height 21
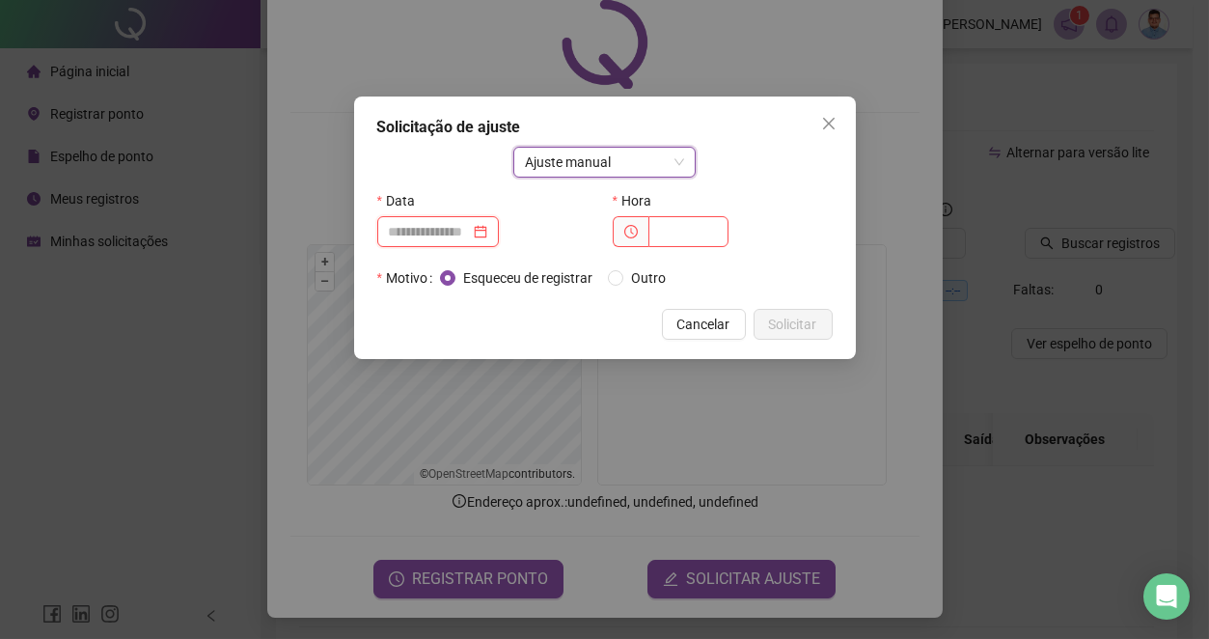
click at [424, 234] on input at bounding box center [429, 231] width 81 height 21
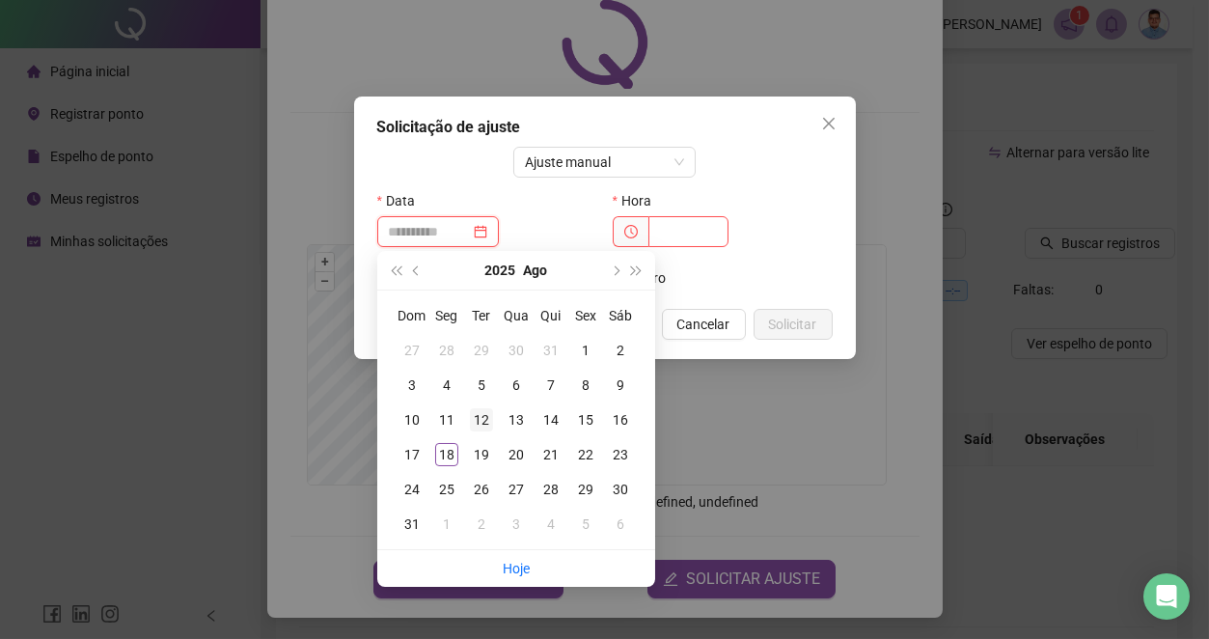
type input "**********"
click at [482, 421] on div "12" at bounding box center [481, 419] width 23 height 23
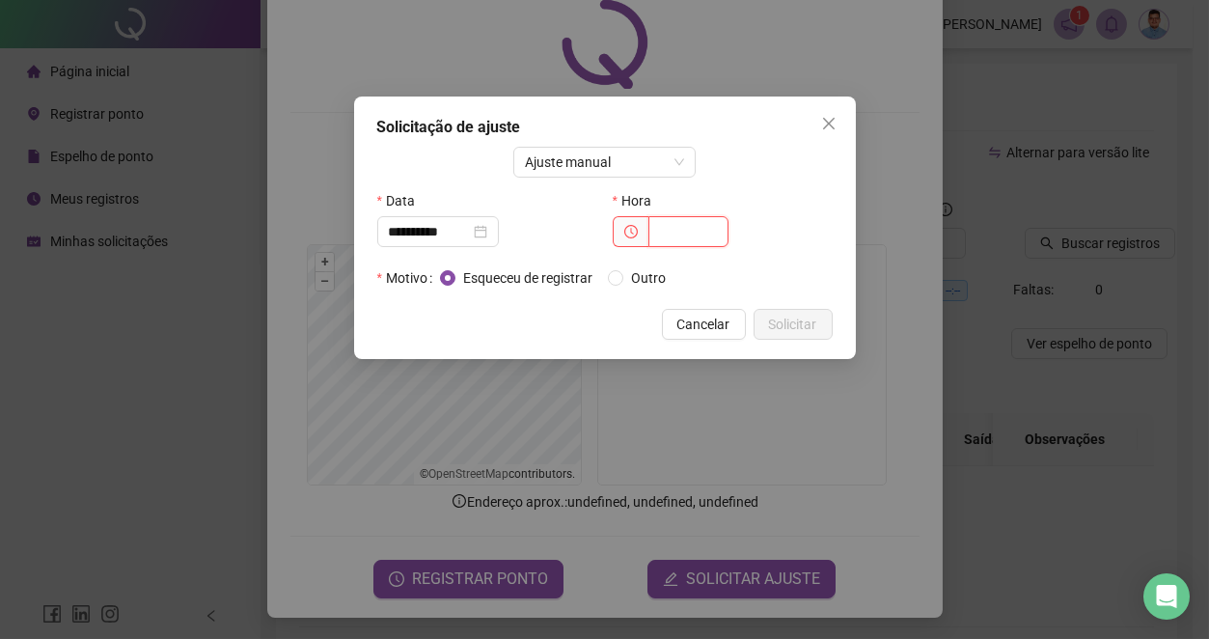
click at [673, 237] on input "text" at bounding box center [688, 231] width 80 height 31
type input "*****"
click at [811, 326] on span "Solicitar" at bounding box center [793, 324] width 48 height 21
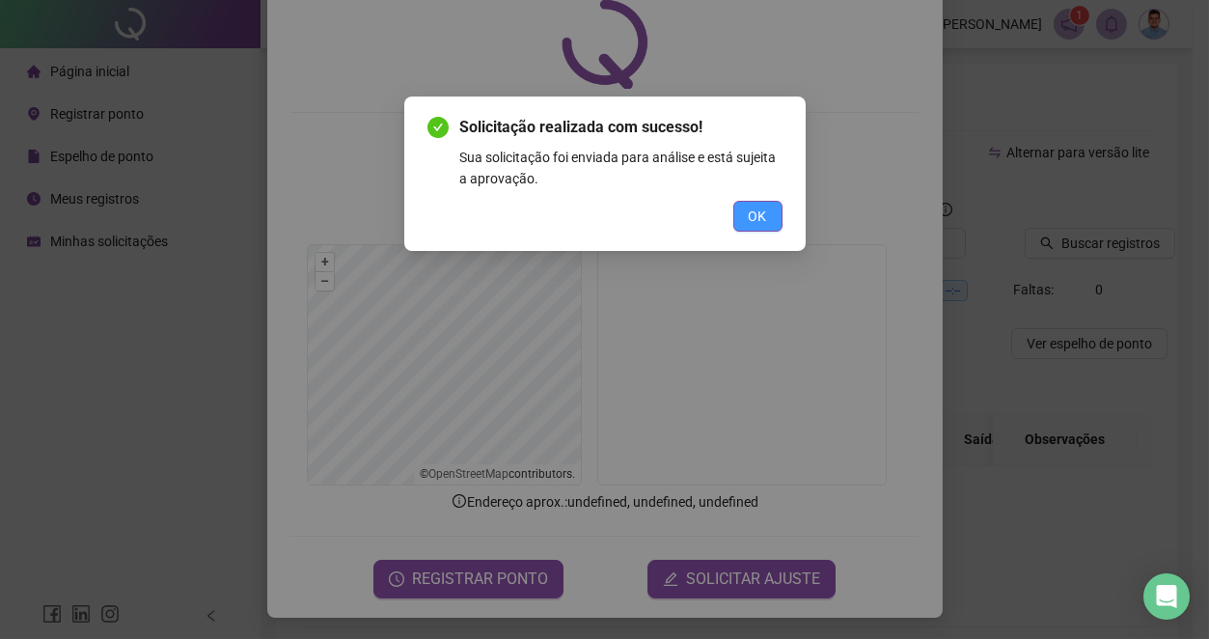
click at [762, 218] on span "OK" at bounding box center [758, 216] width 18 height 21
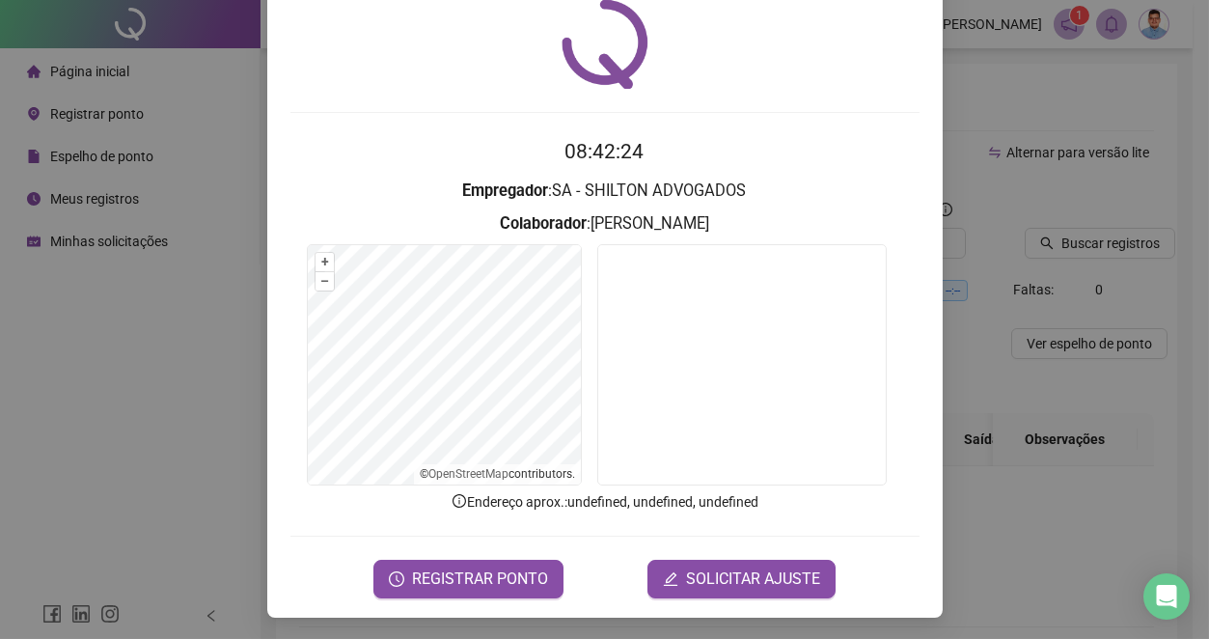
click at [983, 165] on div "Registro de ponto web 08:42:24 Empregador : SA - SHILTON ADVOGADOS Colaborador …" at bounding box center [604, 319] width 1209 height 639
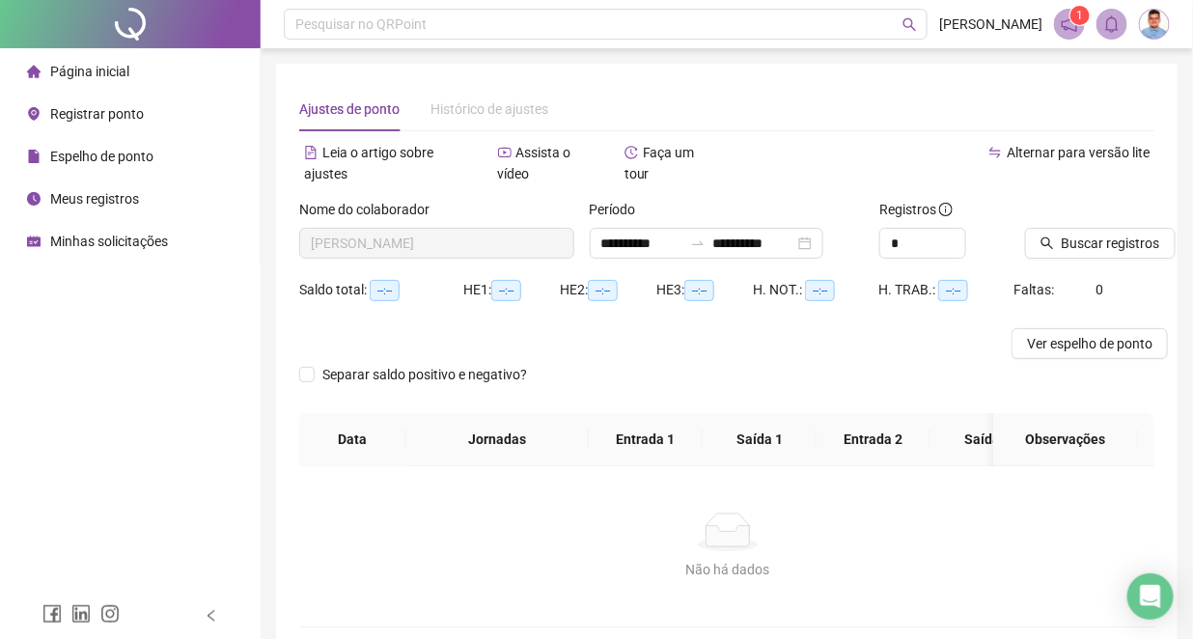
click at [127, 249] on span "Minhas solicitações" at bounding box center [109, 241] width 118 height 15
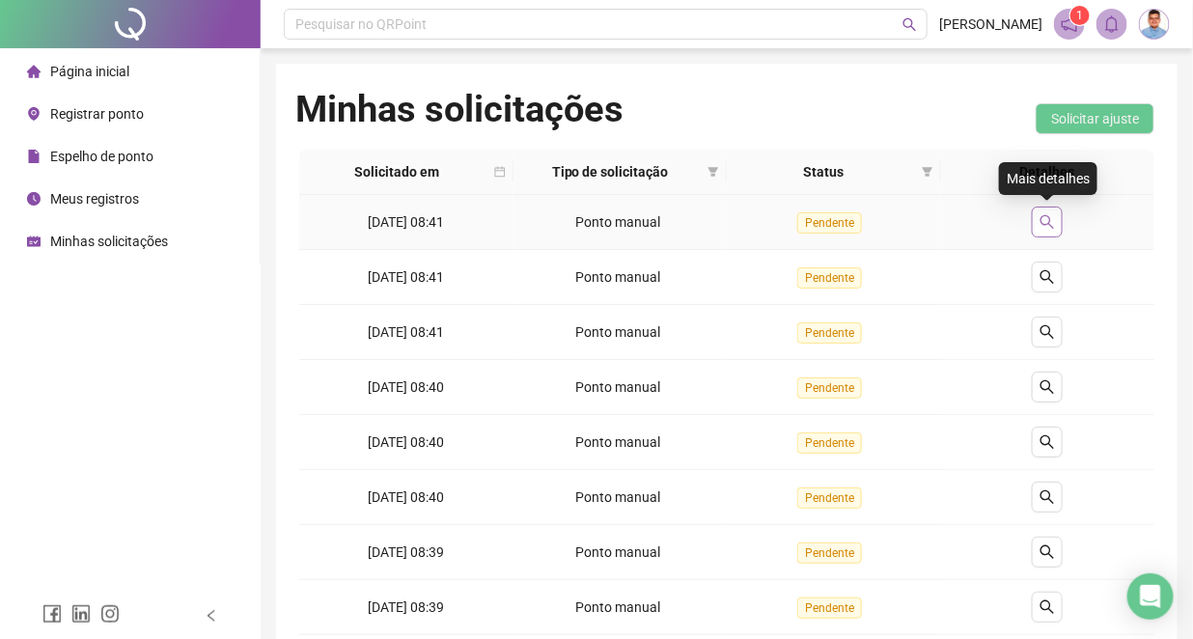
click at [1040, 215] on icon "search" at bounding box center [1046, 221] width 15 height 15
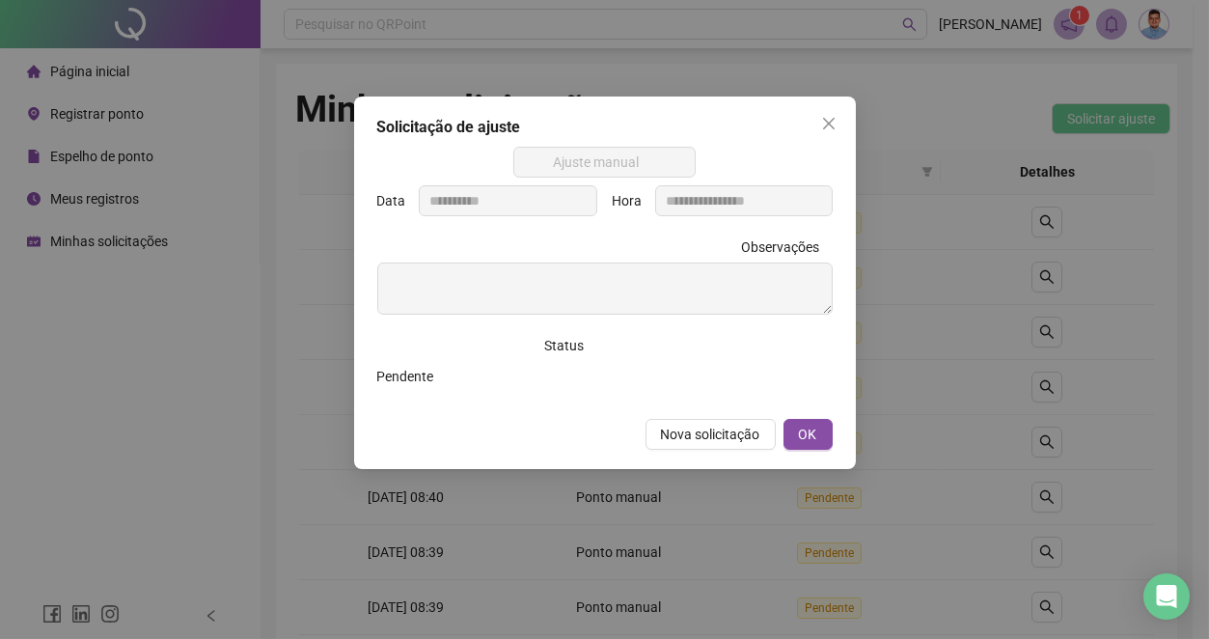
click at [1039, 224] on div "**********" at bounding box center [604, 319] width 1209 height 639
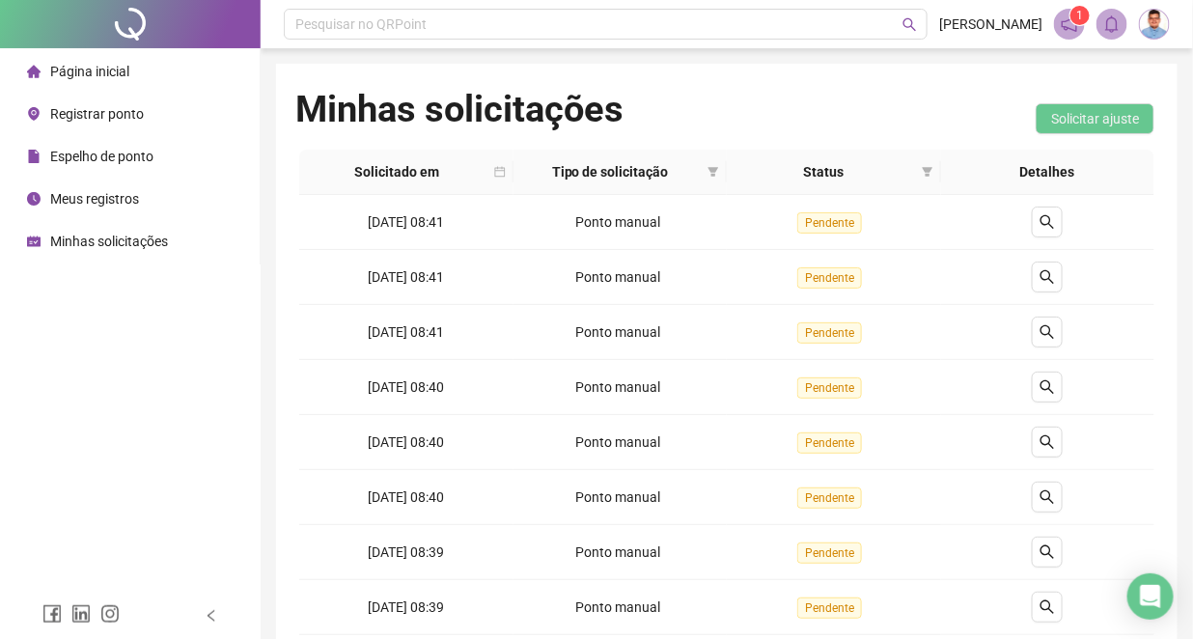
click at [96, 109] on span "Registrar ponto" at bounding box center [97, 113] width 94 height 15
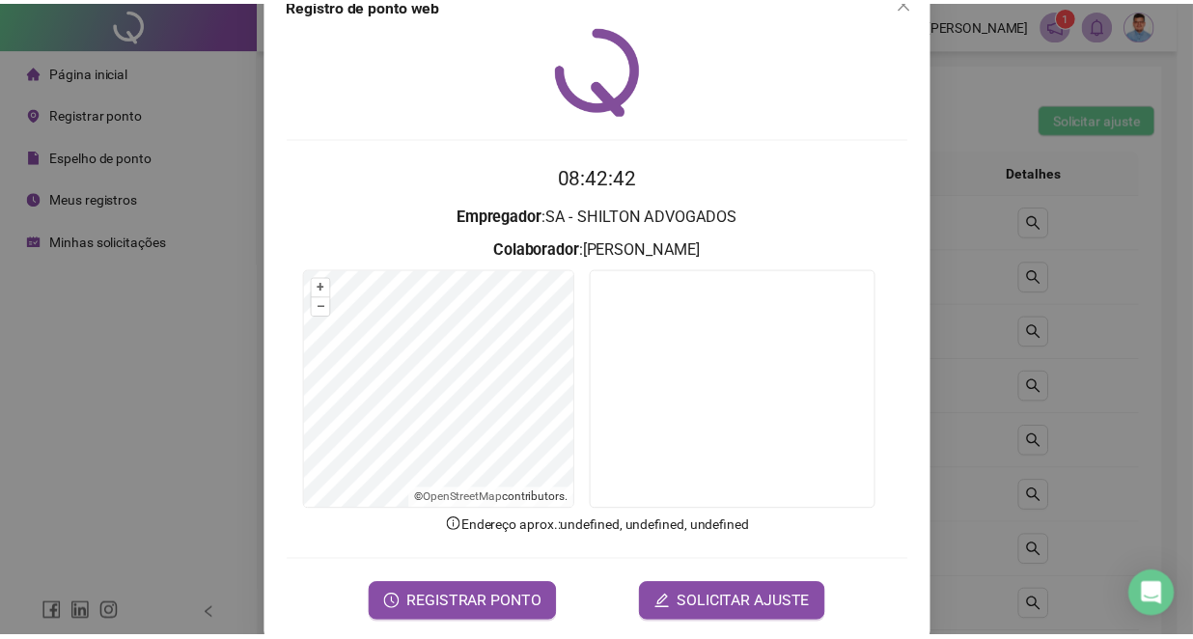
scroll to position [70, 0]
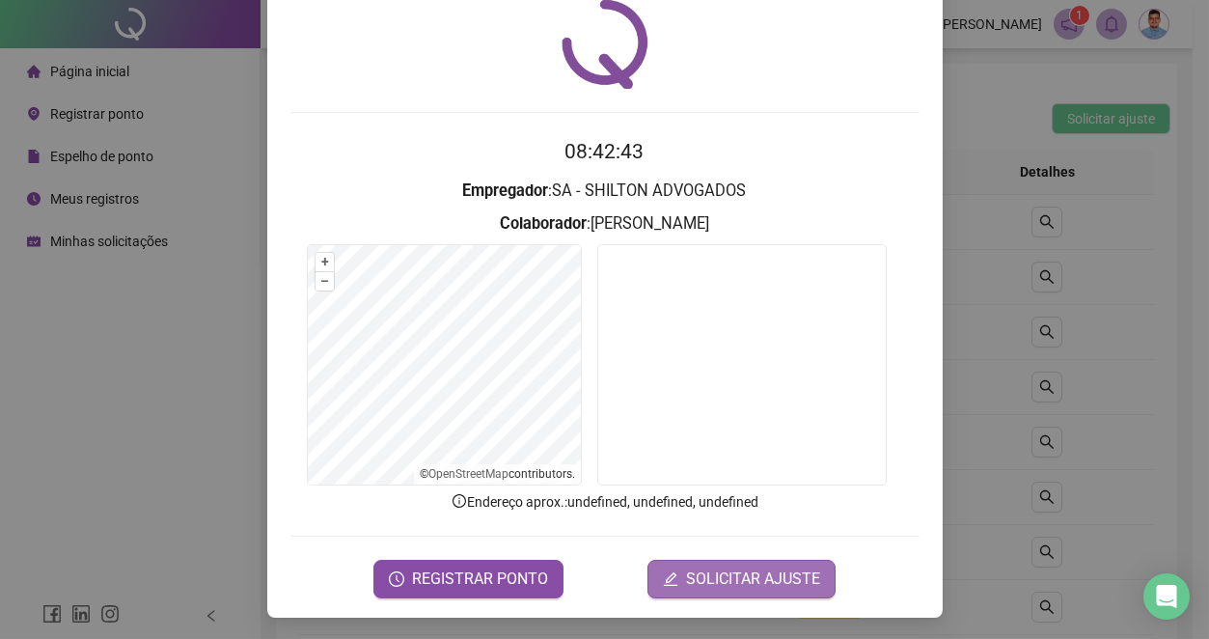
click at [725, 572] on span "SOLICITAR AJUSTE" at bounding box center [753, 578] width 134 height 23
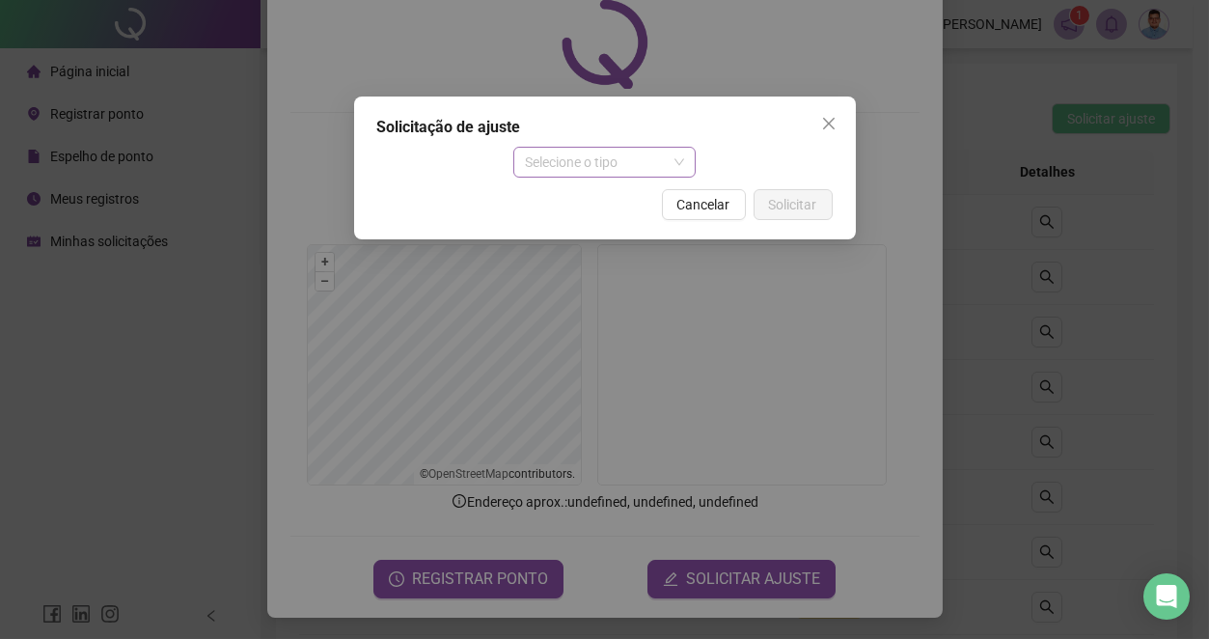
click at [598, 168] on span "Selecione o tipo" at bounding box center [604, 162] width 159 height 29
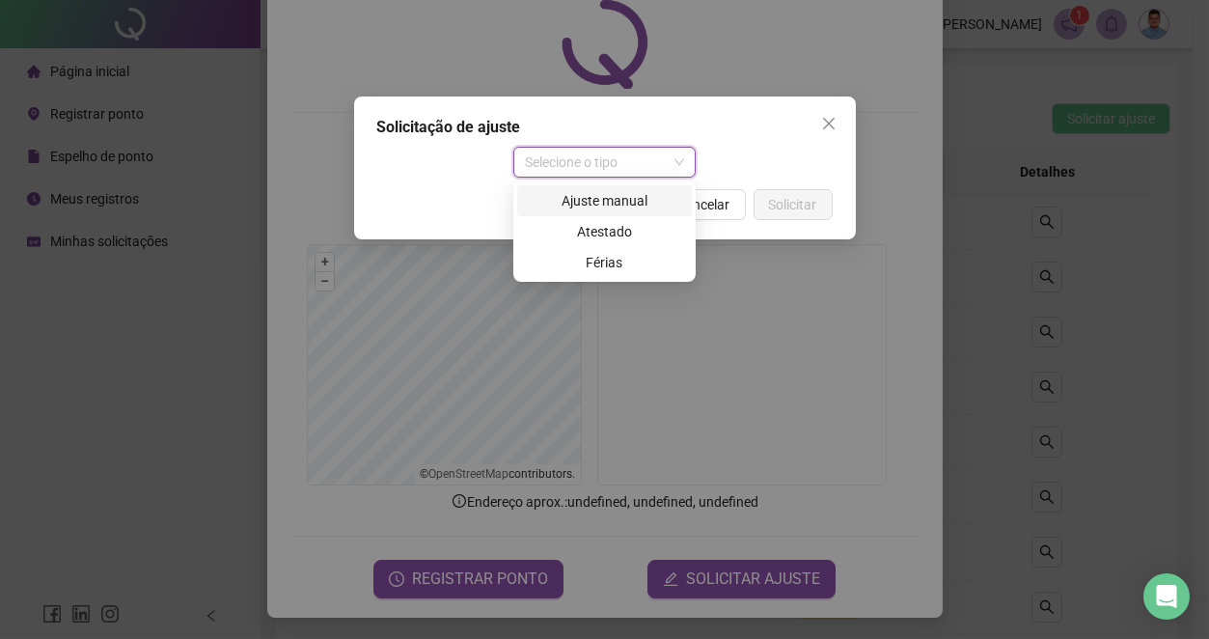
click at [598, 195] on div "Ajuste manual" at bounding box center [604, 200] width 151 height 21
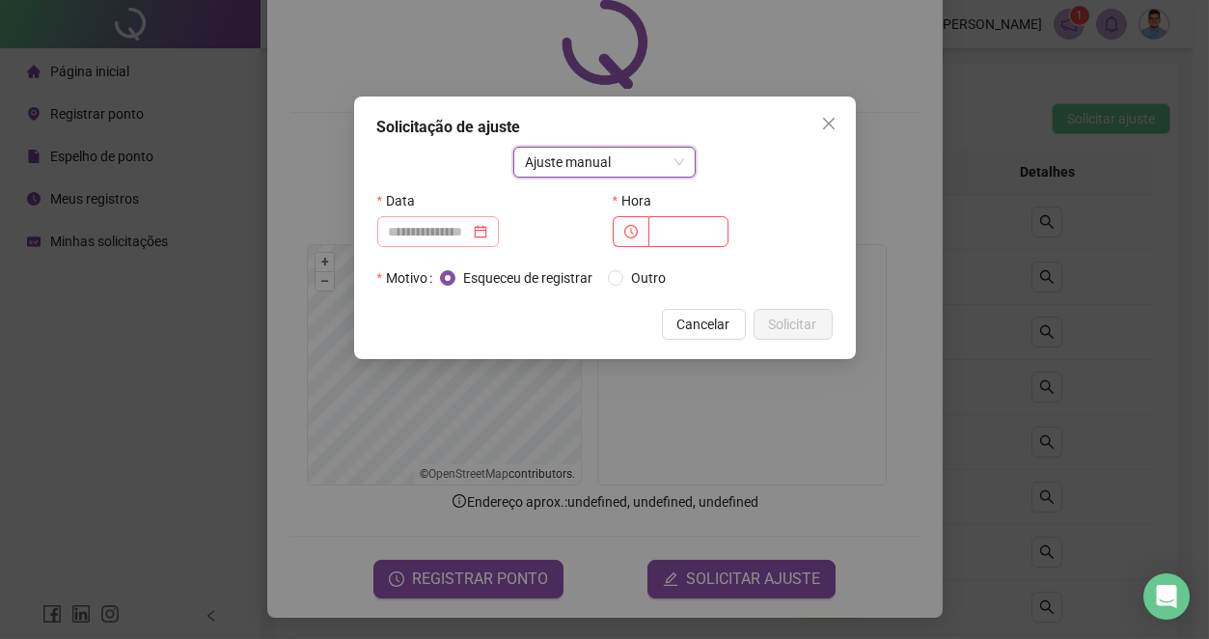
click at [487, 241] on div at bounding box center [438, 231] width 98 height 21
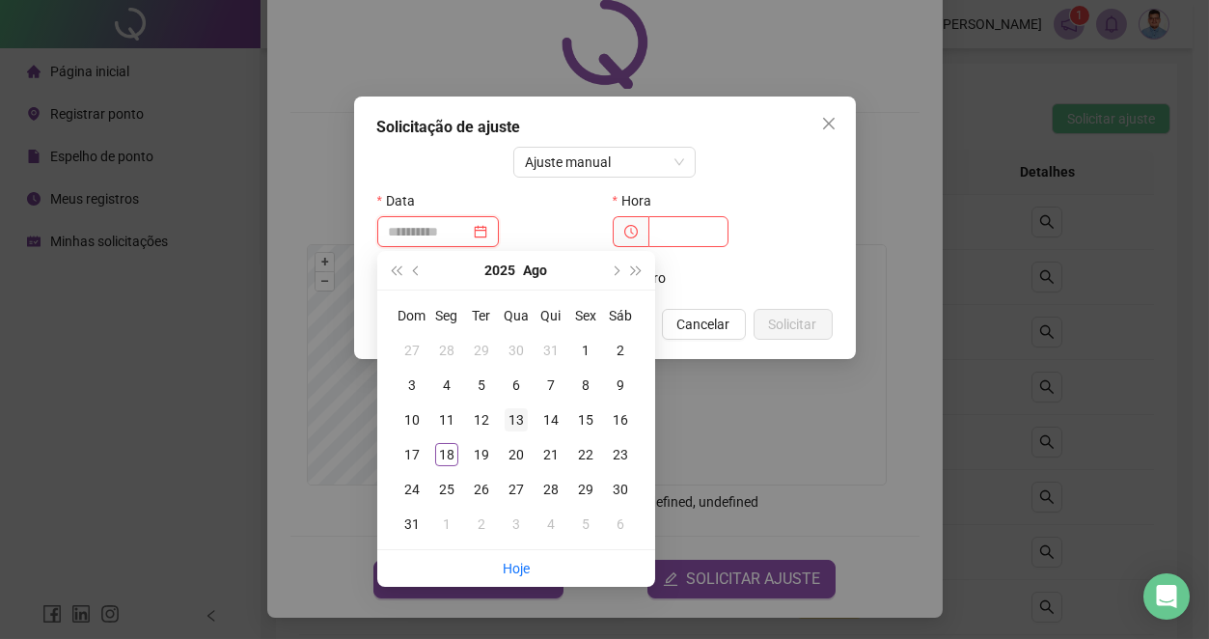
type input "**********"
click at [521, 421] on div "13" at bounding box center [516, 419] width 23 height 23
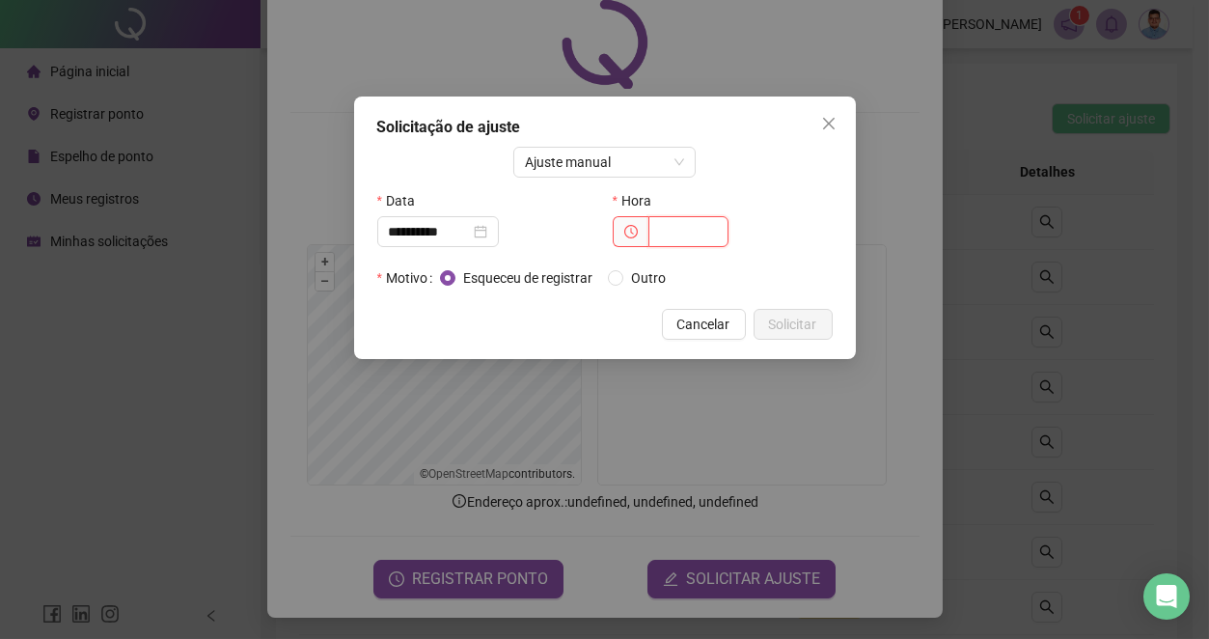
click at [716, 242] on input "text" at bounding box center [688, 231] width 80 height 31
type input "*****"
click at [804, 328] on span "Solicitar" at bounding box center [793, 324] width 48 height 21
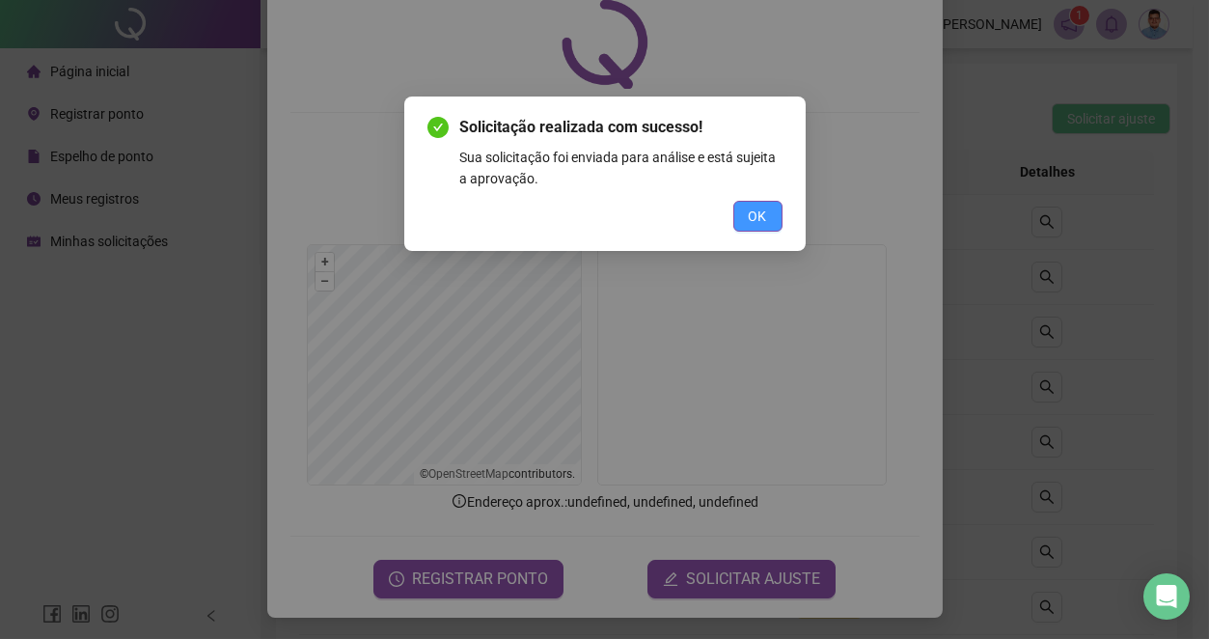
click at [745, 211] on button "OK" at bounding box center [757, 216] width 49 height 31
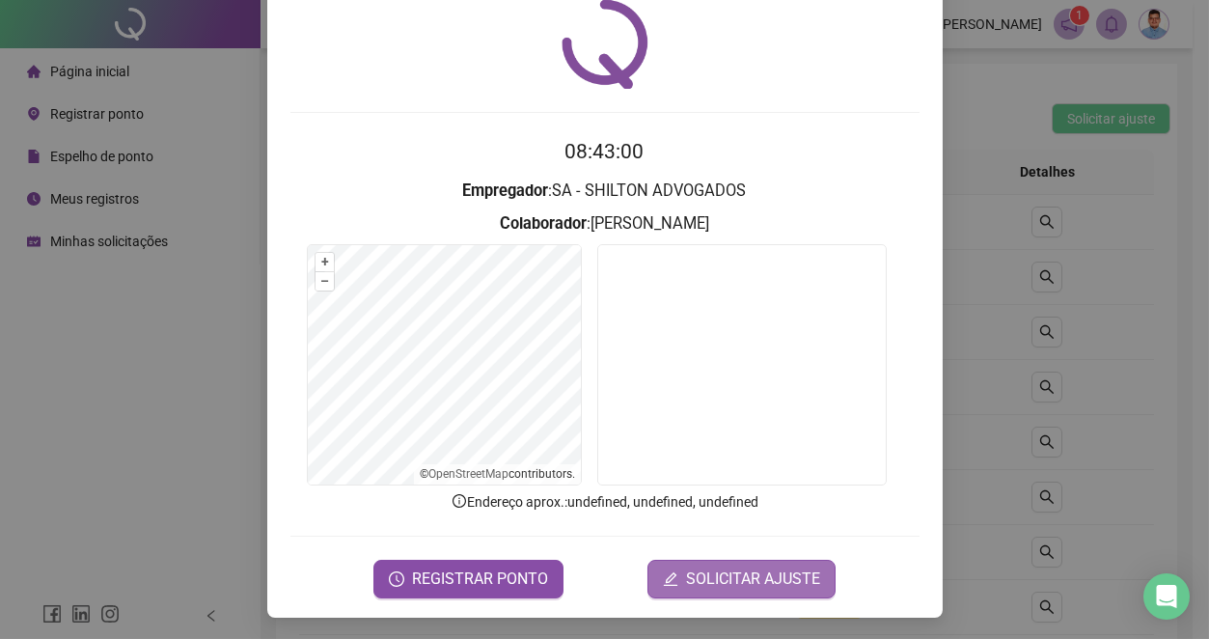
click at [708, 572] on span "SOLICITAR AJUSTE" at bounding box center [753, 578] width 134 height 23
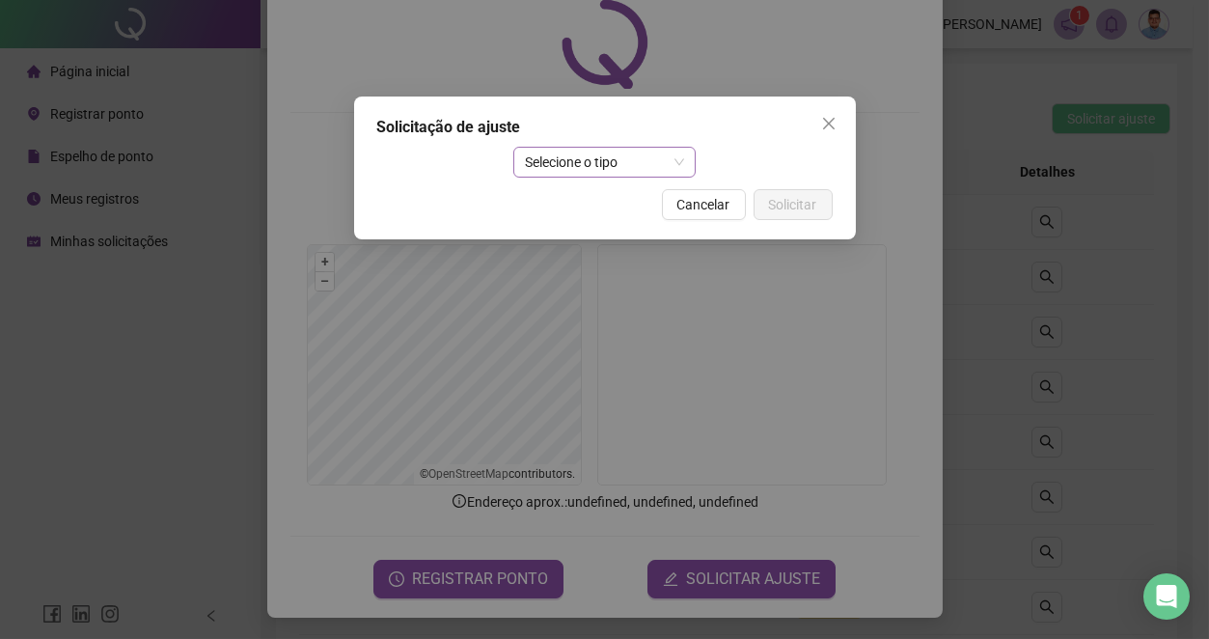
click at [622, 170] on span "Selecione o tipo" at bounding box center [604, 162] width 159 height 29
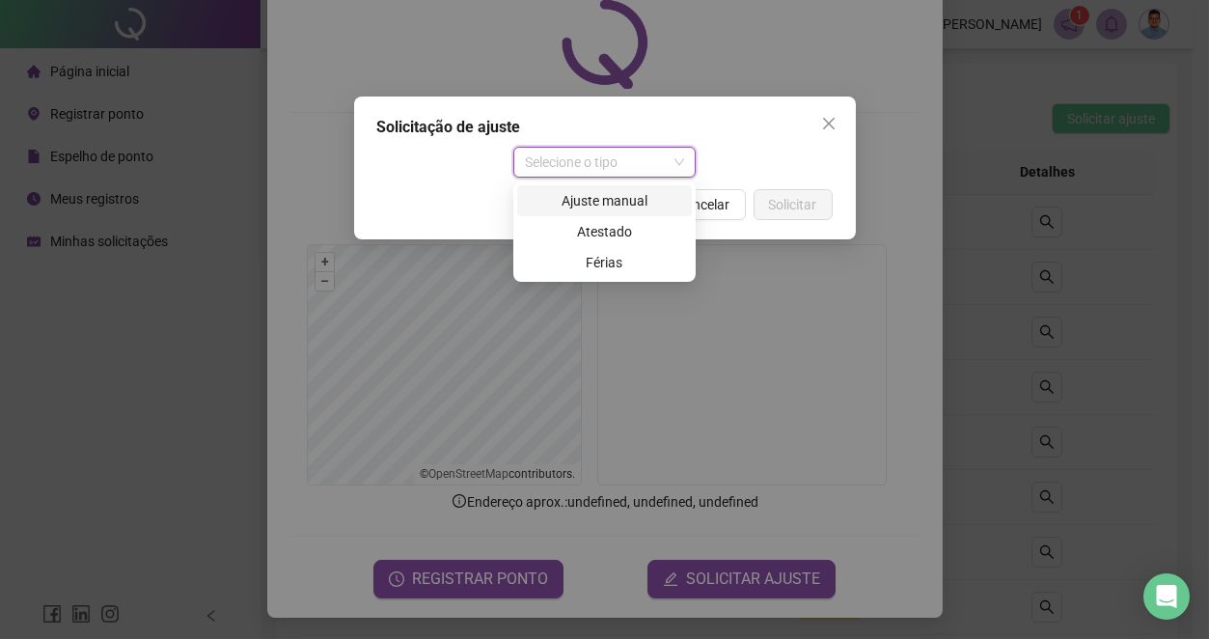
click at [610, 203] on div "Ajuste manual" at bounding box center [604, 200] width 151 height 21
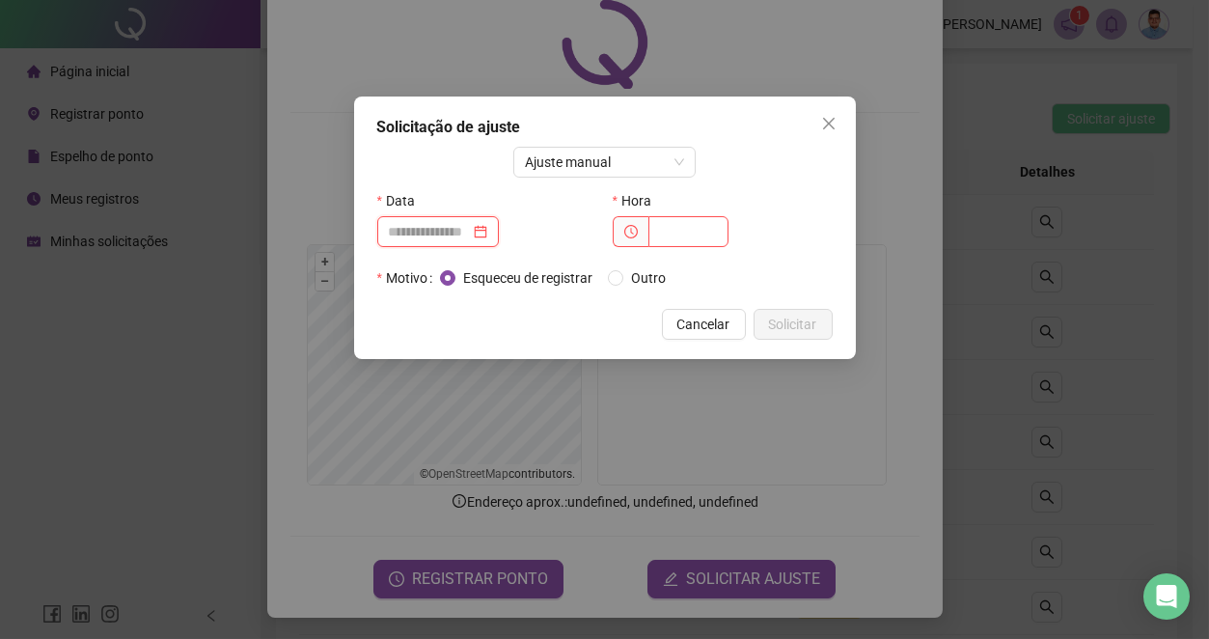
click at [450, 237] on input at bounding box center [429, 231] width 81 height 21
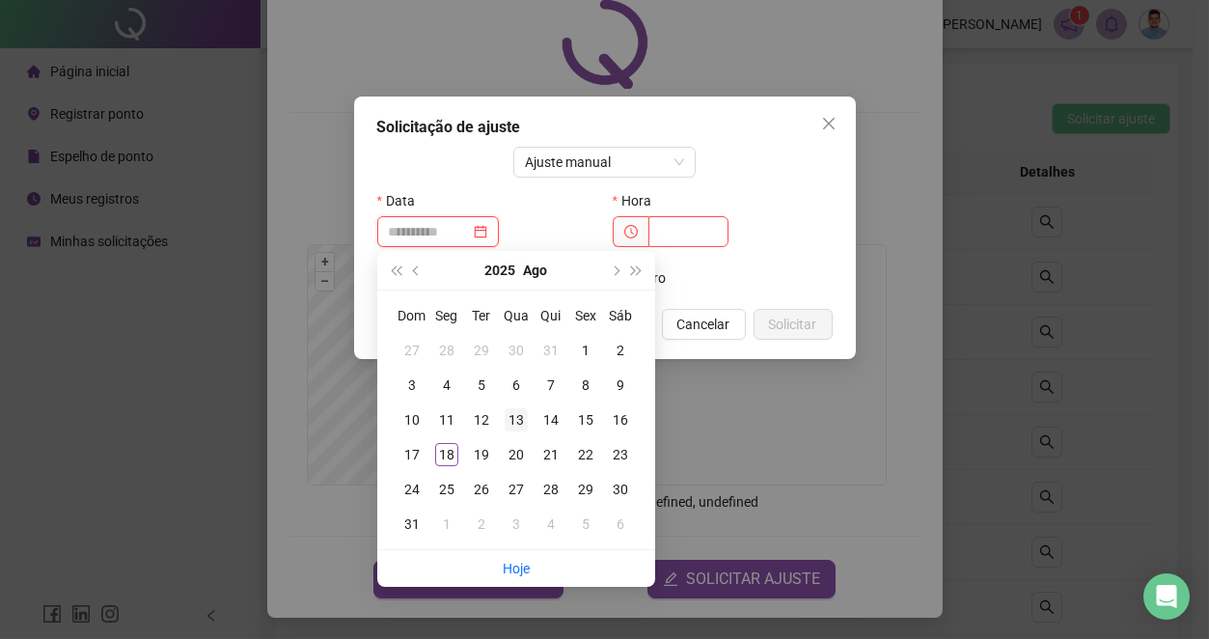
type input "**********"
click at [521, 421] on div "13" at bounding box center [516, 419] width 23 height 23
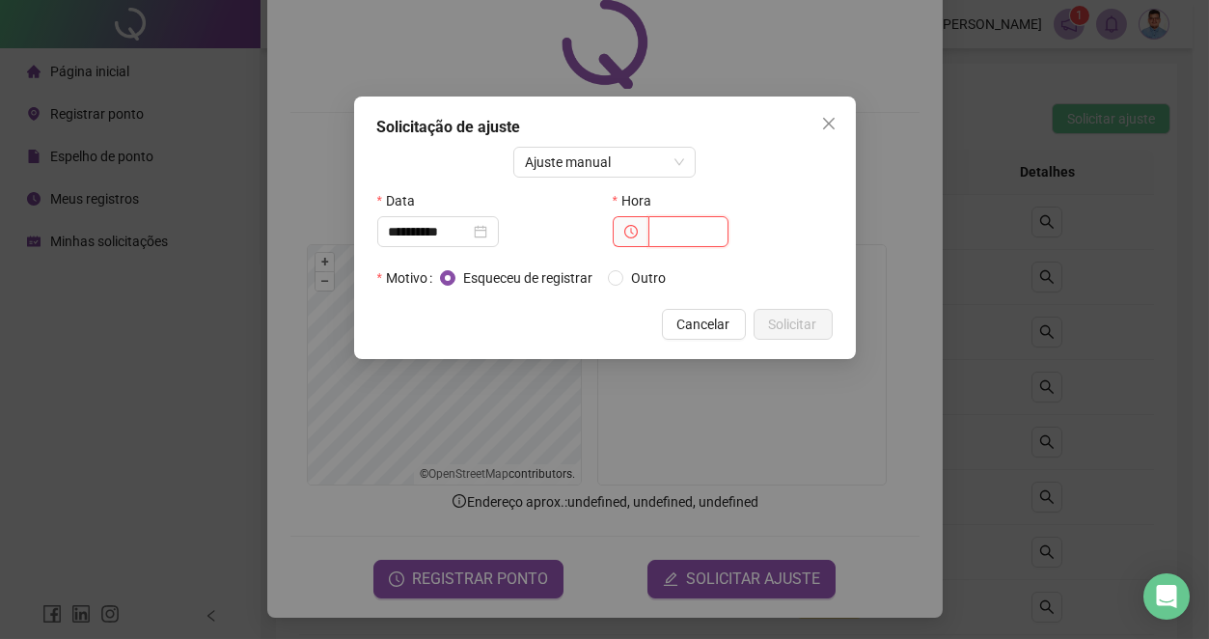
click at [705, 234] on input "text" at bounding box center [688, 231] width 80 height 31
type input "*****"
click at [803, 315] on span "Solicitar" at bounding box center [793, 324] width 48 height 21
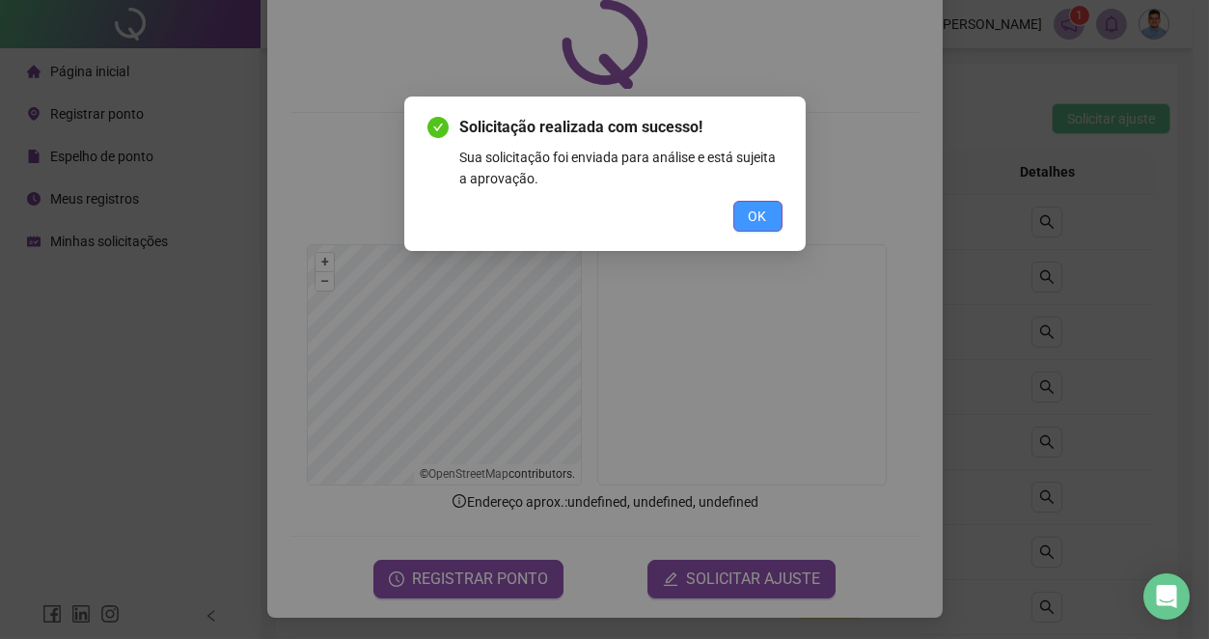
click at [777, 223] on button "OK" at bounding box center [757, 216] width 49 height 31
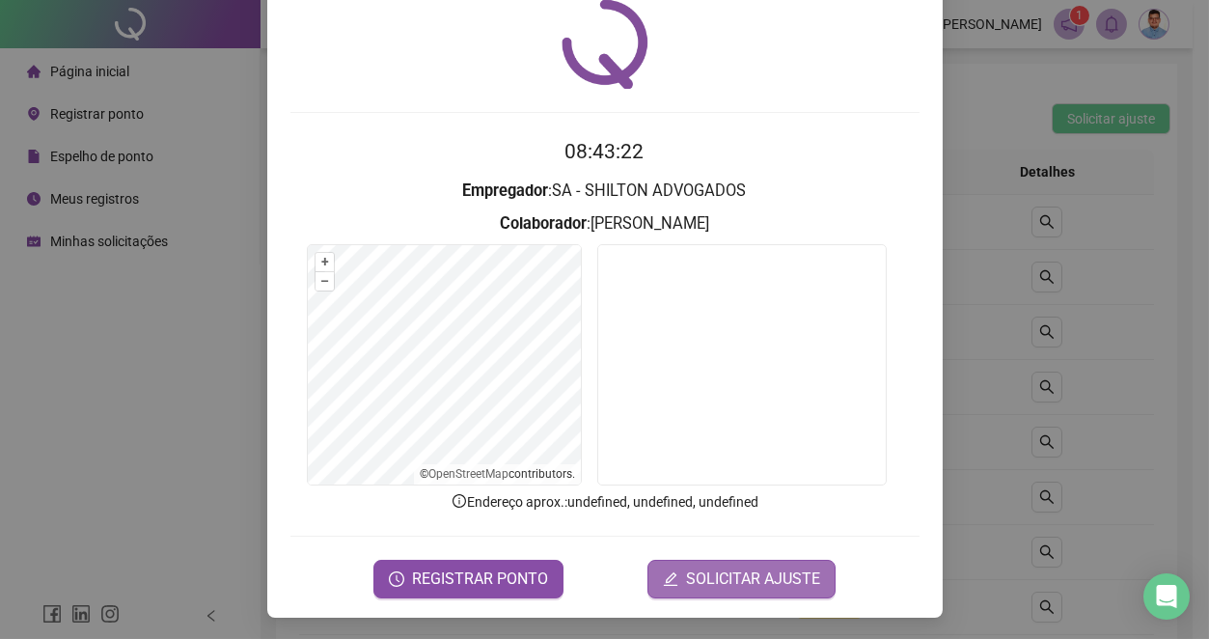
click at [727, 579] on span "SOLICITAR AJUSTE" at bounding box center [753, 578] width 134 height 23
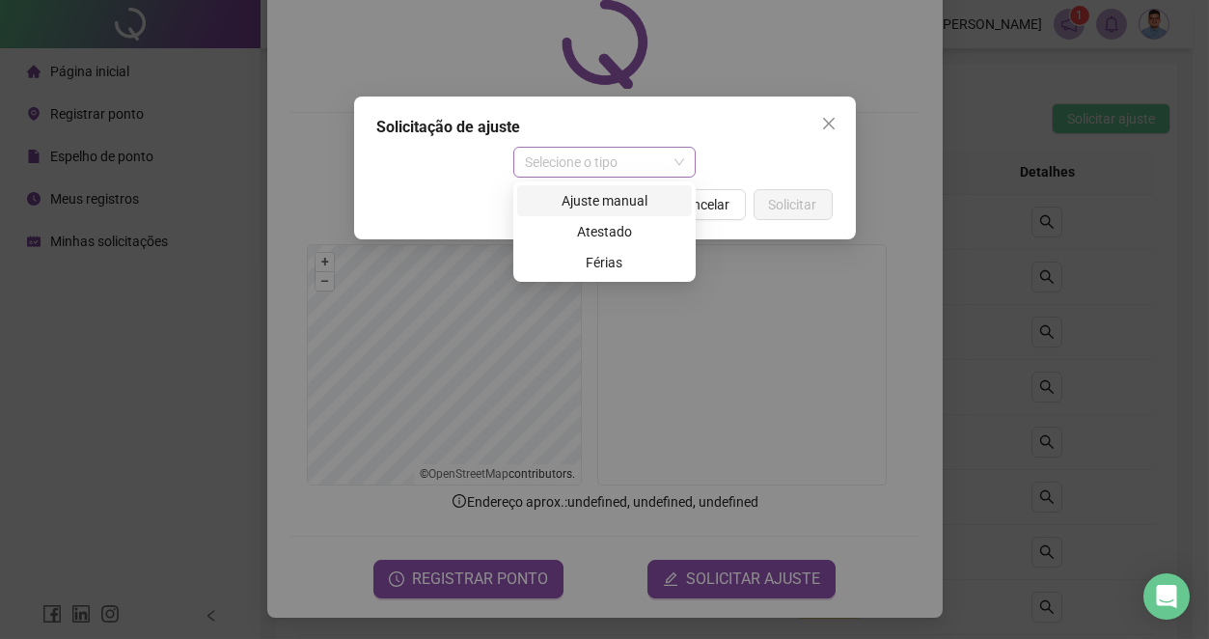
click at [611, 171] on span "Selecione o tipo" at bounding box center [604, 162] width 159 height 29
click at [611, 190] on div "Ajuste manual" at bounding box center [604, 200] width 151 height 21
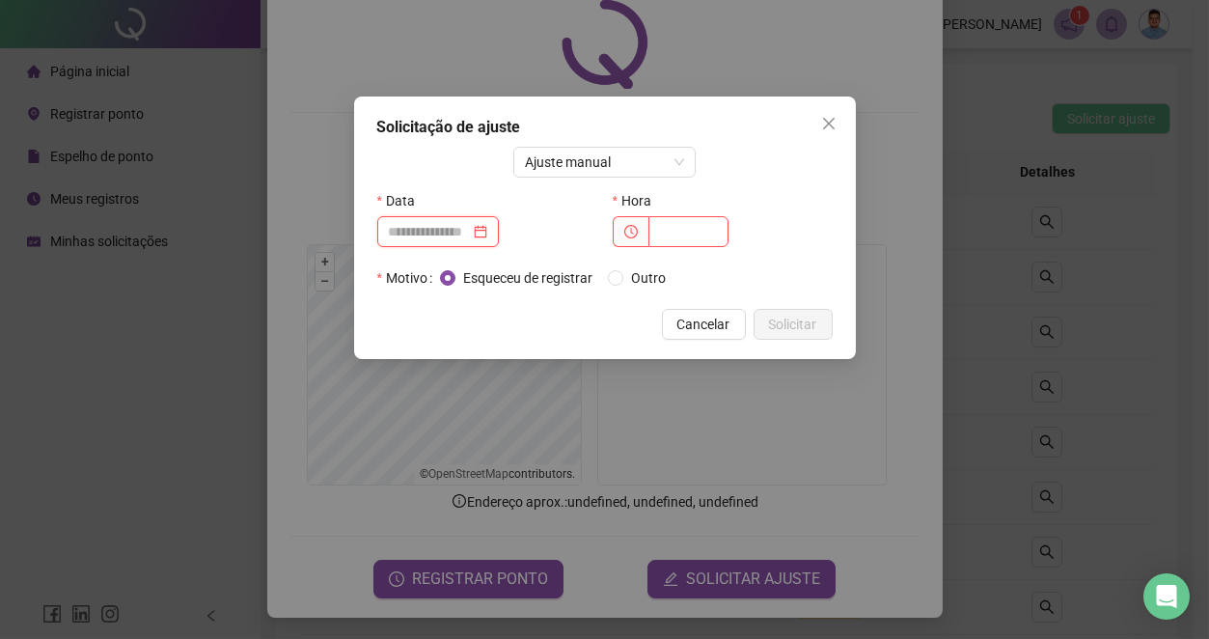
click at [448, 231] on input at bounding box center [429, 231] width 81 height 21
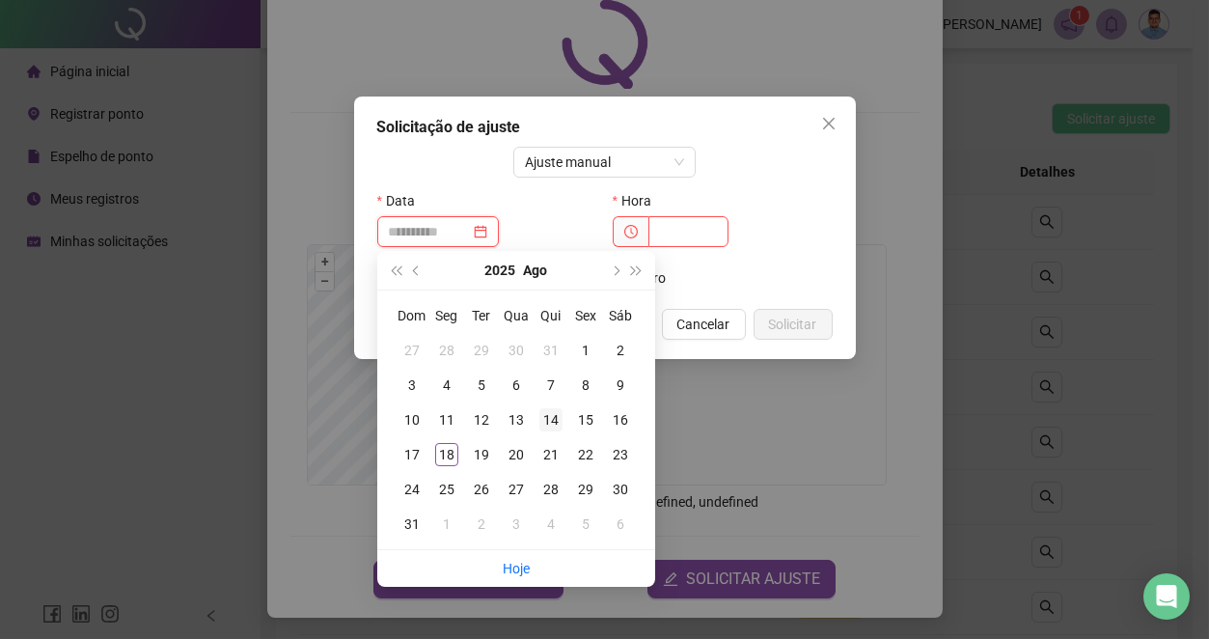
type input "**********"
click at [559, 422] on div "14" at bounding box center [550, 419] width 23 height 23
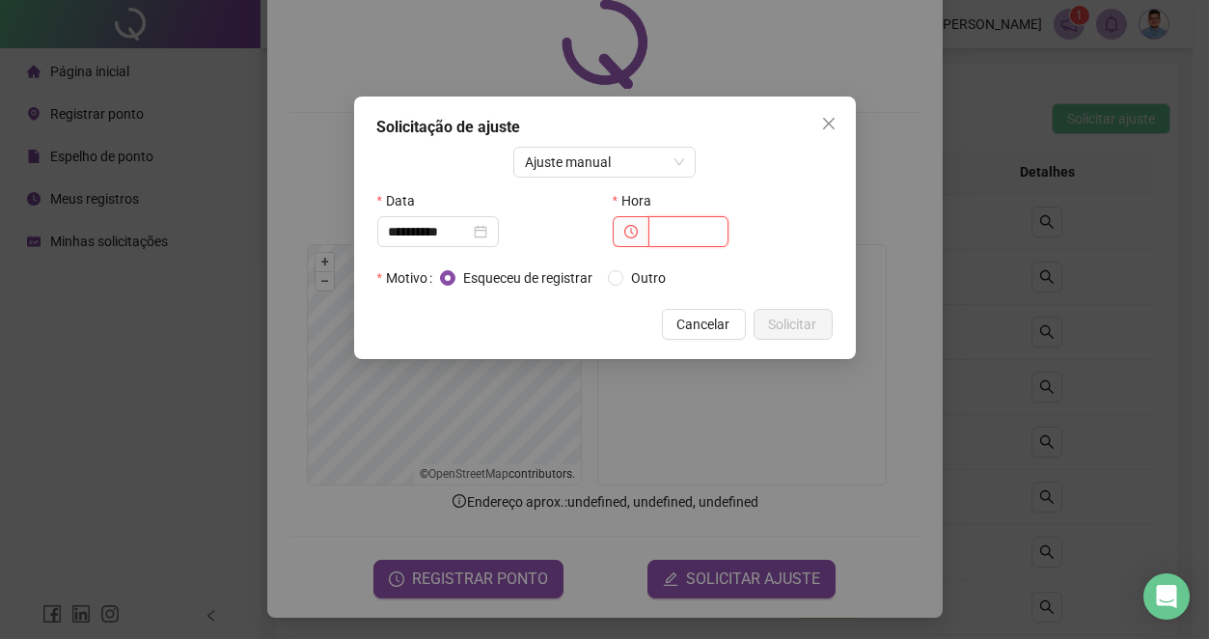
click at [683, 231] on input "text" at bounding box center [688, 231] width 80 height 31
type input "*****"
click at [785, 327] on span "Solicitar" at bounding box center [793, 324] width 48 height 21
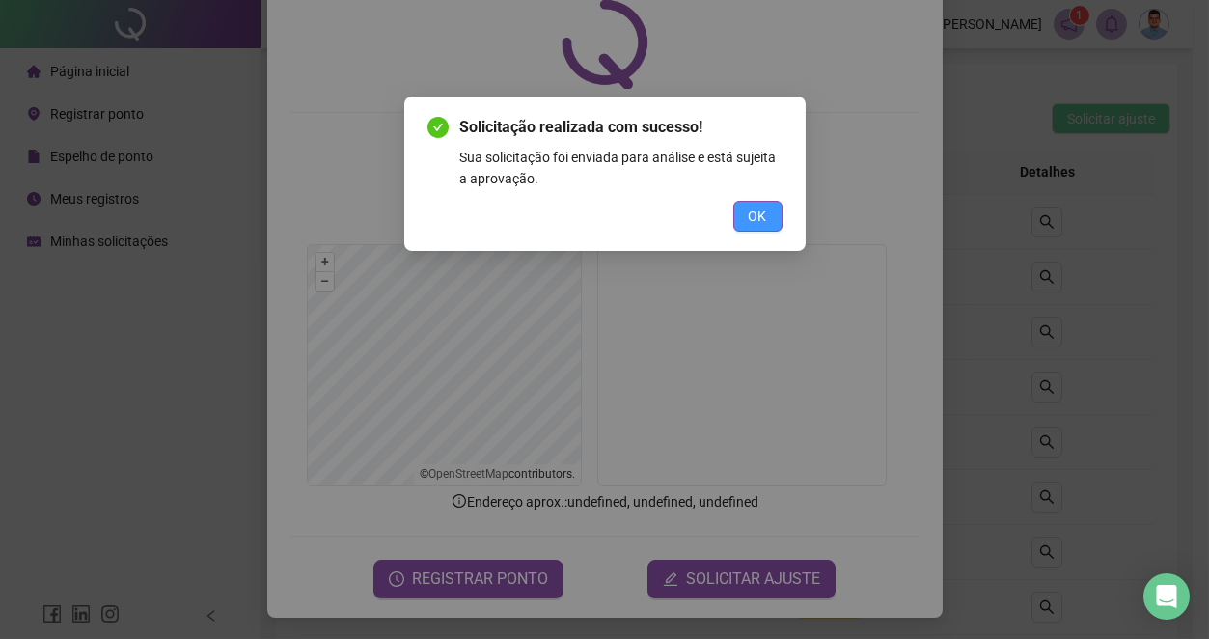
click at [757, 206] on span "OK" at bounding box center [758, 216] width 18 height 21
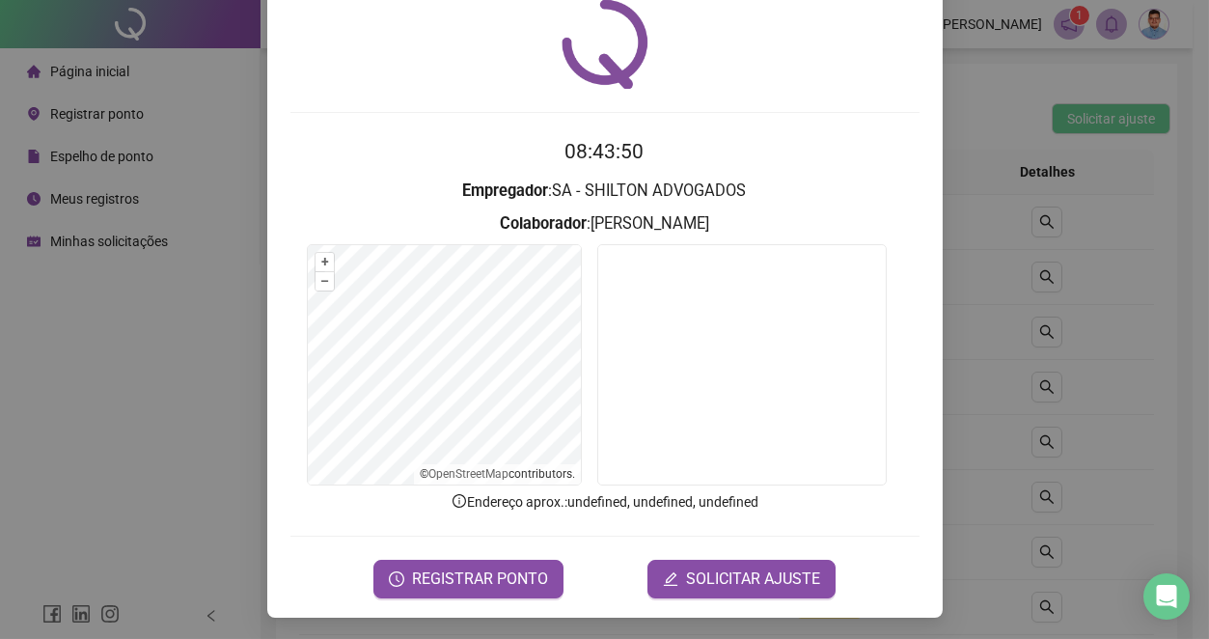
drag, startPoint x: 747, startPoint y: 453, endPoint x: 747, endPoint y: 484, distance: 31.8
click at [747, 483] on div at bounding box center [741, 367] width 289 height 247
click at [730, 555] on form "08:43:51 Empregador : SA - SHILTON ADVOGADOS Colaborador : RÔMULO TAVARES DE SA…" at bounding box center [604, 366] width 629 height 461
click at [730, 568] on span "SOLICITAR AJUSTE" at bounding box center [753, 578] width 134 height 23
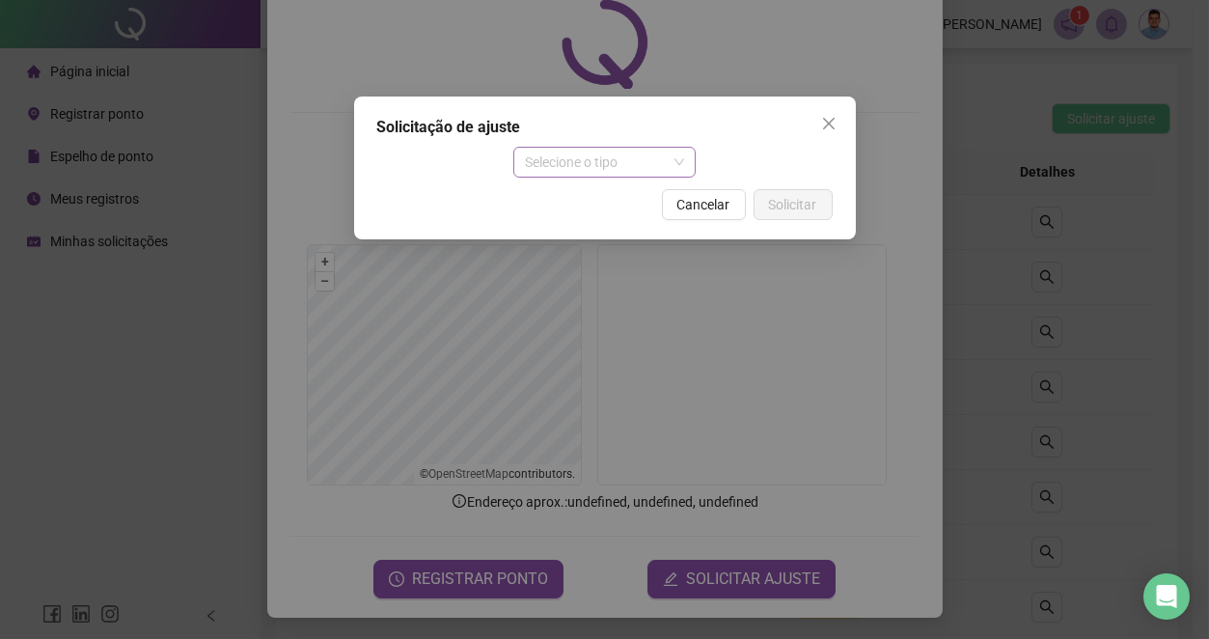
click at [570, 153] on span "Selecione o tipo" at bounding box center [604, 162] width 159 height 29
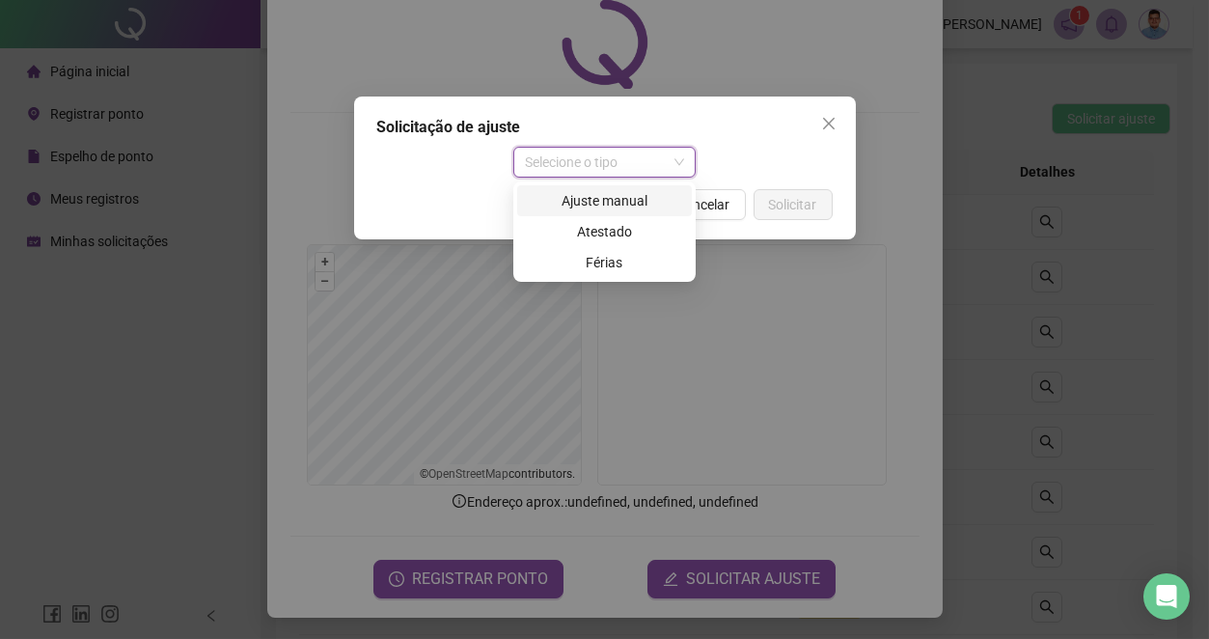
click at [586, 212] on div "Ajuste manual" at bounding box center [604, 200] width 175 height 31
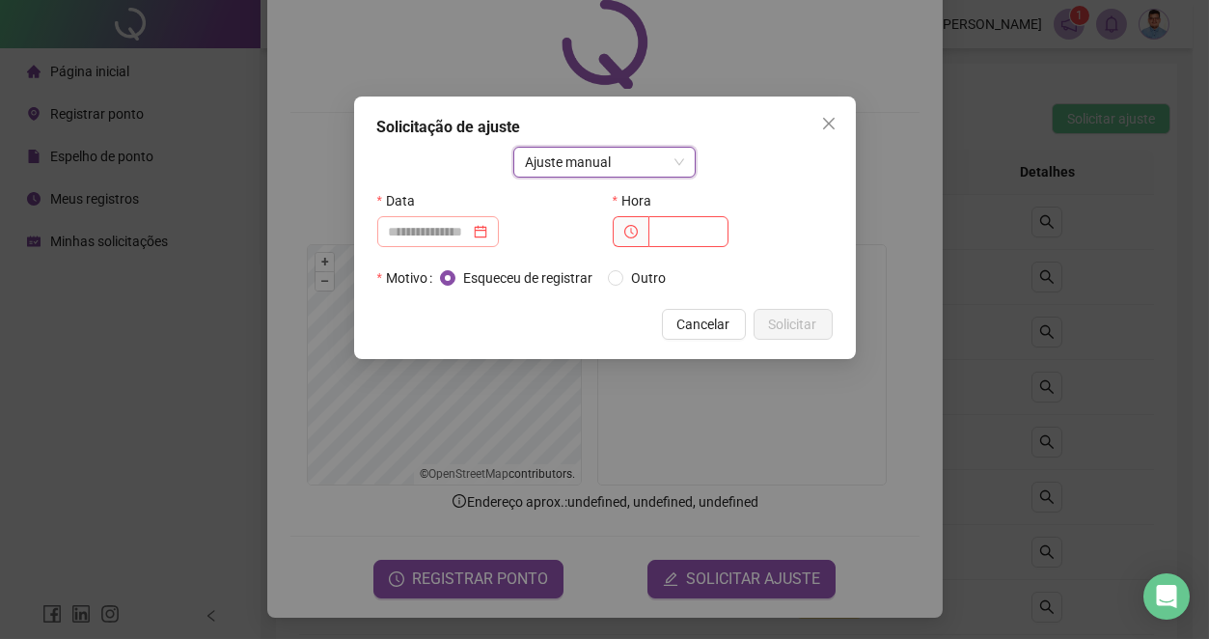
click at [487, 232] on div at bounding box center [438, 231] width 98 height 21
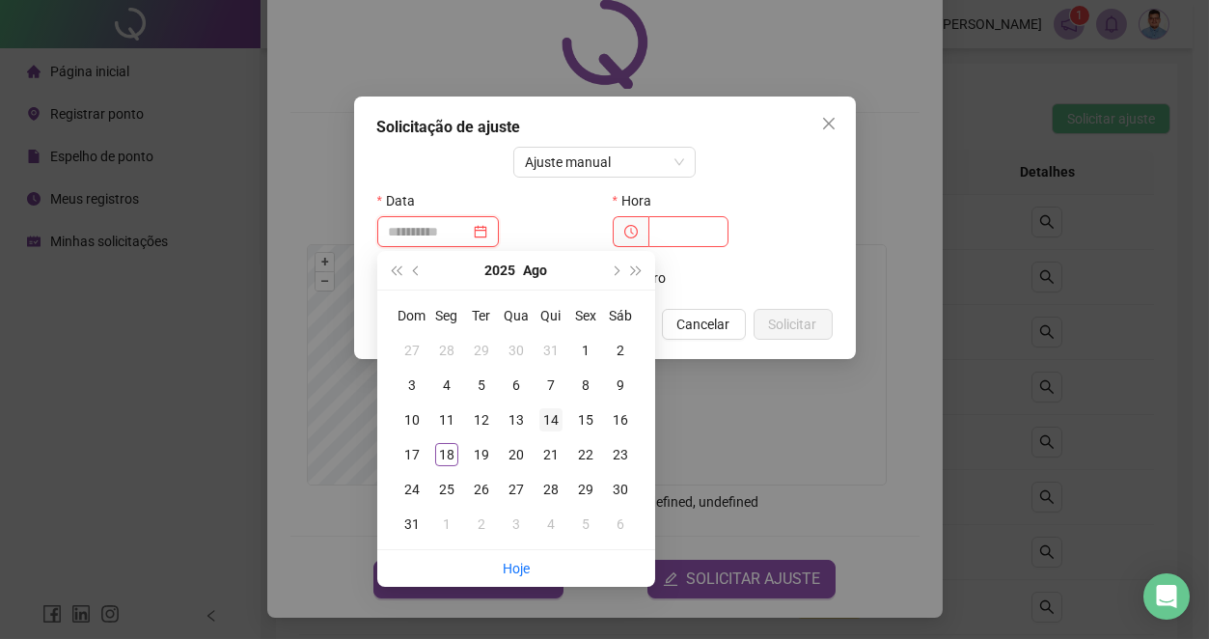
type input "**********"
click at [547, 408] on div "14" at bounding box center [550, 419] width 23 height 23
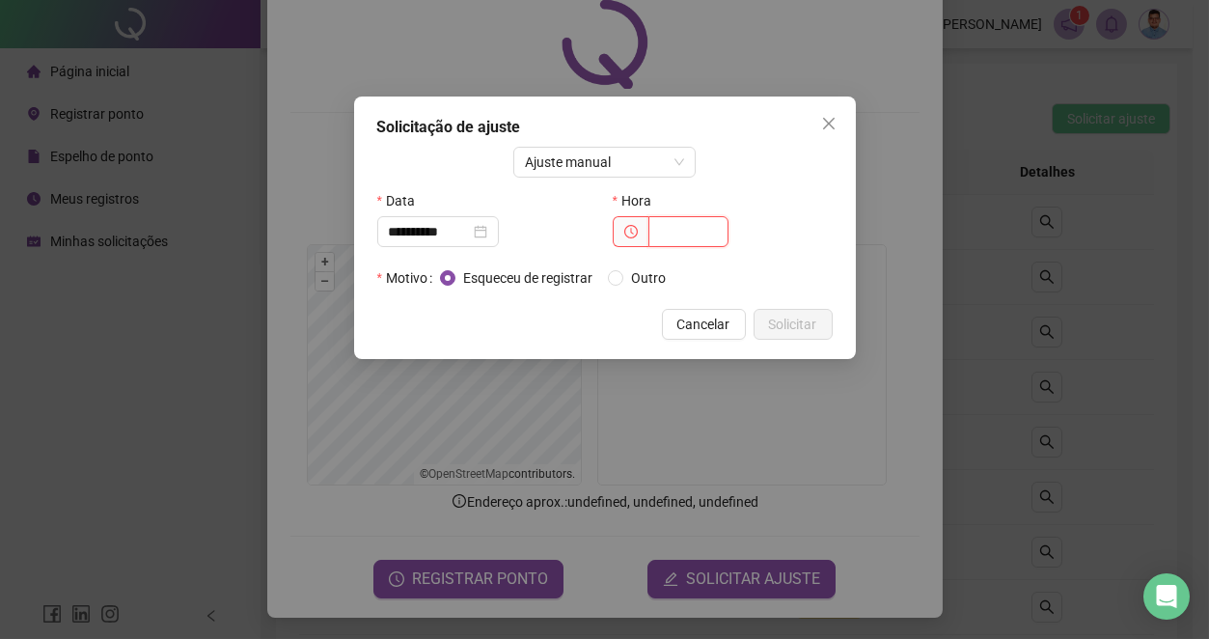
click at [655, 228] on input "text" at bounding box center [688, 231] width 80 height 31
type input "*****"
click at [790, 340] on div "**********" at bounding box center [605, 227] width 502 height 262
click at [788, 335] on button "Solicitar" at bounding box center [793, 324] width 79 height 31
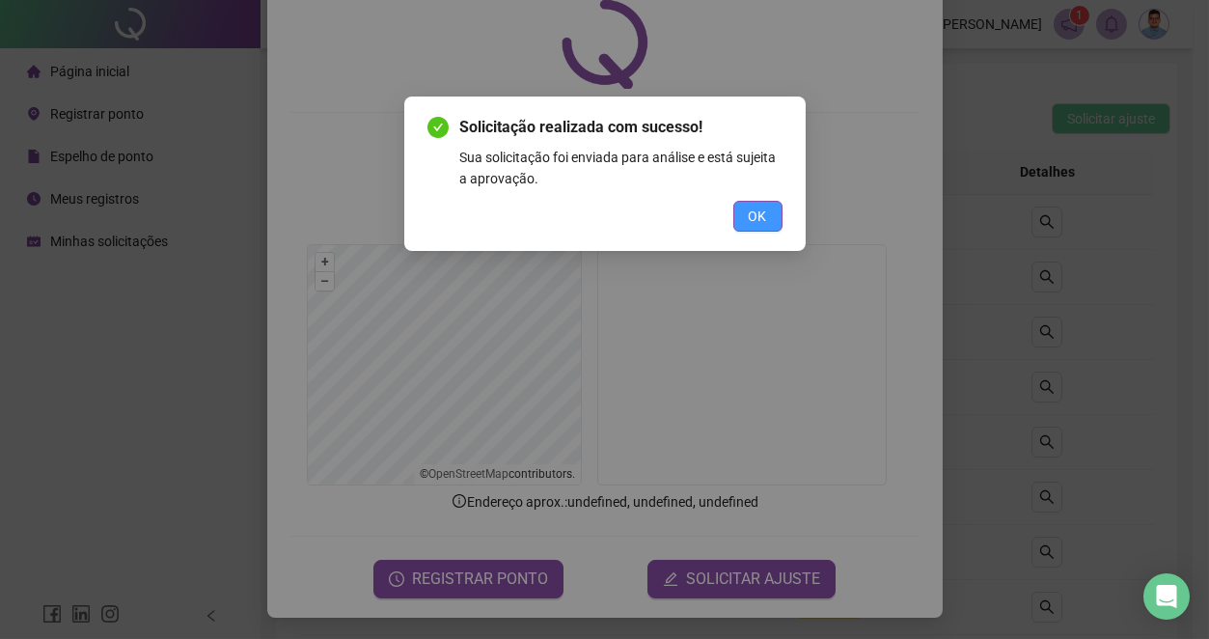
click at [753, 229] on button "OK" at bounding box center [757, 216] width 49 height 31
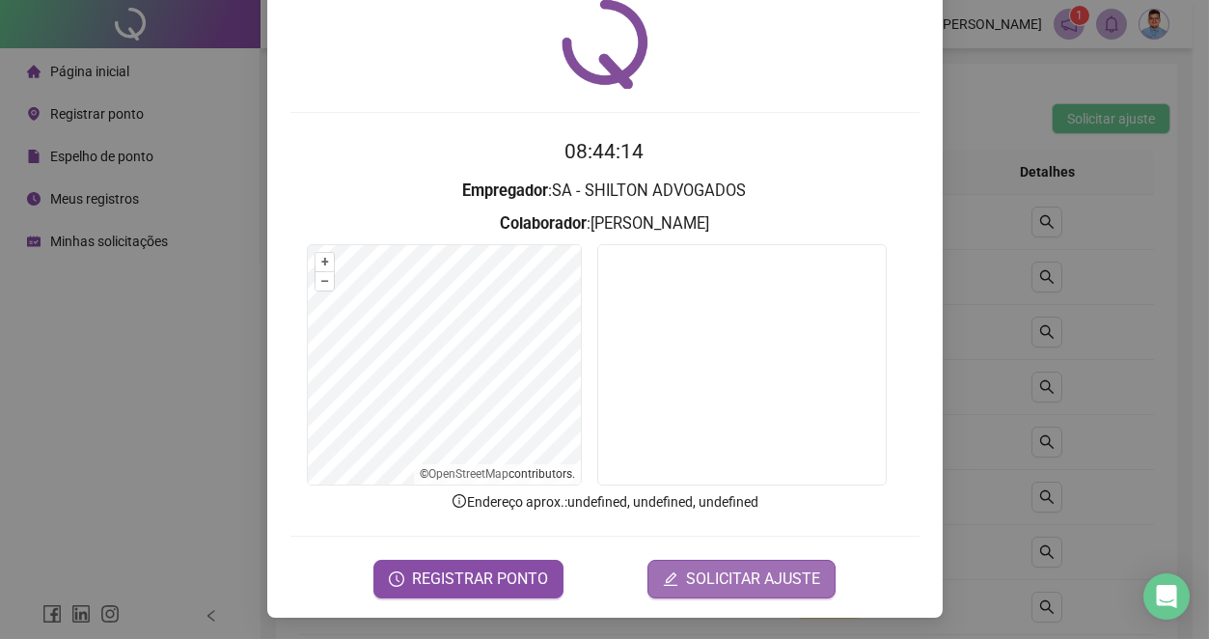
click at [714, 572] on span "SOLICITAR AJUSTE" at bounding box center [753, 578] width 134 height 23
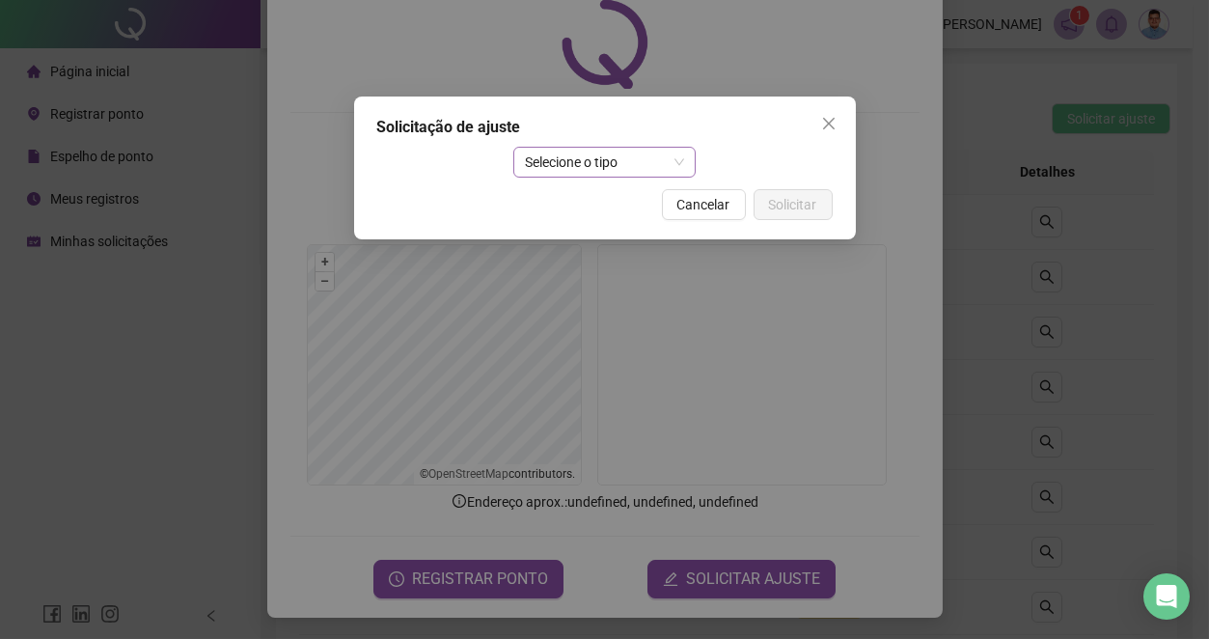
click at [591, 160] on span "Selecione o tipo" at bounding box center [604, 162] width 159 height 29
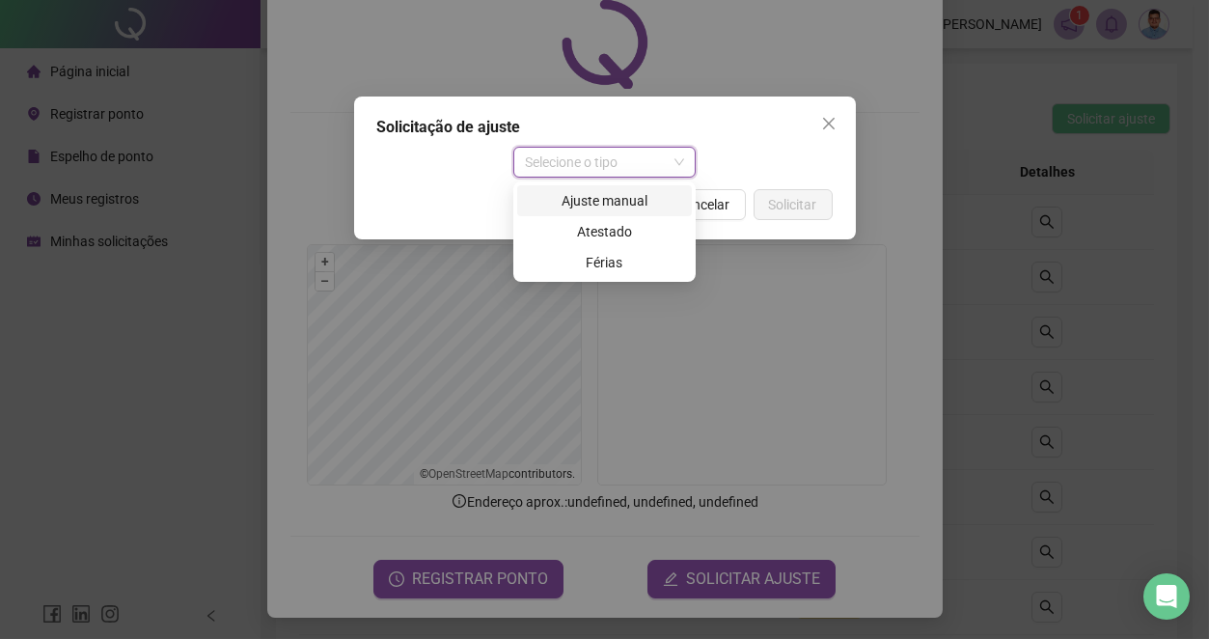
click at [591, 204] on div "Ajuste manual" at bounding box center [604, 200] width 151 height 21
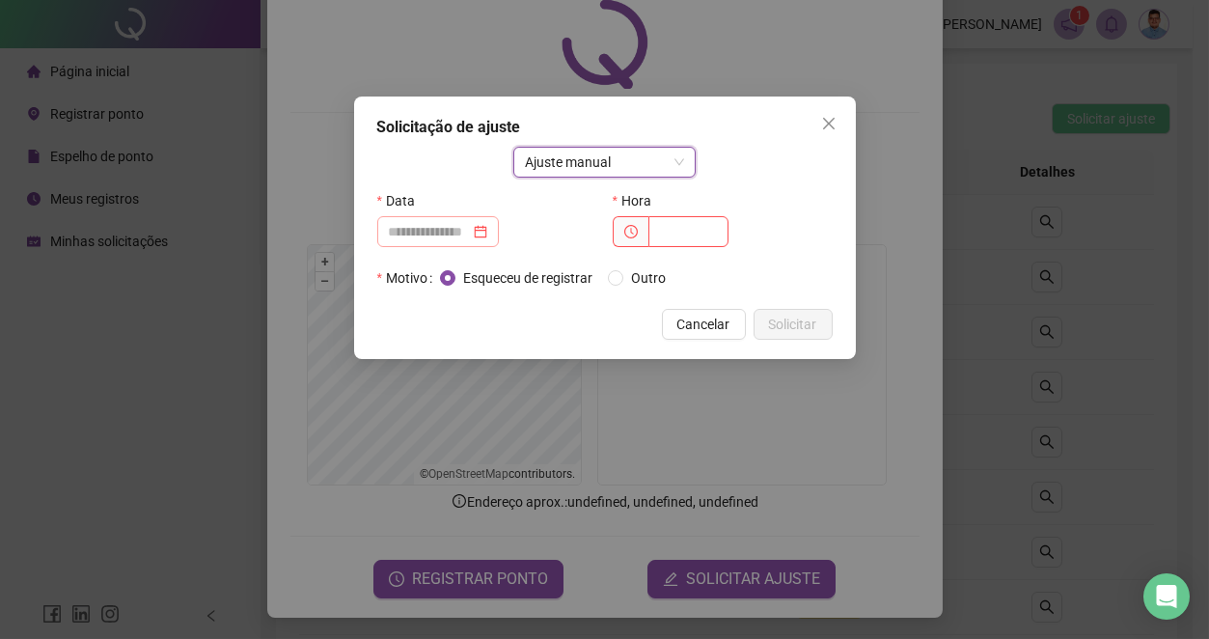
click at [487, 232] on div at bounding box center [438, 231] width 98 height 21
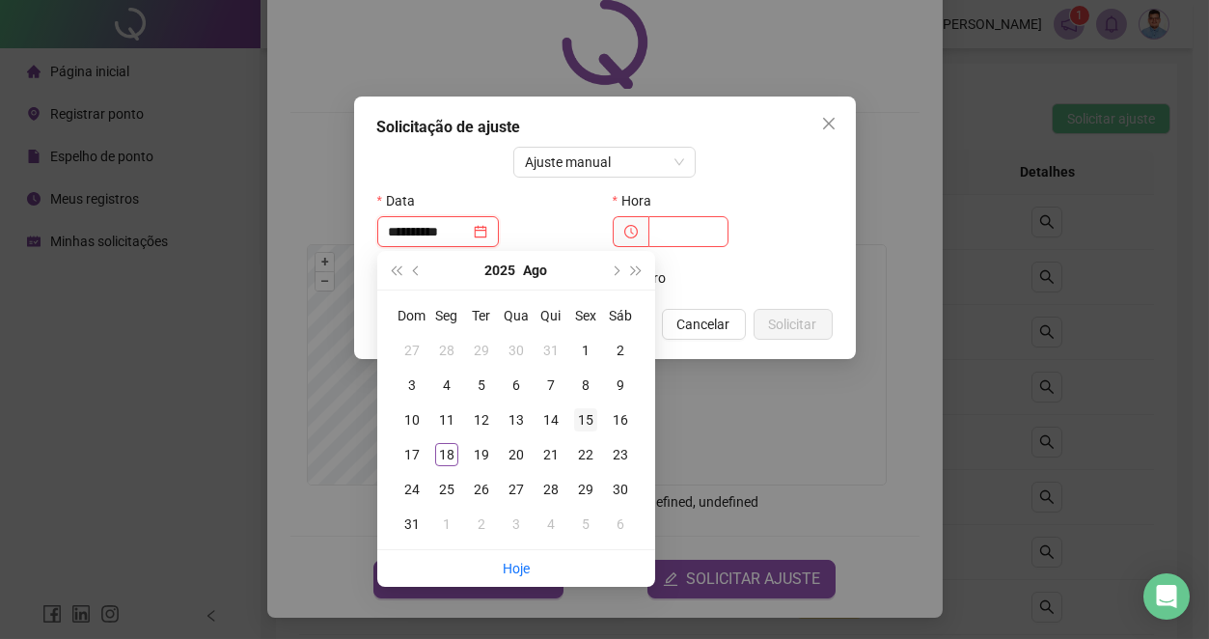
type input "**********"
click at [585, 424] on div "15" at bounding box center [585, 419] width 23 height 23
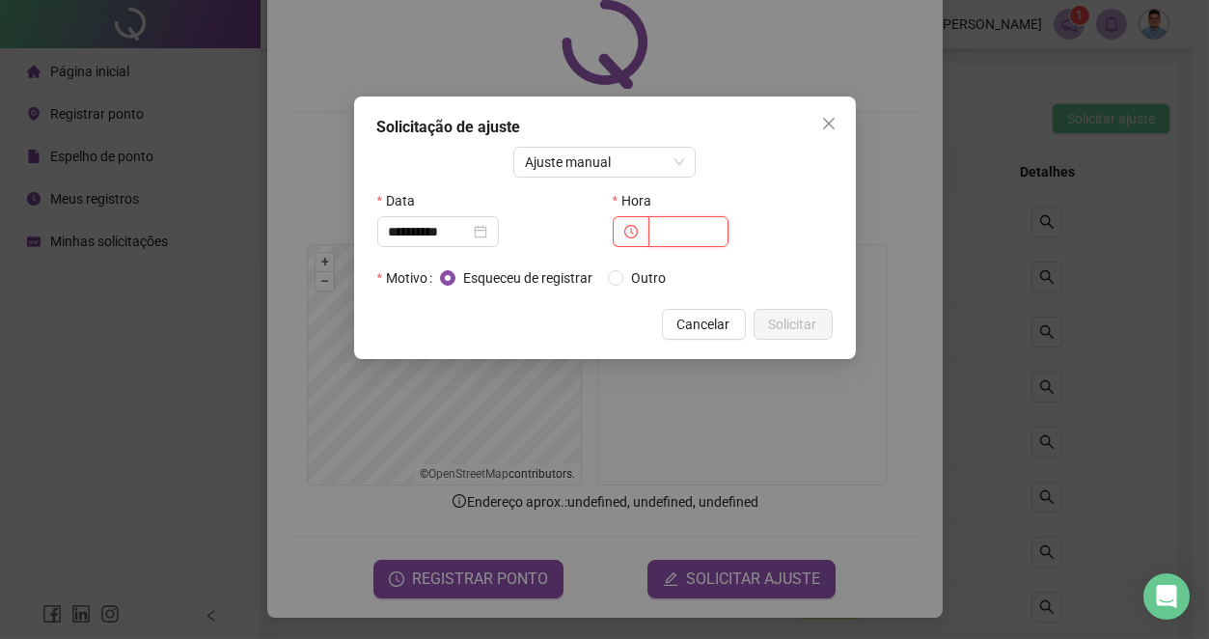
click at [680, 237] on input "text" at bounding box center [688, 231] width 80 height 31
type input "*****"
click at [796, 333] on span "Solicitar" at bounding box center [793, 324] width 48 height 21
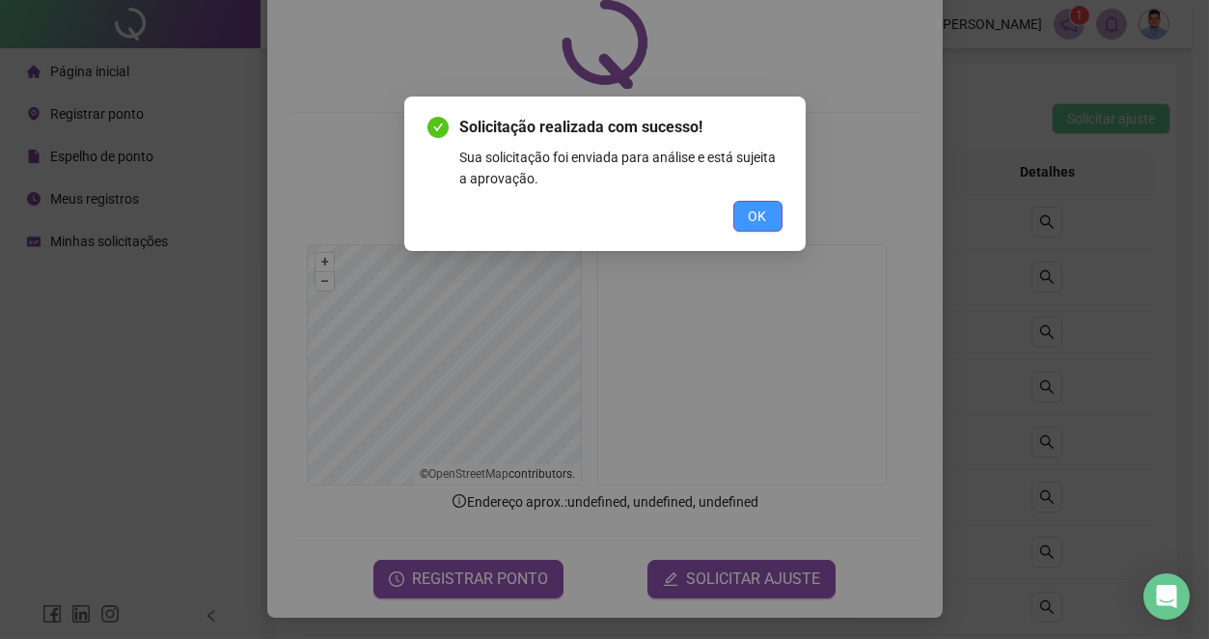
click at [738, 216] on button "OK" at bounding box center [757, 216] width 49 height 31
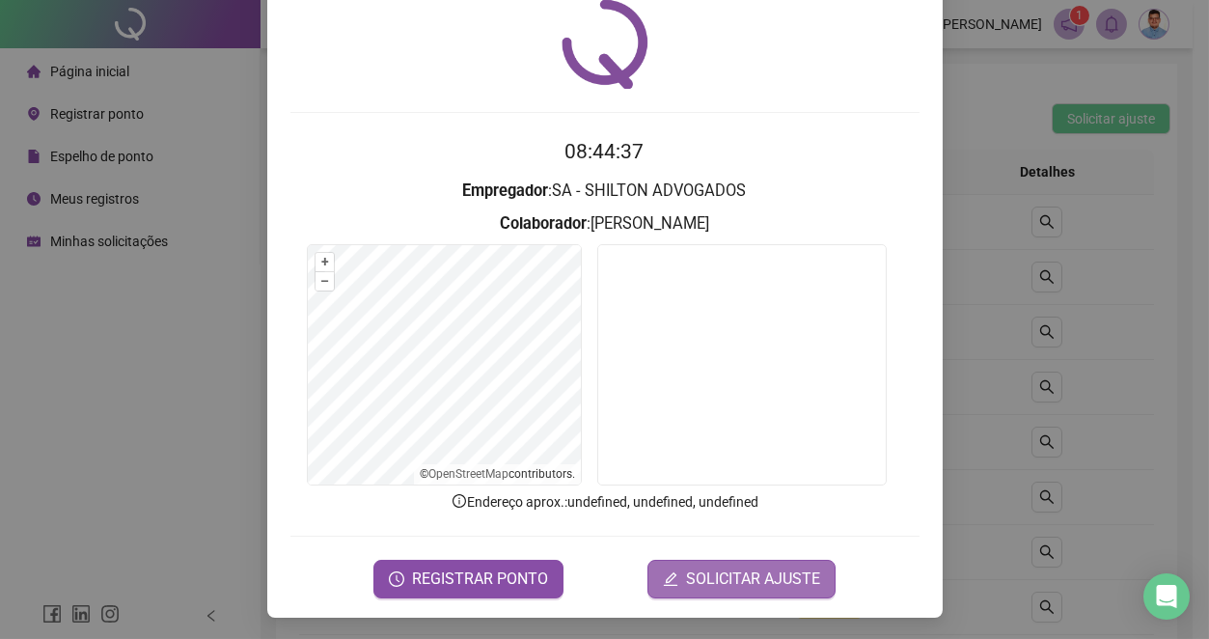
click at [674, 567] on button "SOLICITAR AJUSTE" at bounding box center [741, 579] width 188 height 39
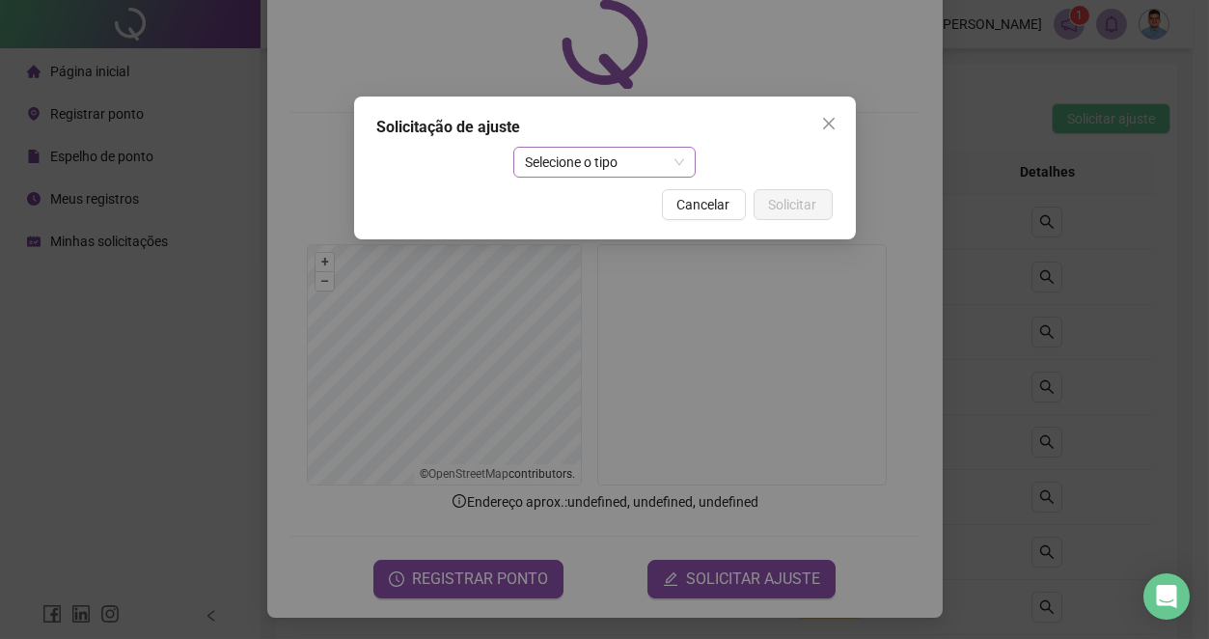
click at [565, 173] on span "Selecione o tipo" at bounding box center [604, 162] width 159 height 29
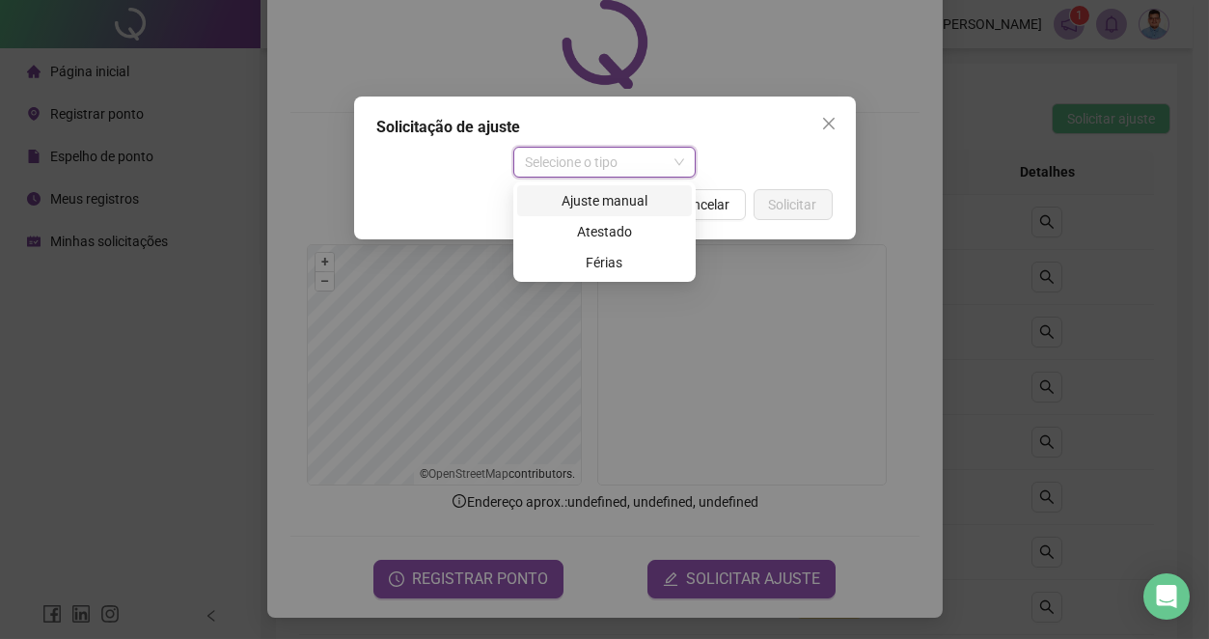
click at [564, 199] on div "Ajuste manual" at bounding box center [604, 200] width 151 height 21
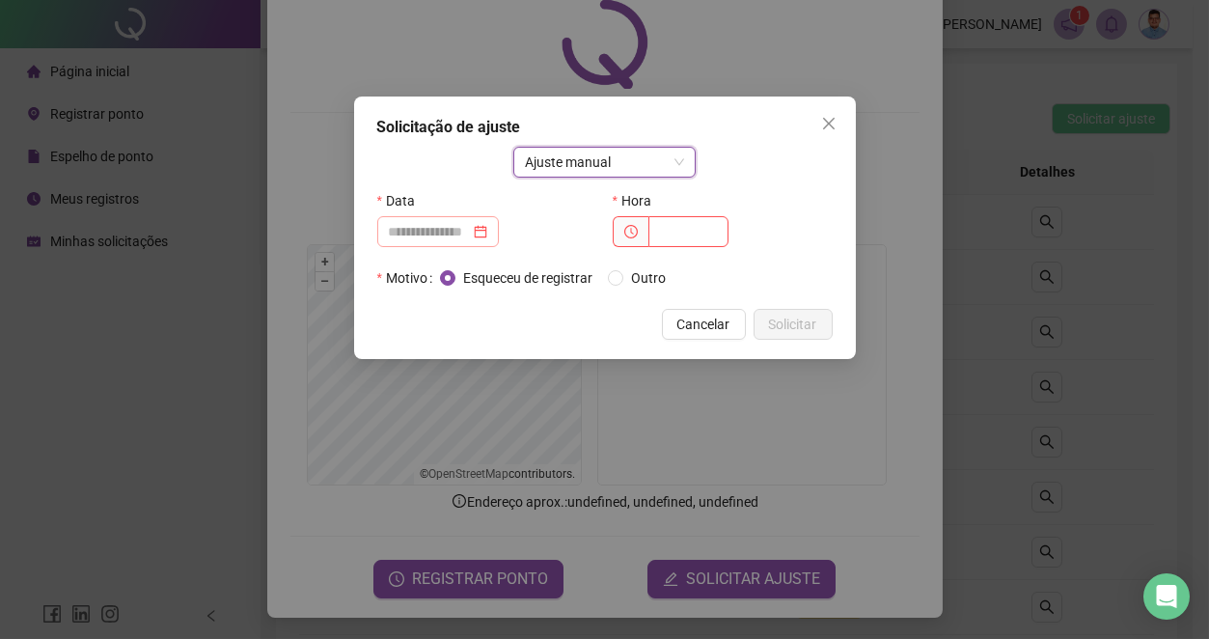
click at [487, 232] on div at bounding box center [438, 231] width 98 height 21
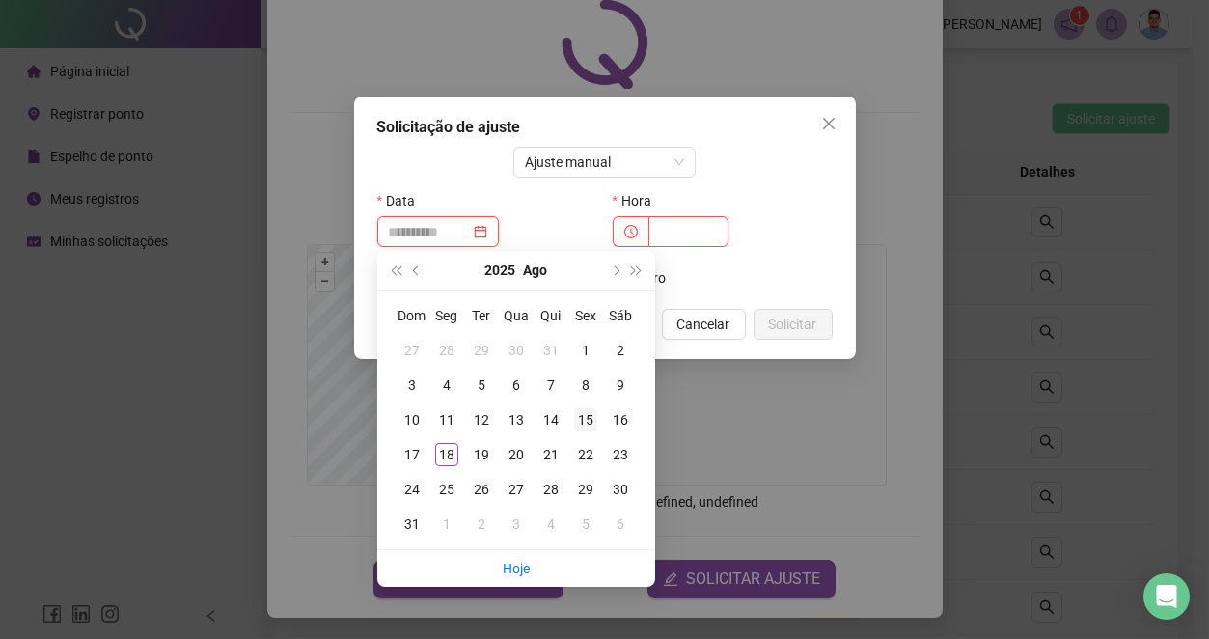
type input "**********"
click at [579, 414] on div "15" at bounding box center [585, 419] width 23 height 23
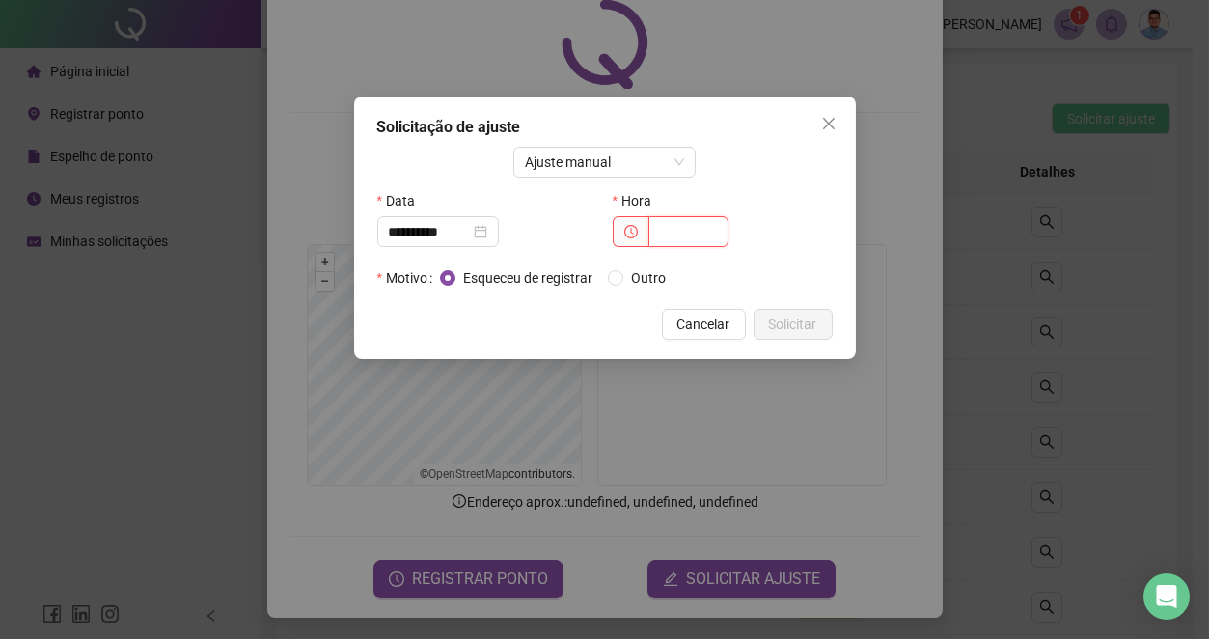
click at [664, 231] on input "text" at bounding box center [688, 231] width 80 height 31
type input "*****"
click at [777, 332] on span "Solicitar" at bounding box center [793, 324] width 48 height 21
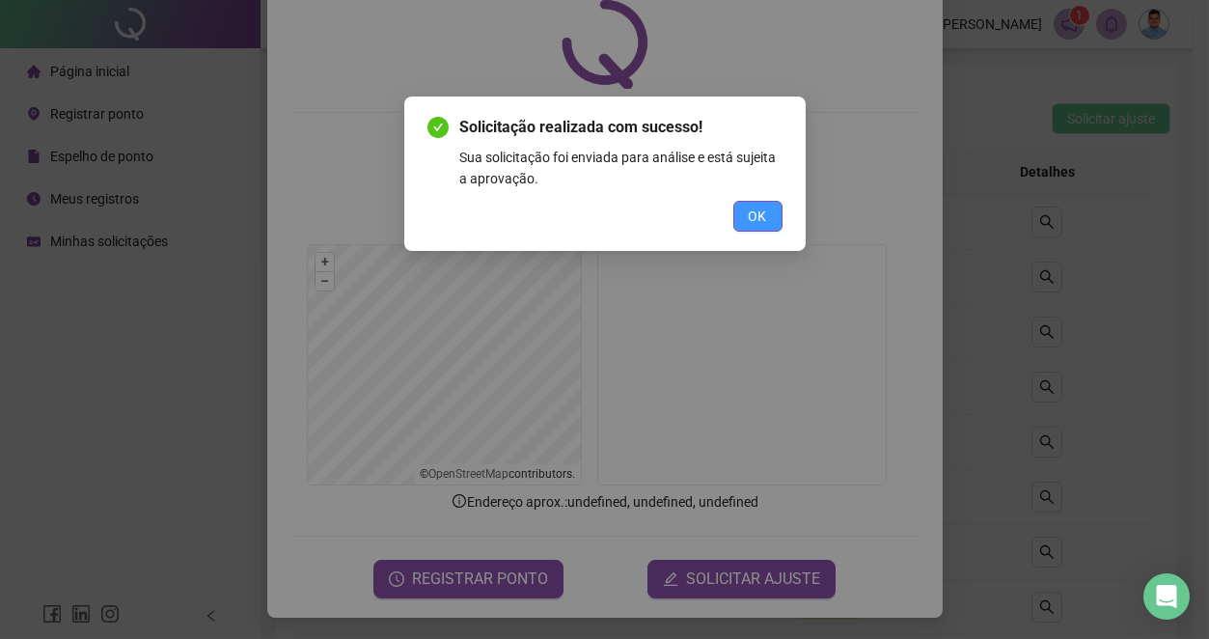
click at [762, 208] on span "OK" at bounding box center [758, 216] width 18 height 21
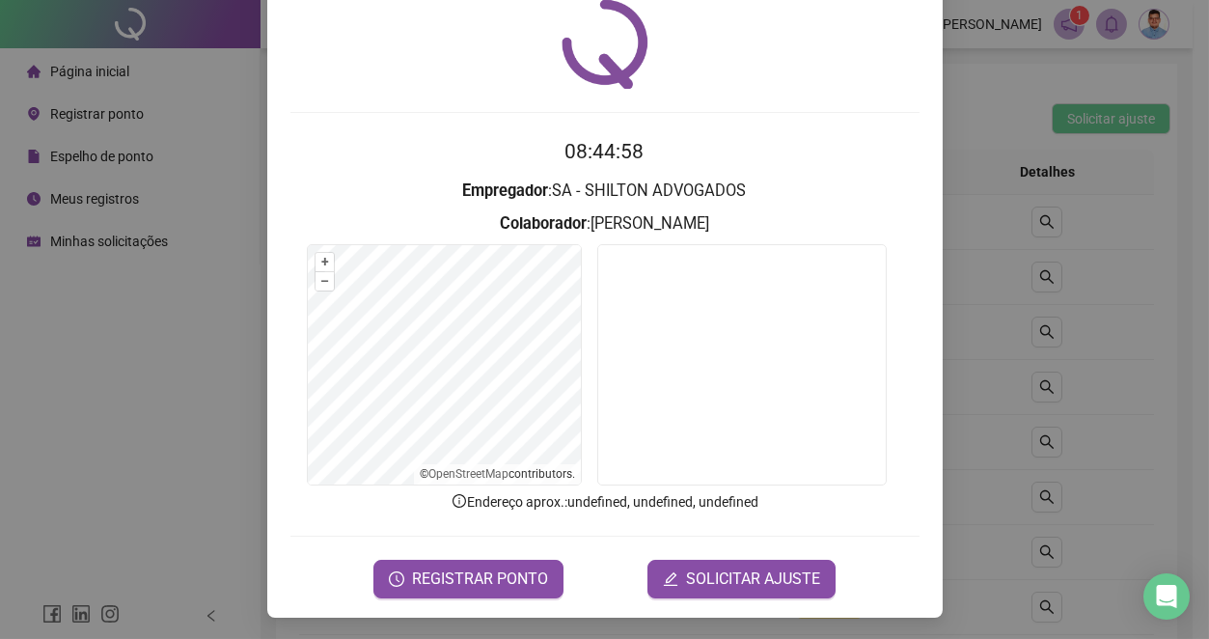
click at [1120, 353] on div "Registro de ponto web 08:44:58 Empregador : SA - SHILTON ADVOGADOS Colaborador …" at bounding box center [604, 319] width 1209 height 639
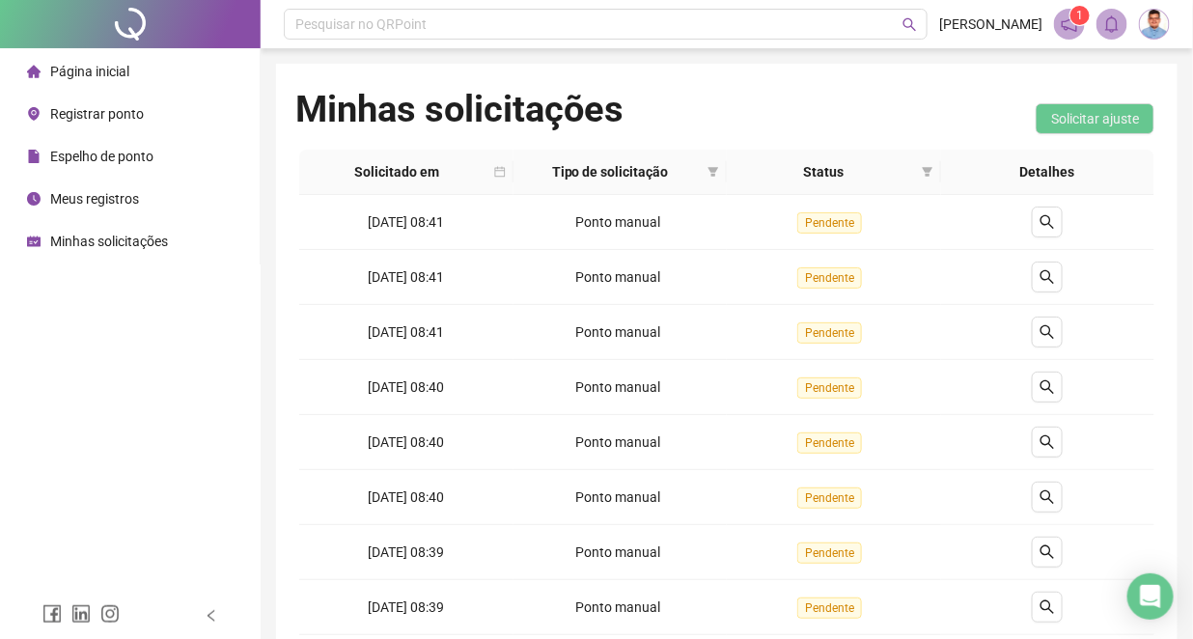
click at [792, 90] on div "Minhas solicitações Solicitar ajuste" at bounding box center [726, 118] width 863 height 63
click at [1063, 34] on span at bounding box center [1069, 24] width 31 height 31
